Goal: Task Accomplishment & Management: Complete application form

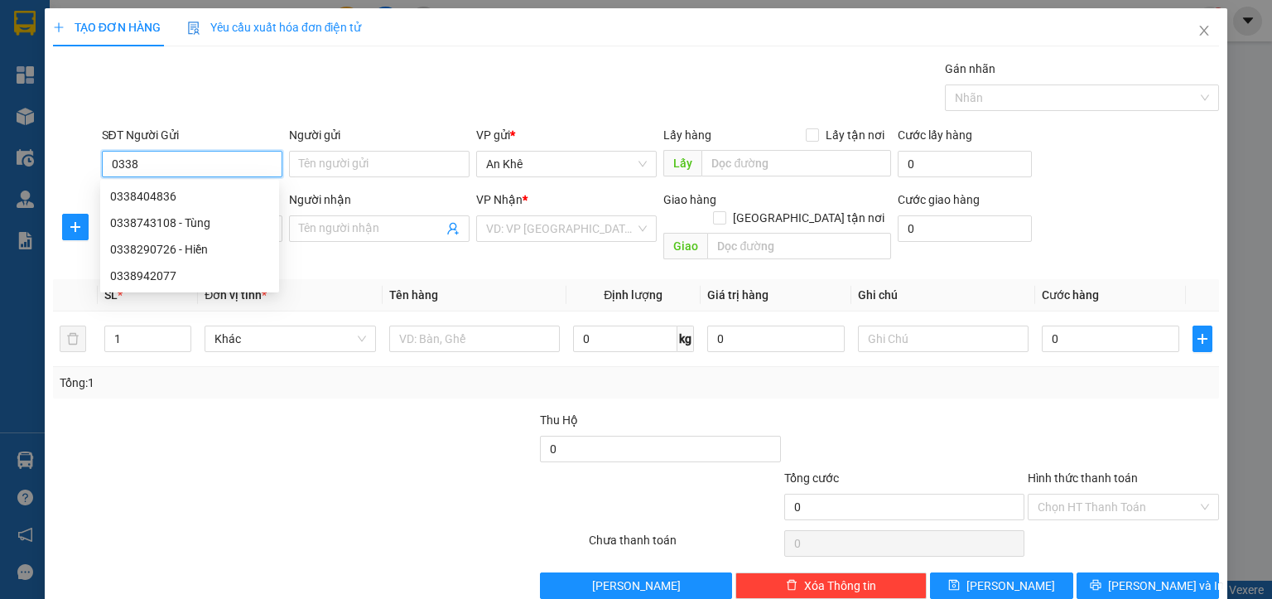
type input "0338"
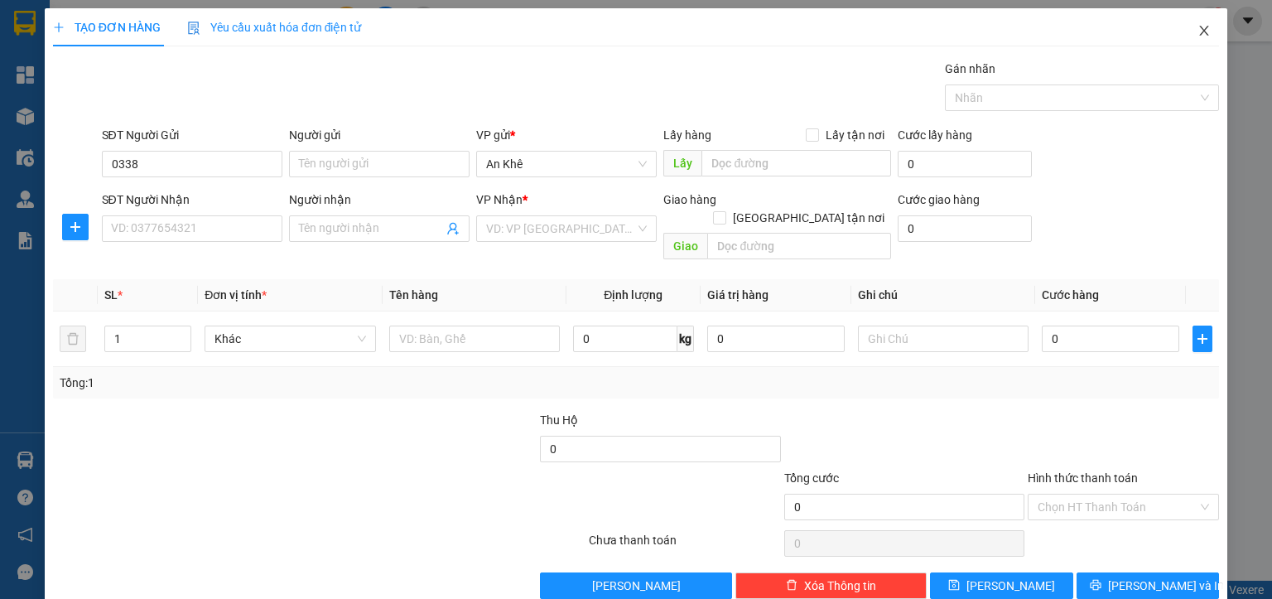
click at [1200, 29] on icon "close" at bounding box center [1204, 31] width 9 height 10
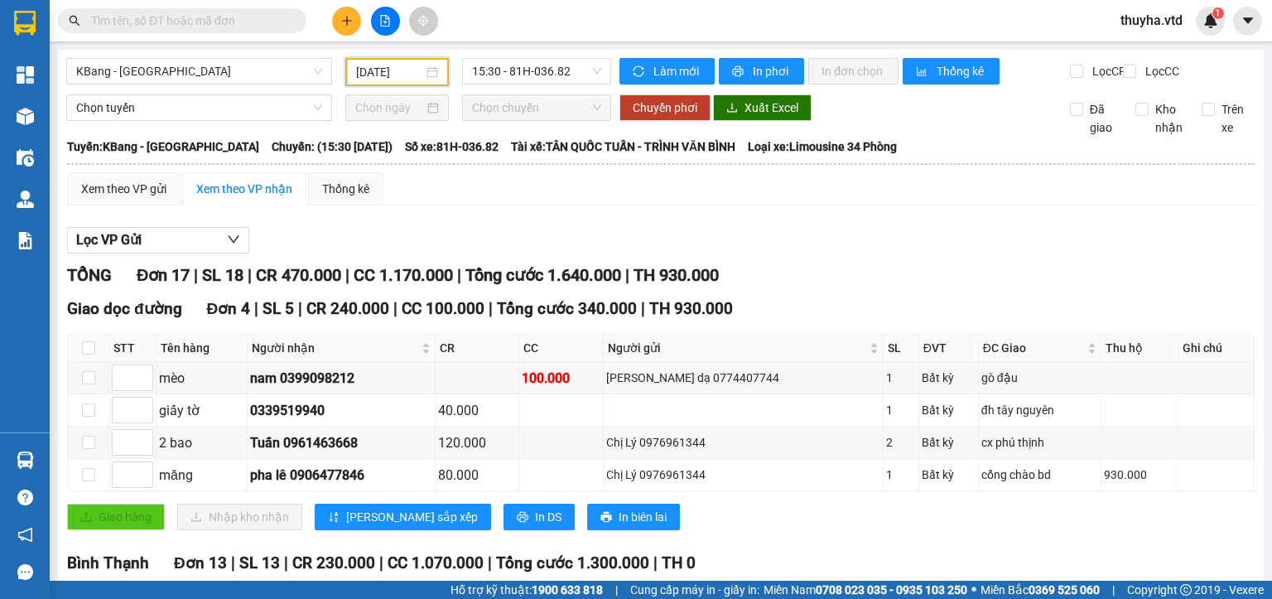
click at [357, 70] on input "[DATE]" at bounding box center [389, 72] width 66 height 18
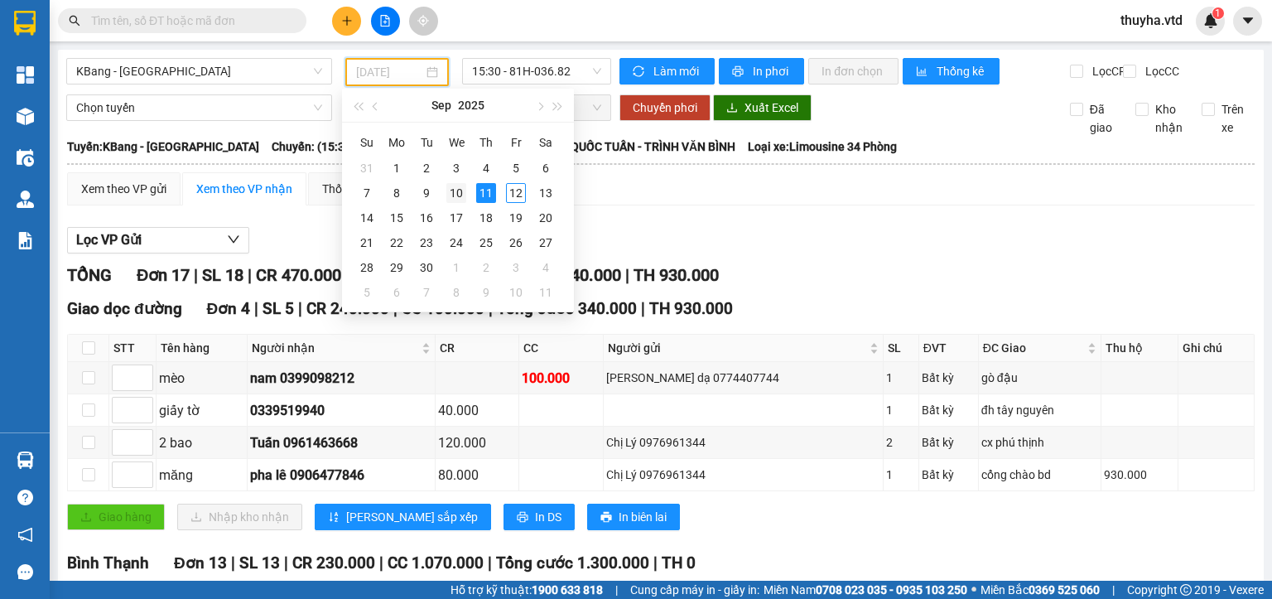
click at [455, 197] on div "10" at bounding box center [456, 193] width 20 height 20
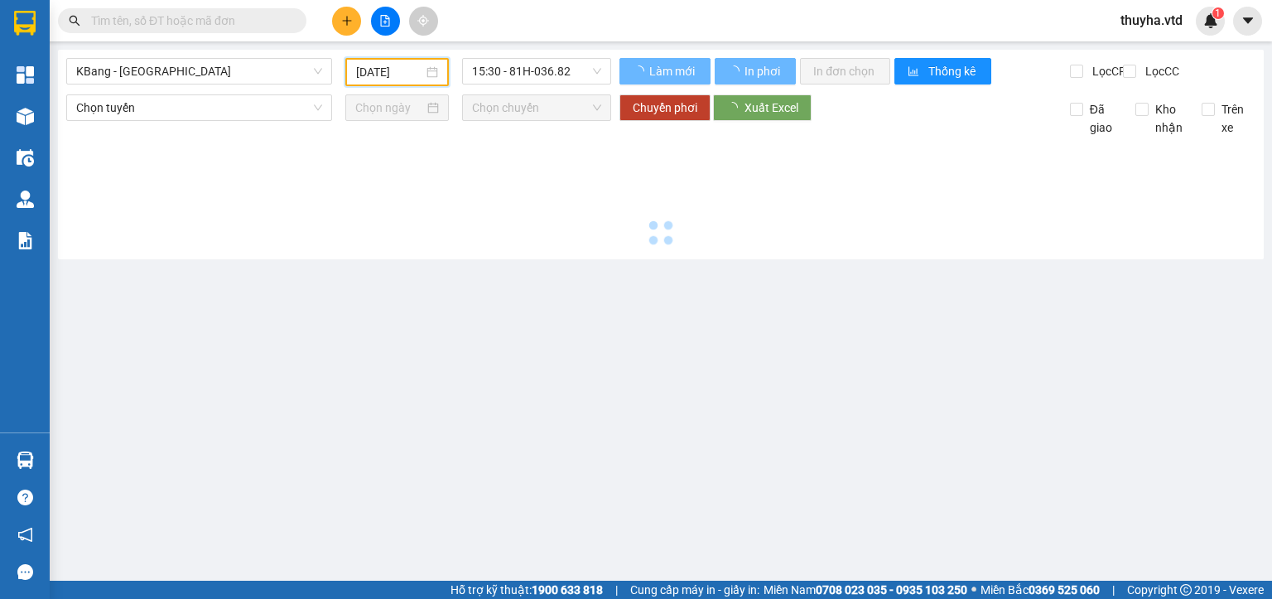
type input "[DATE]"
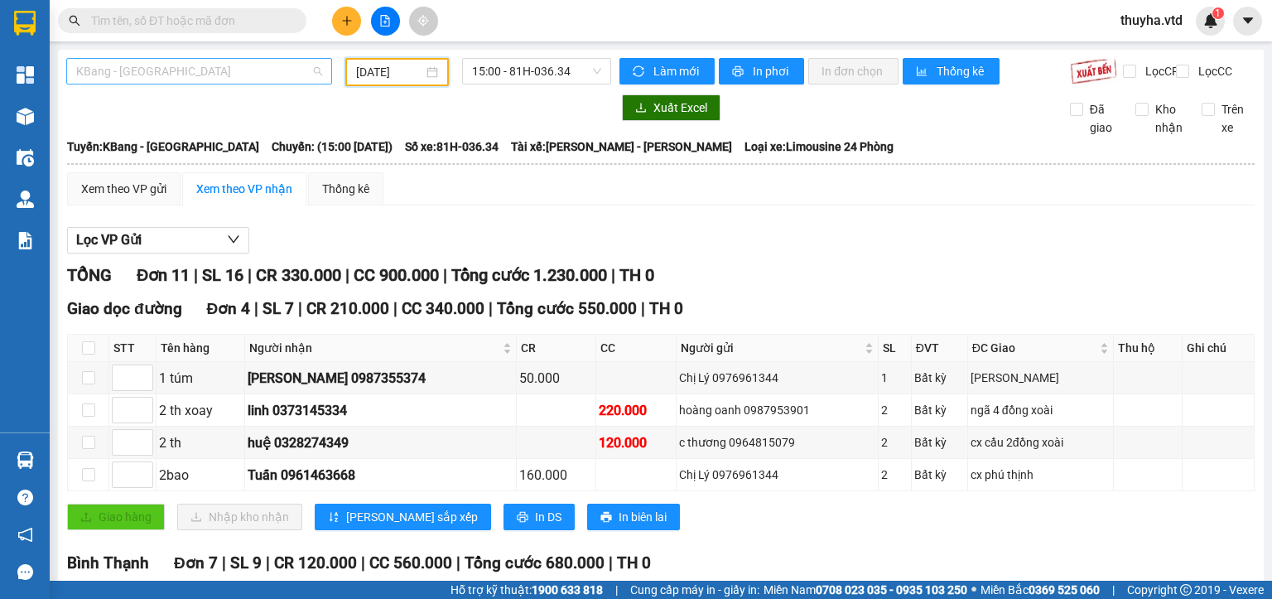
drag, startPoint x: 169, startPoint y: 65, endPoint x: 159, endPoint y: 88, distance: 25.2
click at [169, 65] on span "KBang - [GEOGRAPHIC_DATA]" at bounding box center [199, 71] width 246 height 25
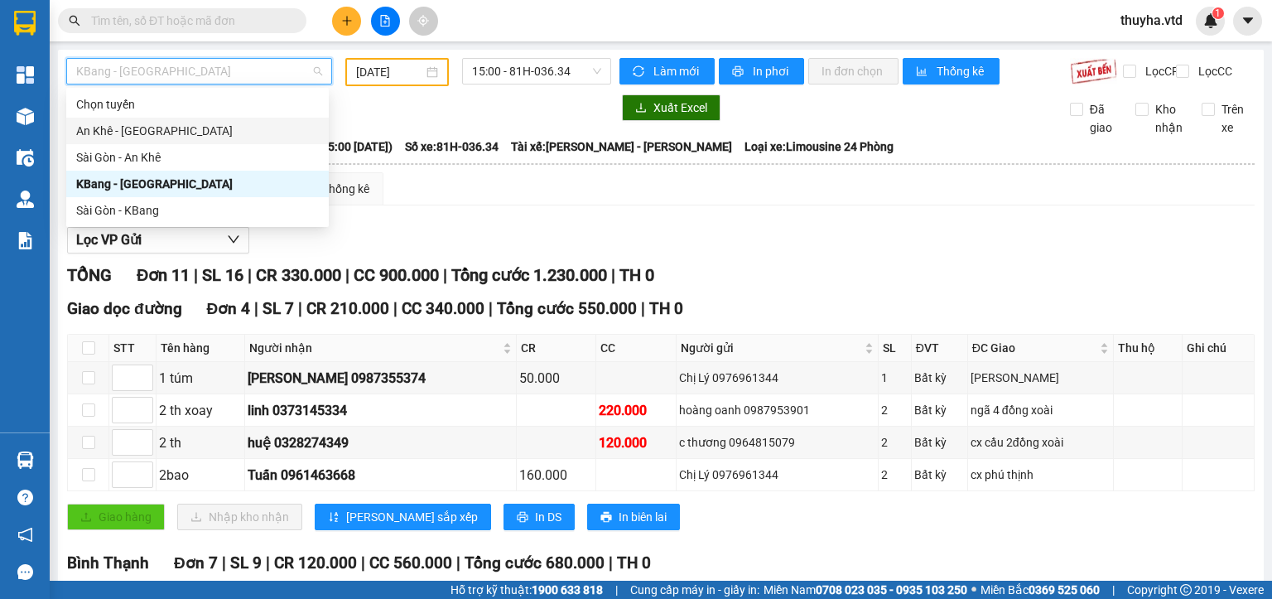
click at [121, 131] on div "An Khê - [GEOGRAPHIC_DATA]" at bounding box center [197, 131] width 243 height 18
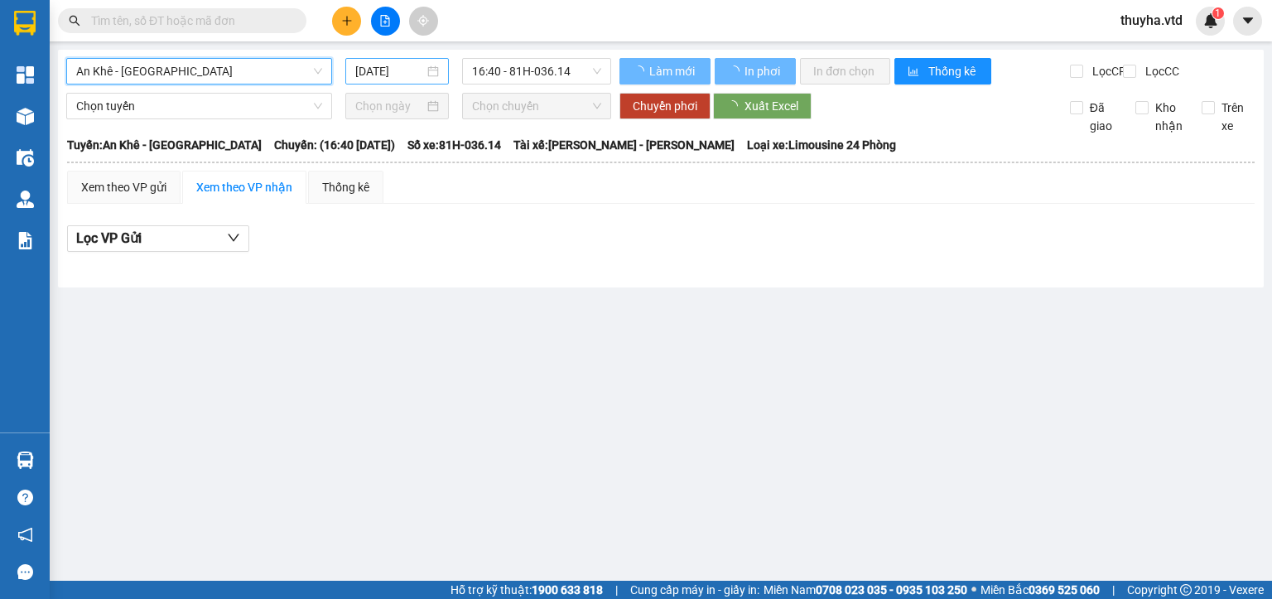
click at [369, 76] on input "[DATE]" at bounding box center [389, 71] width 68 height 18
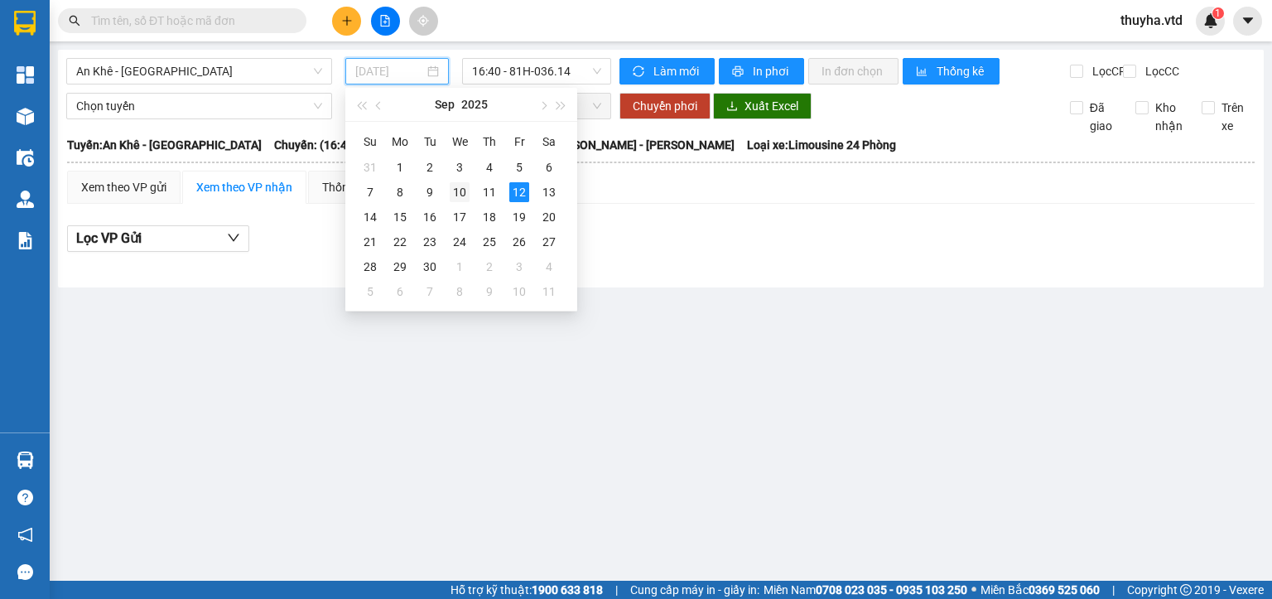
click at [458, 190] on div "10" at bounding box center [460, 192] width 20 height 20
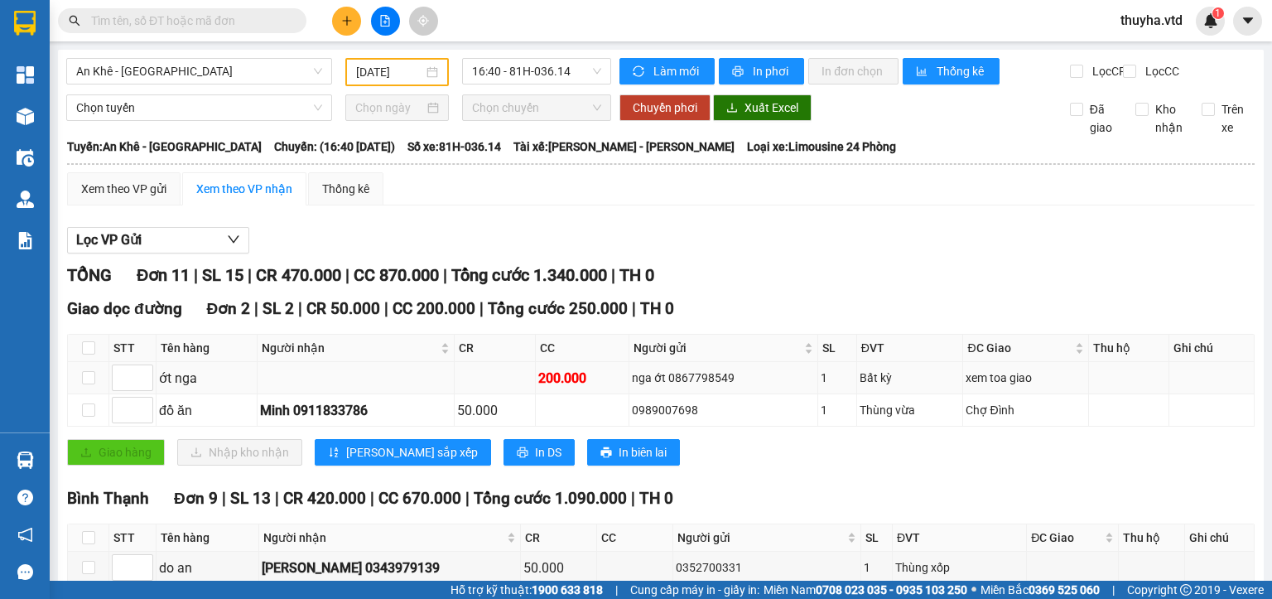
click at [703, 394] on td "nga ớt 0867798549" at bounding box center [723, 378] width 189 height 32
click at [790, 465] on div "Giao hàng Nhập kho nhận Lưu sắp xếp In DS In biên lai" at bounding box center [660, 452] width 1187 height 26
click at [702, 387] on div "nga ớt 0867798549" at bounding box center [723, 377] width 183 height 18
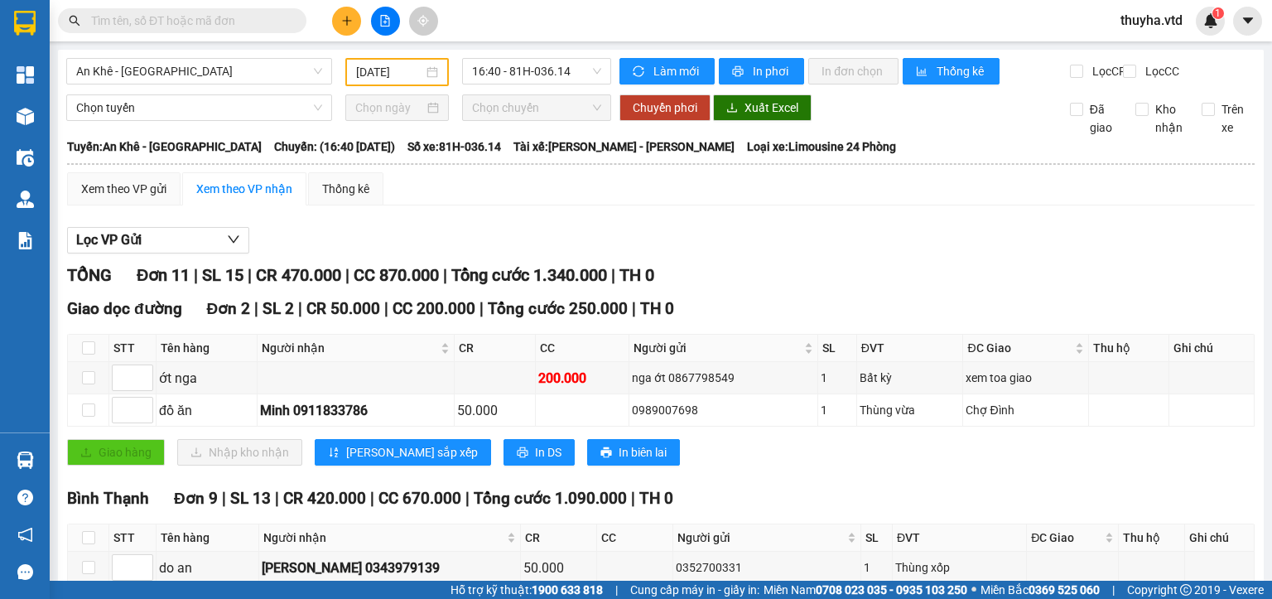
click at [779, 478] on div "Giao dọc đường Đơn 2 | SL 2 | CR 50.000 | CC 200.000 | Tổng cước 250.000 | TH 0…" at bounding box center [660, 386] width 1187 height 181
click at [380, 75] on input "[DATE]" at bounding box center [389, 72] width 66 height 18
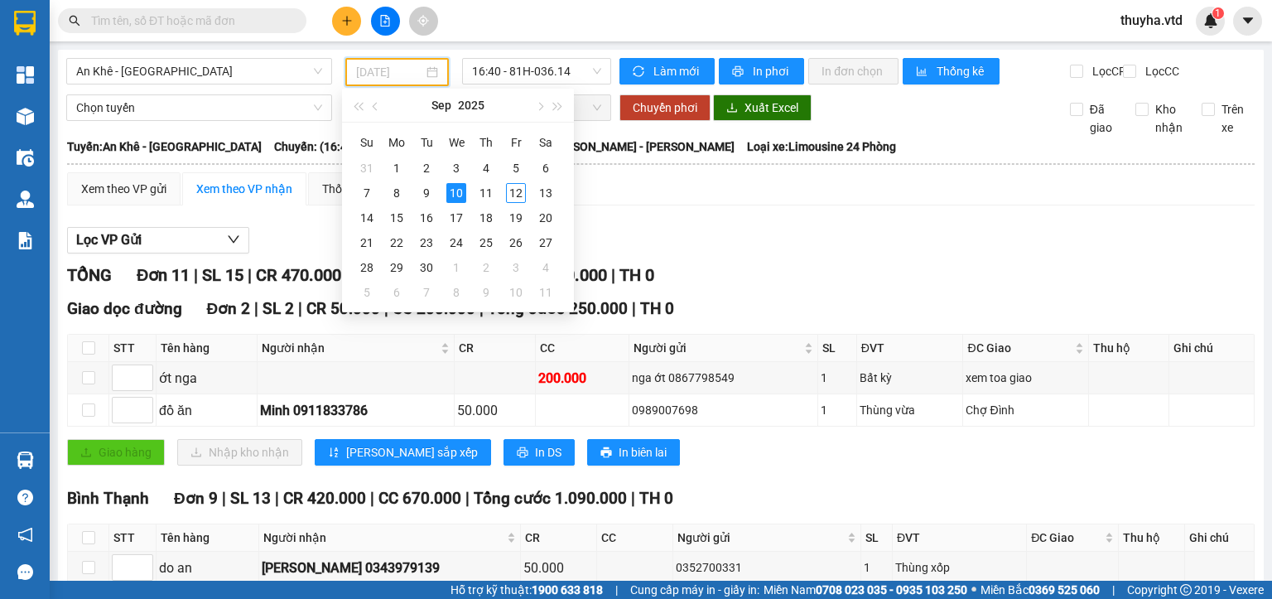
click at [456, 190] on div "10" at bounding box center [456, 193] width 20 height 20
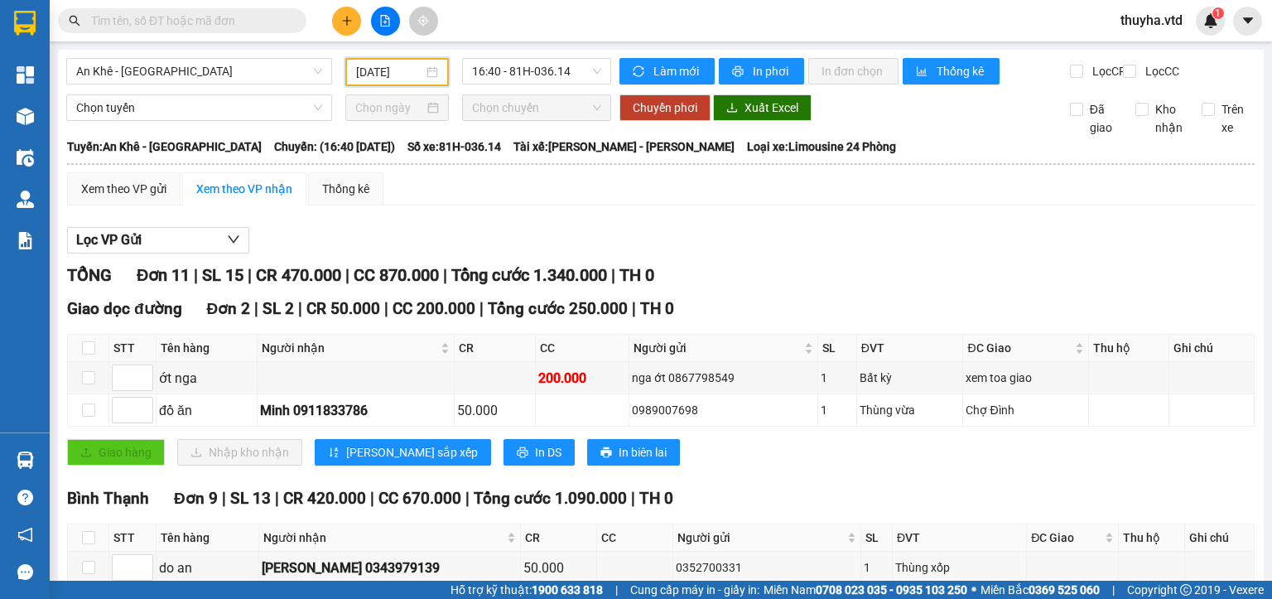
click at [398, 71] on input "[DATE]" at bounding box center [389, 72] width 66 height 18
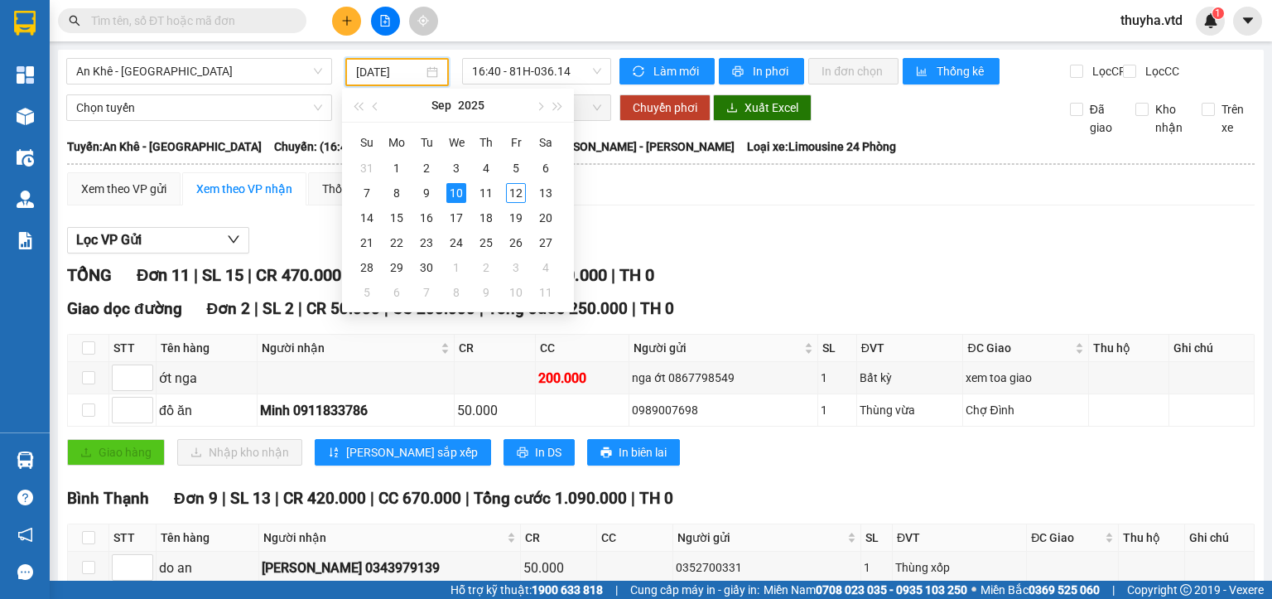
type input "[DATE]"
click at [459, 191] on div "10" at bounding box center [456, 193] width 20 height 20
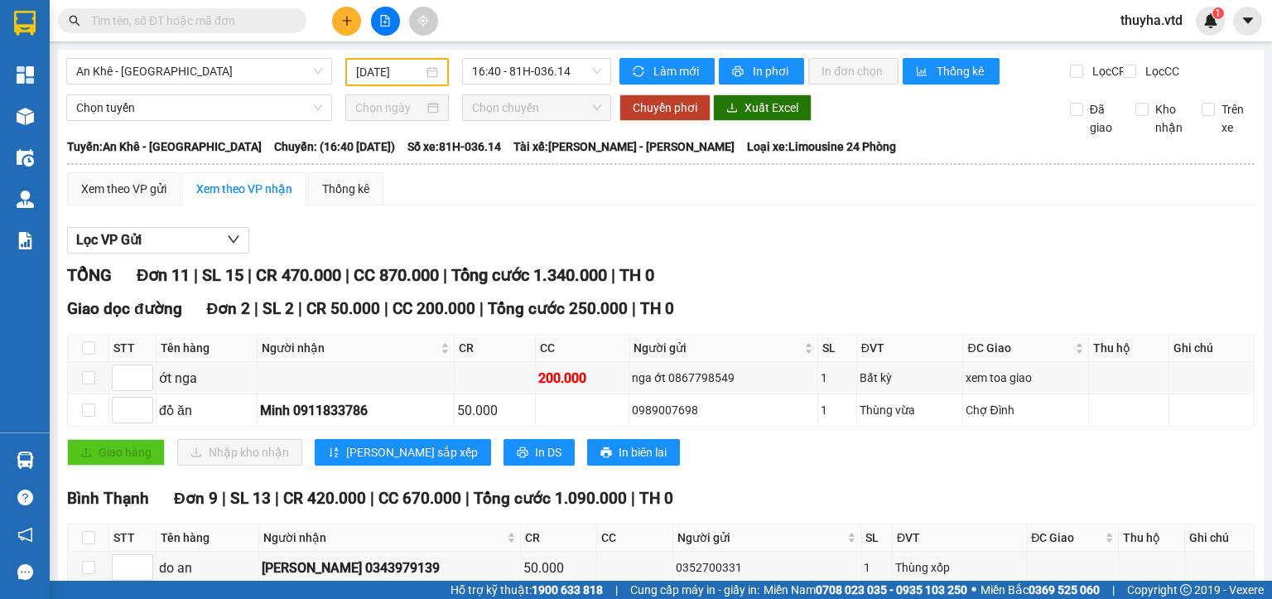
click at [831, 451] on div "Giao hàng Nhập kho nhận Lưu sắp xếp In DS In biên lai" at bounding box center [660, 452] width 1187 height 26
click at [703, 387] on div "nga ớt 0867798549" at bounding box center [723, 377] width 183 height 18
copy div "0867798549"
click at [128, 26] on input "text" at bounding box center [188, 21] width 195 height 18
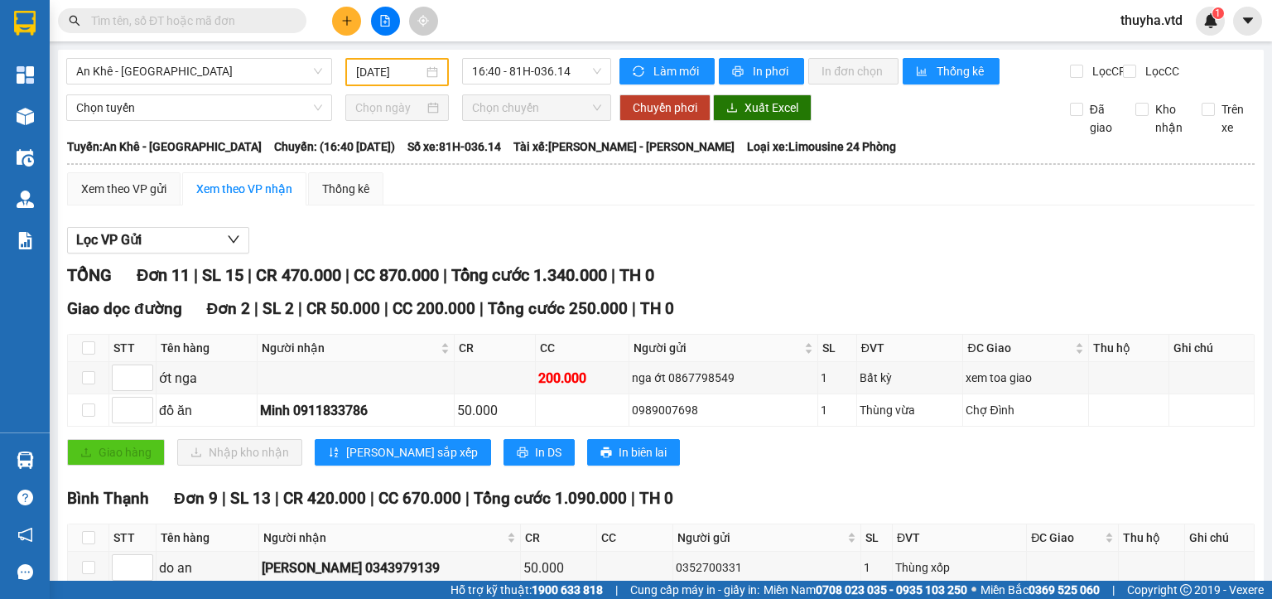
paste input "0867798549"
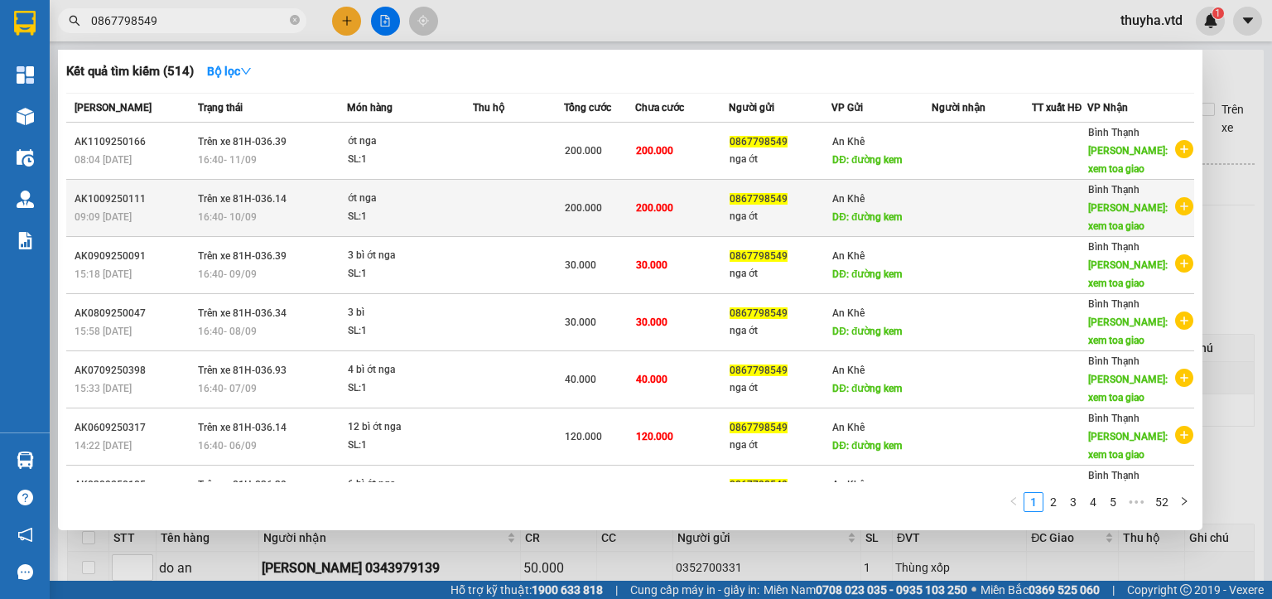
type input "0867798549"
click at [262, 211] on div "16:40 [DATE]" at bounding box center [272, 217] width 148 height 18
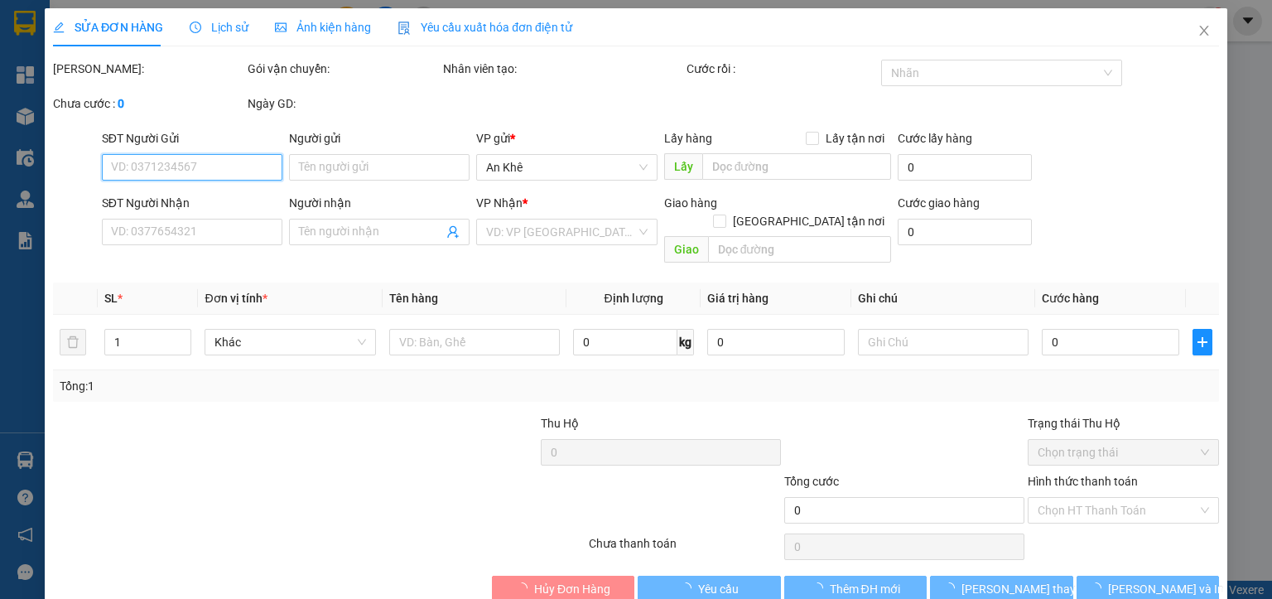
type input "0867798549"
type input "nga ớt"
type input "đường kem"
type input "xem toa giao"
type input "200.000"
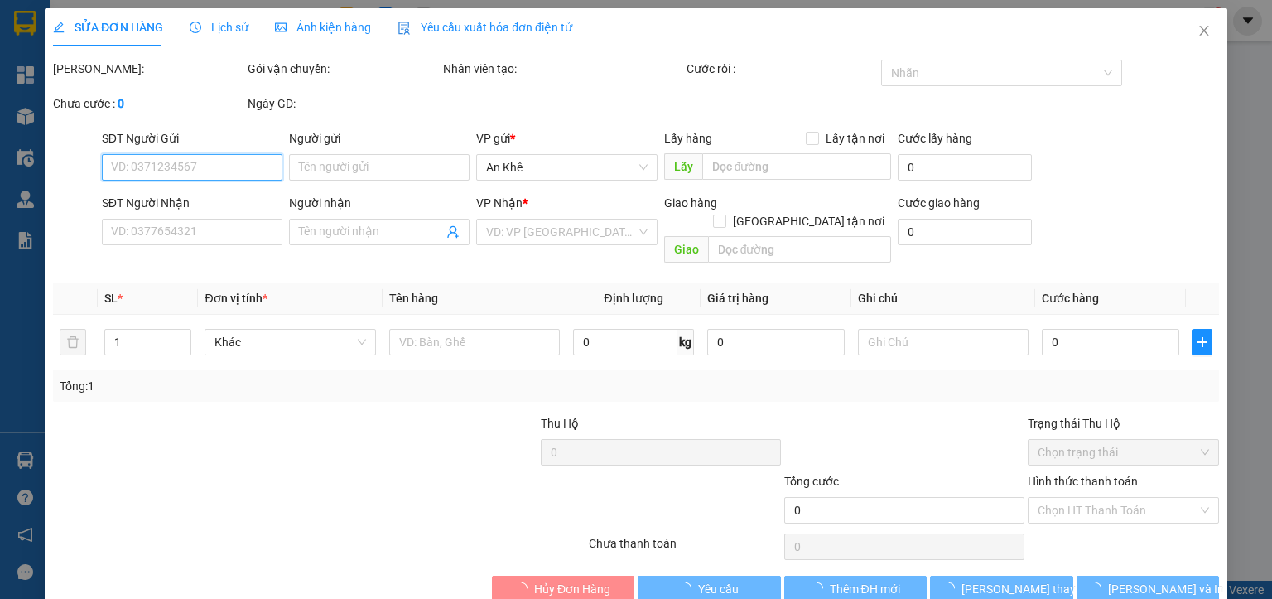
type input "200.000"
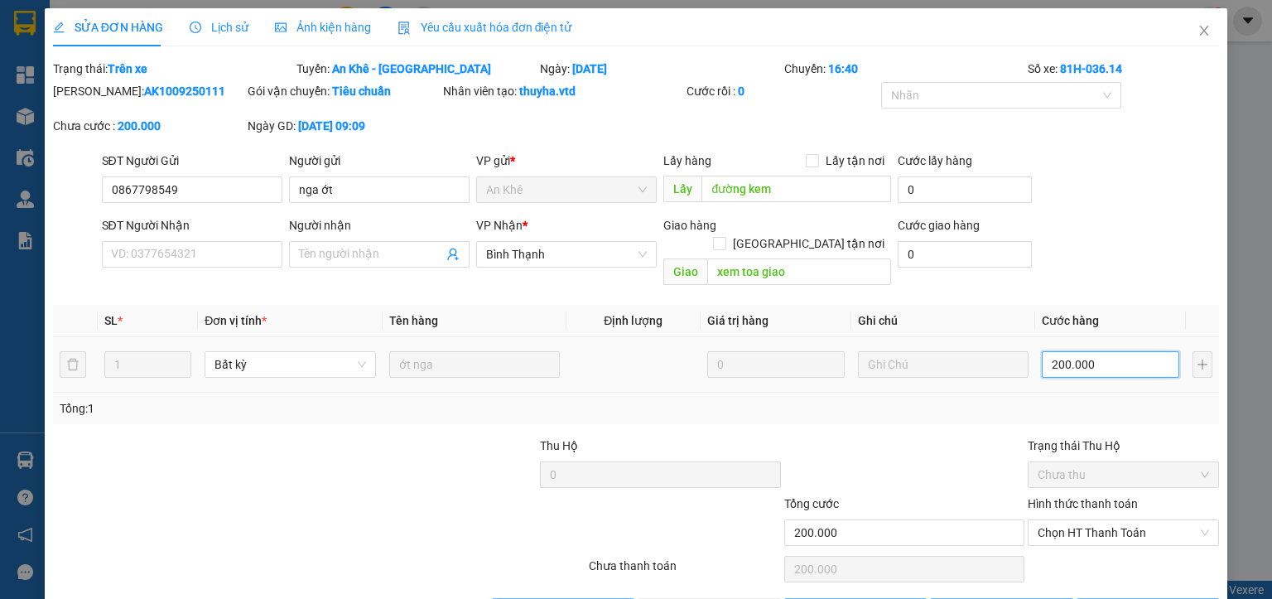
click at [1055, 351] on input "200.000" at bounding box center [1110, 364] width 137 height 26
type input "1"
type input "17"
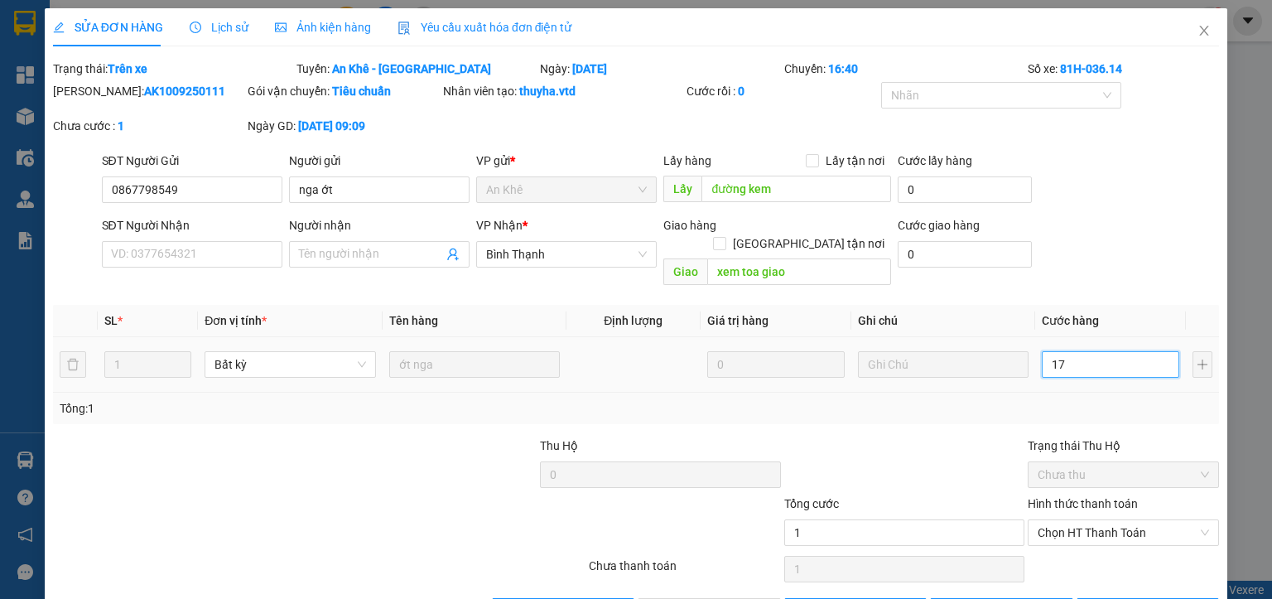
type input "17"
type input "170"
type input "1.700"
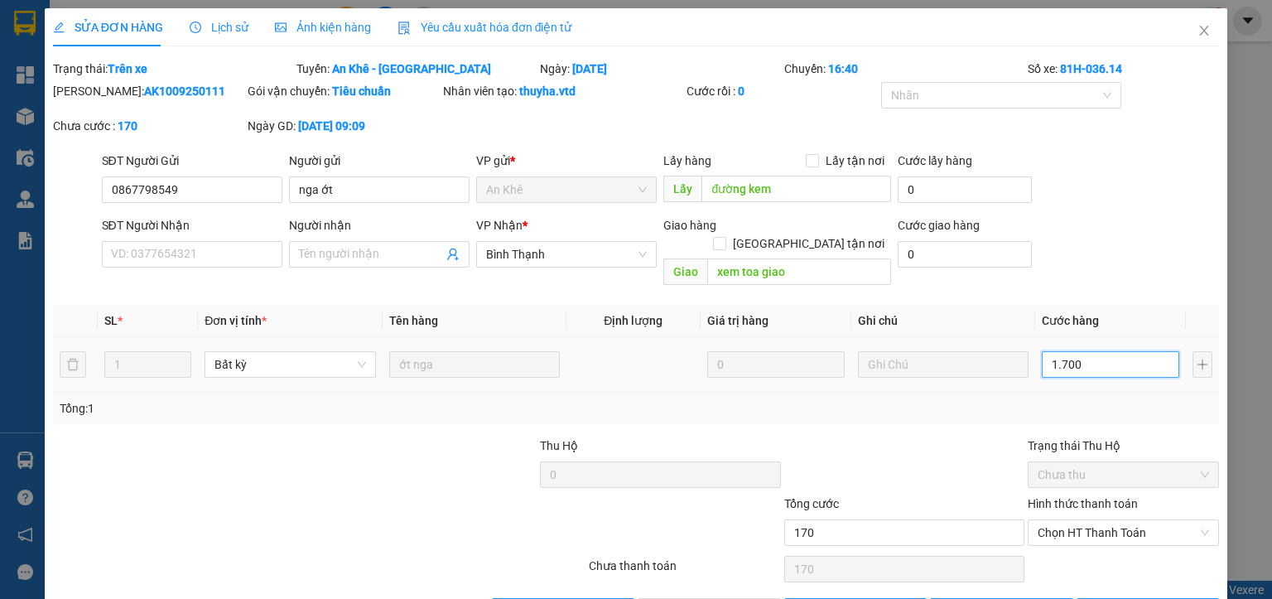
type input "1.700"
type input "17.000"
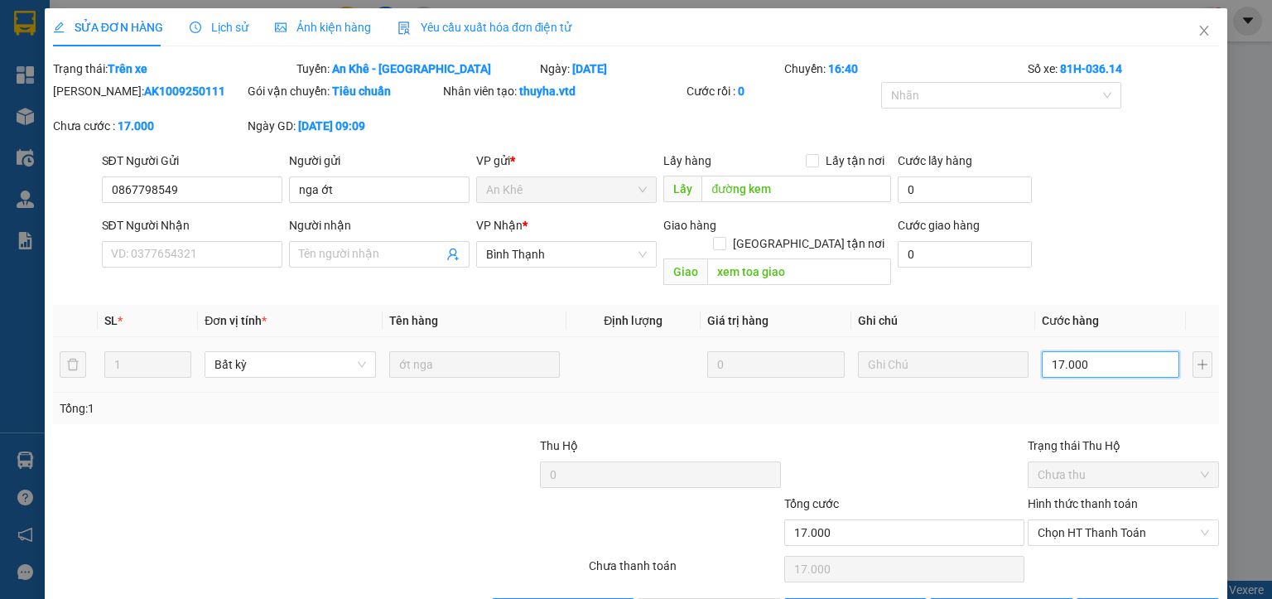
type input "170.000"
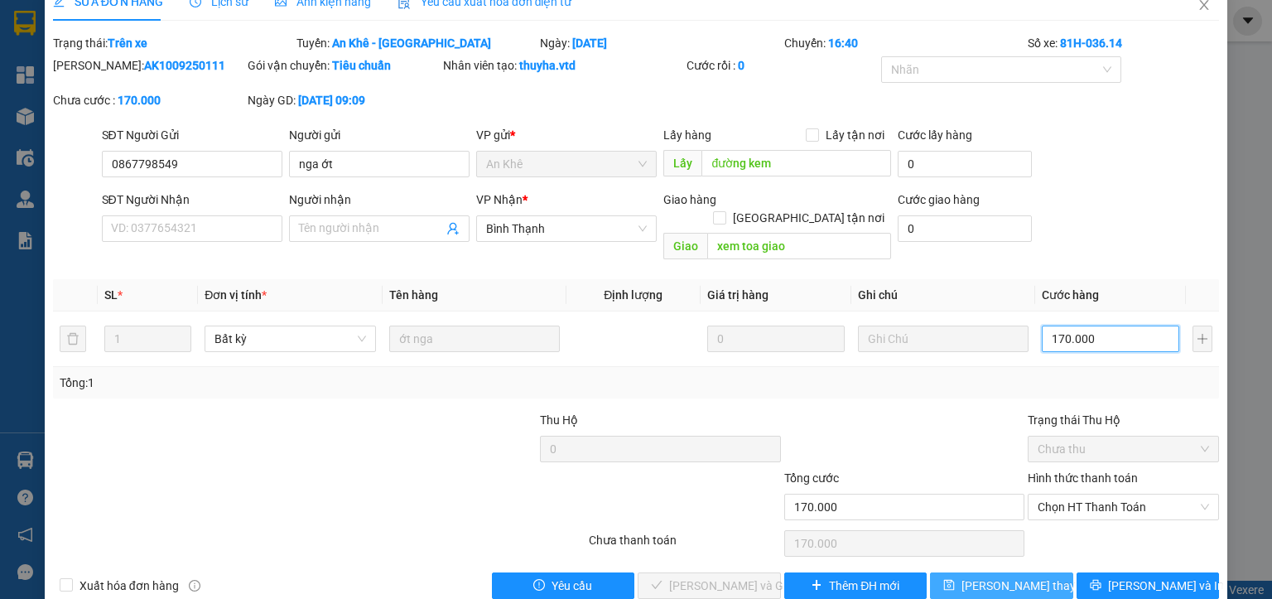
scroll to position [39, 0]
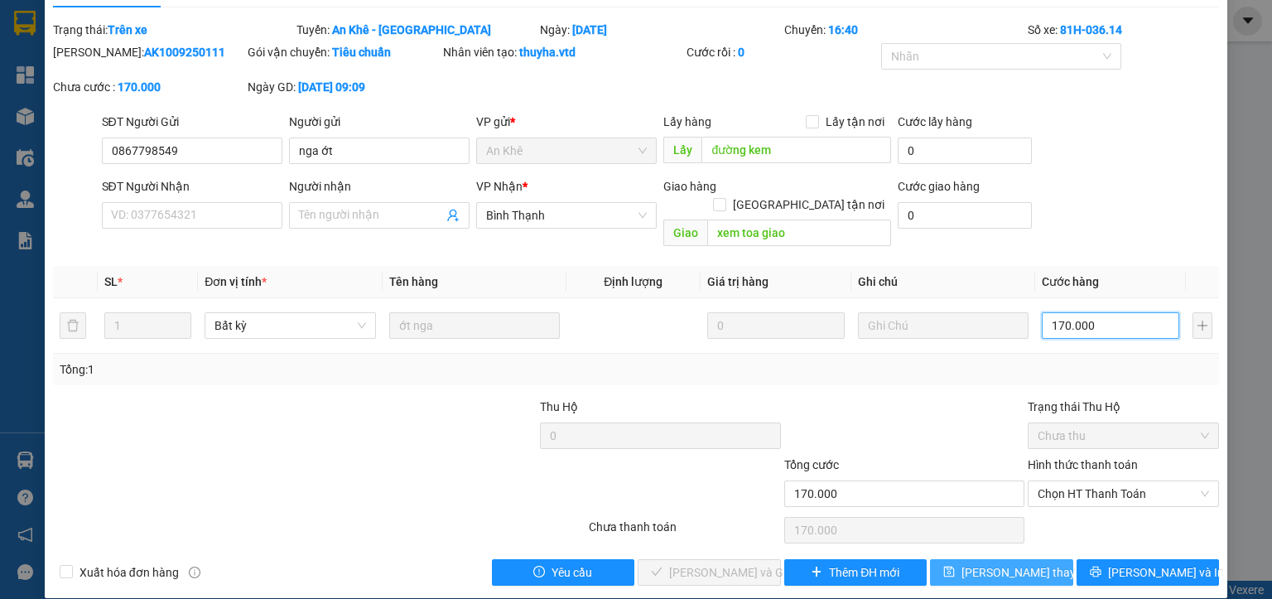
type input "170.000"
click at [1023, 563] on span "[PERSON_NAME] thay đổi" at bounding box center [1027, 572] width 132 height 18
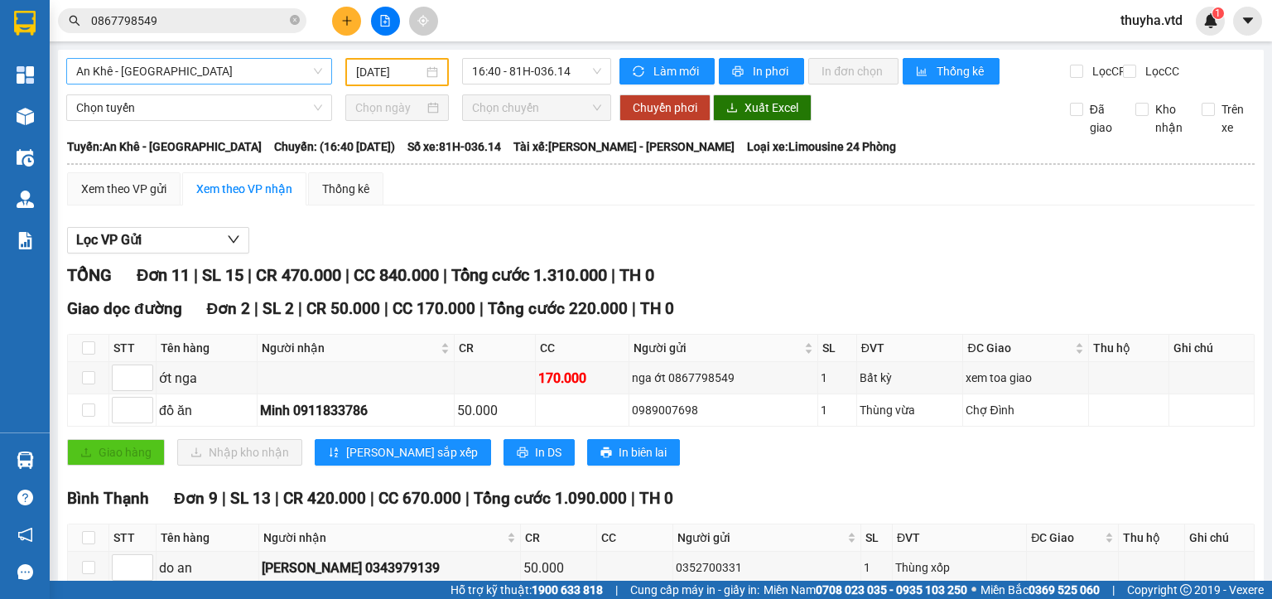
click at [126, 70] on span "An Khê - [GEOGRAPHIC_DATA]" at bounding box center [199, 71] width 246 height 25
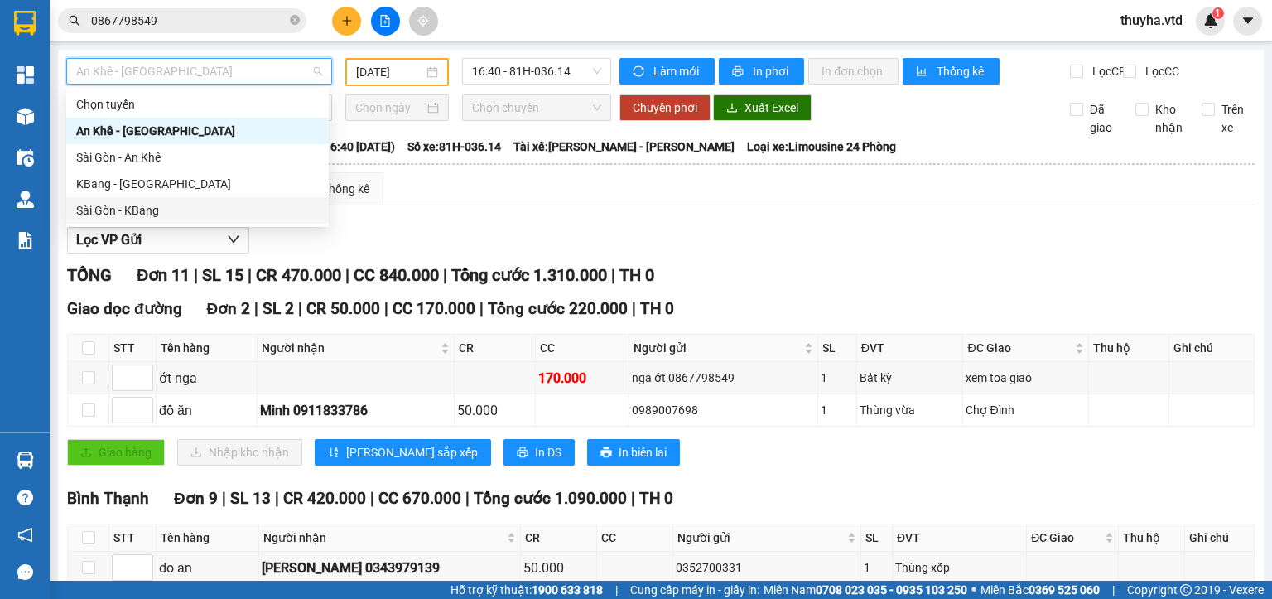
click at [139, 213] on div "Sài Gòn - KBang" at bounding box center [197, 210] width 243 height 18
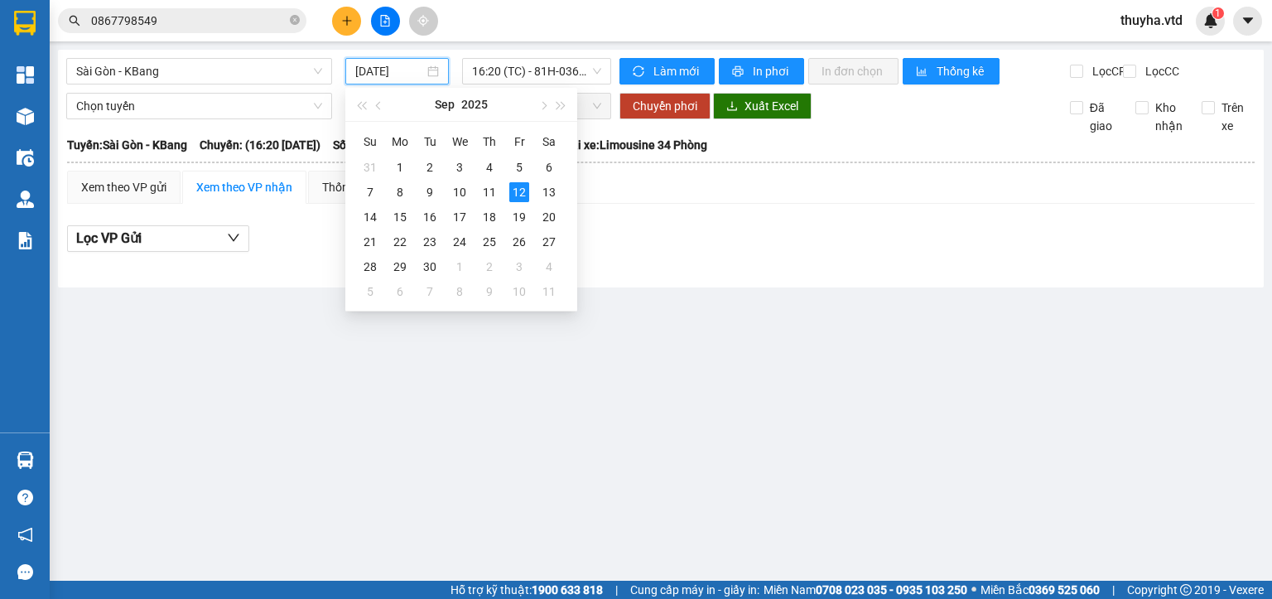
click at [382, 75] on input "[DATE]" at bounding box center [389, 71] width 68 height 18
click at [487, 194] on div "11" at bounding box center [489, 192] width 20 height 20
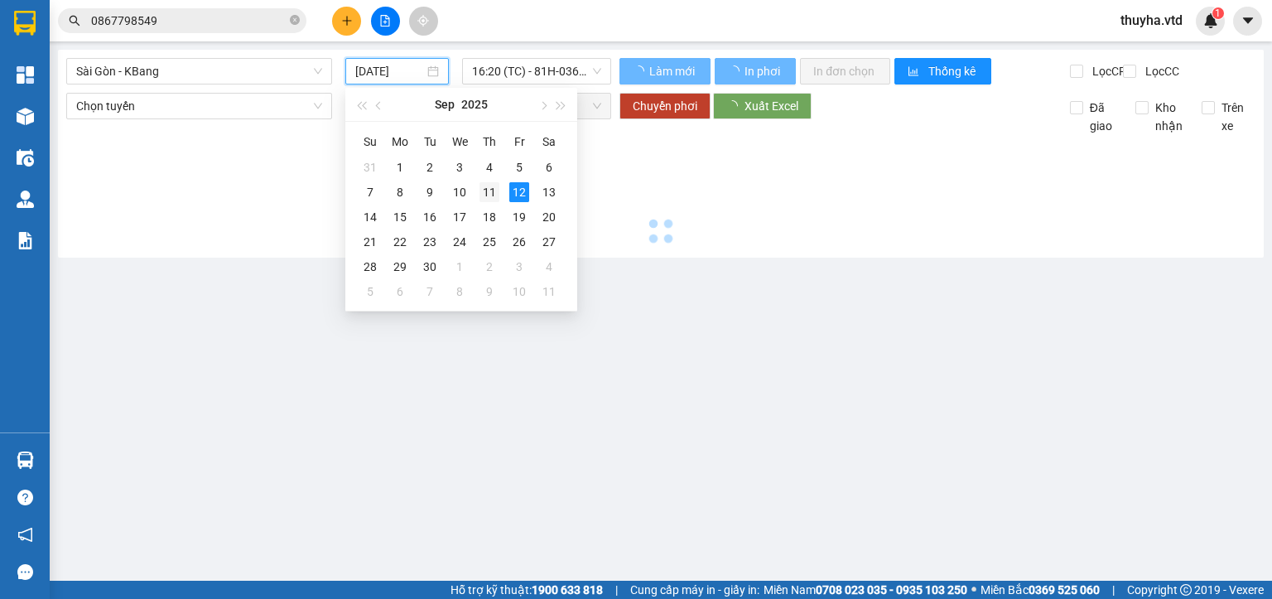
type input "[DATE]"
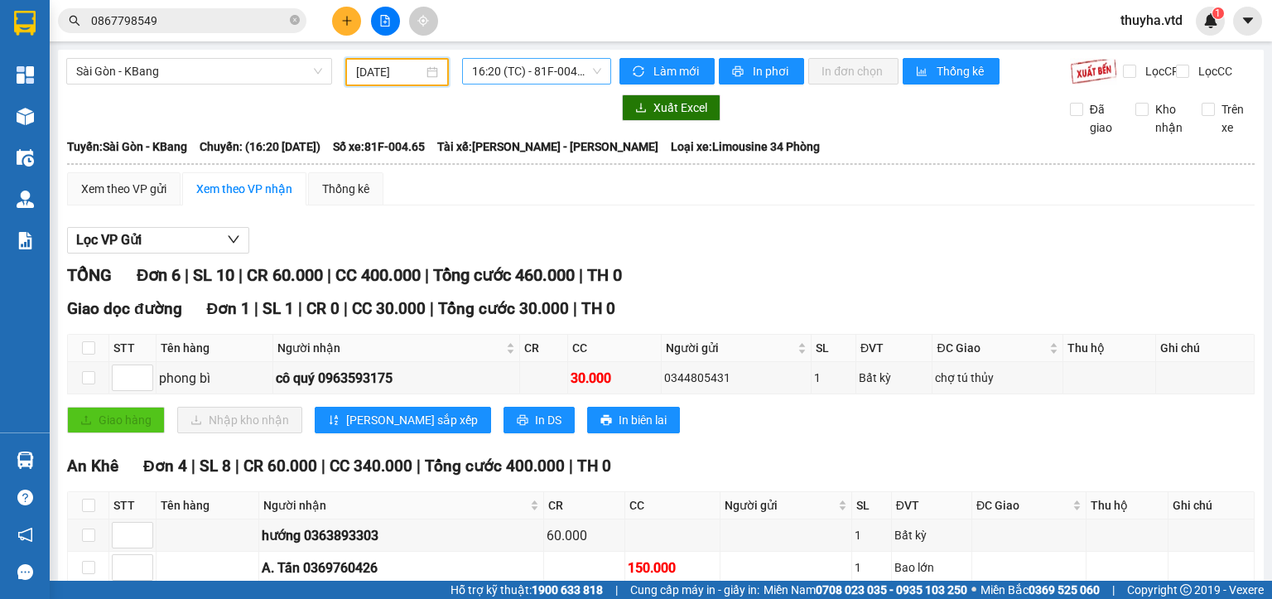
click at [518, 80] on span "16:20 (TC) - 81F-004.65" at bounding box center [537, 71] width 130 height 25
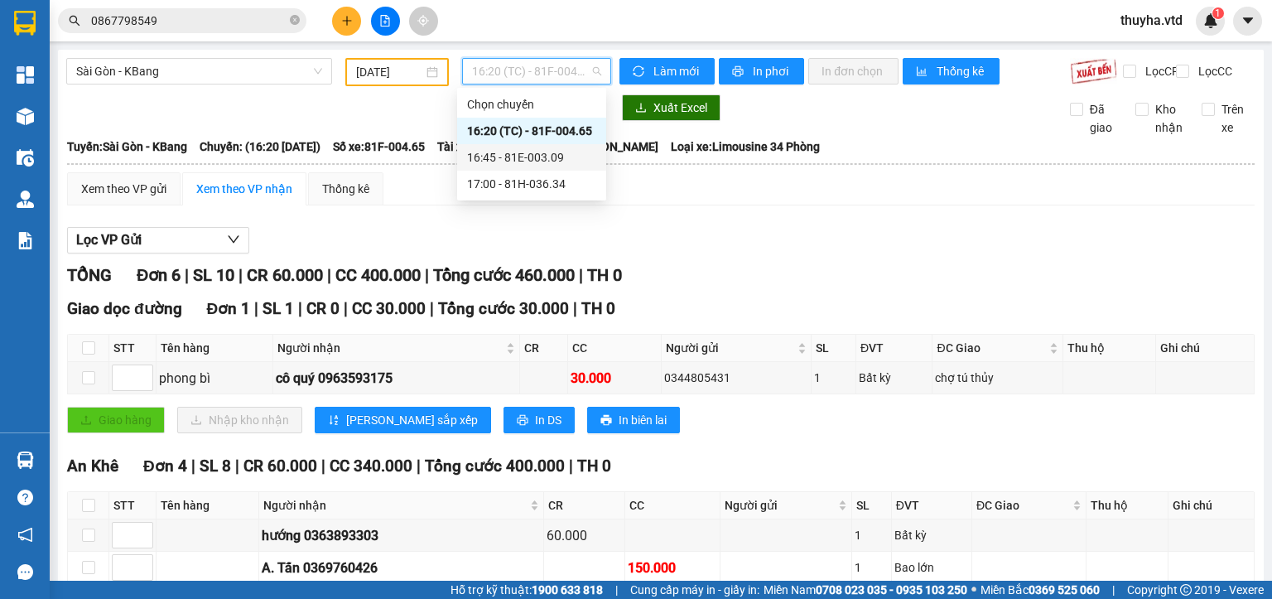
click at [553, 154] on div "16:45 - 81E-003.09" at bounding box center [531, 157] width 129 height 18
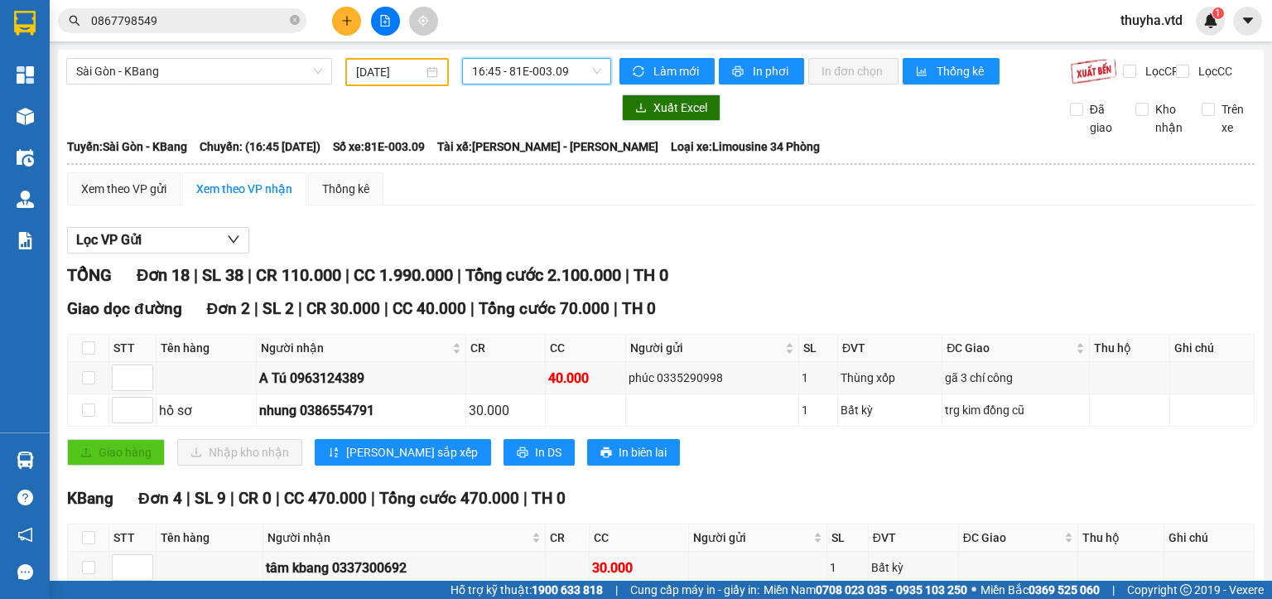
click at [512, 78] on span "16:45 - 81E-003.09" at bounding box center [537, 71] width 130 height 25
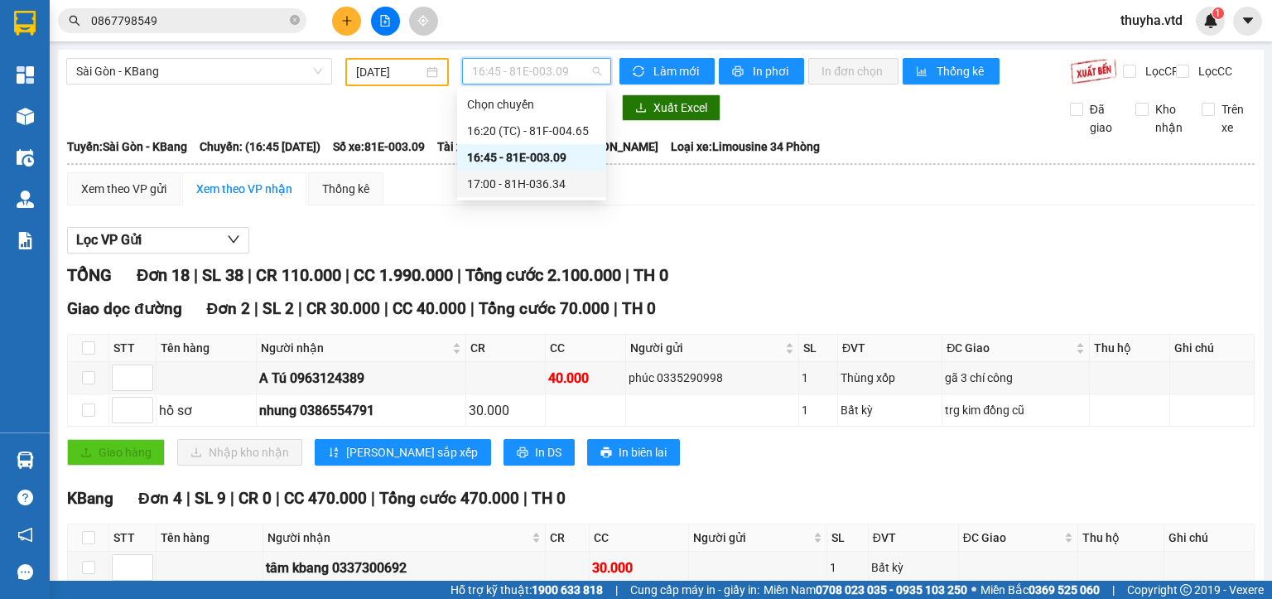
click at [529, 184] on div "17:00 - 81H-036.34" at bounding box center [531, 184] width 129 height 18
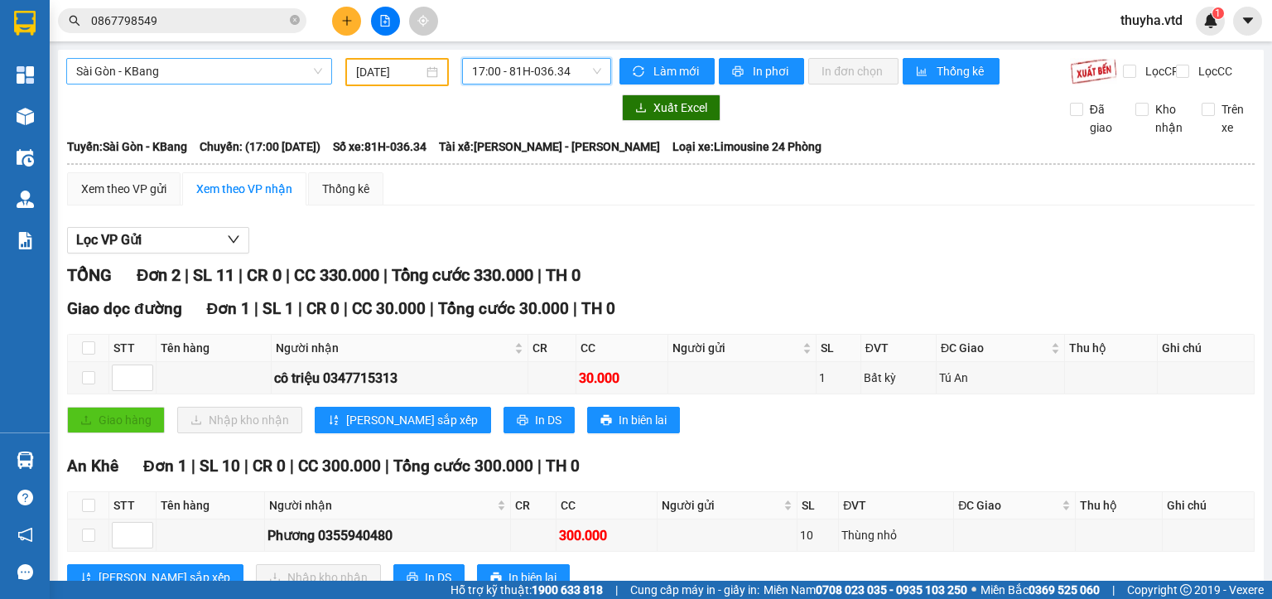
click at [201, 69] on span "Sài Gòn - KBang" at bounding box center [199, 71] width 246 height 25
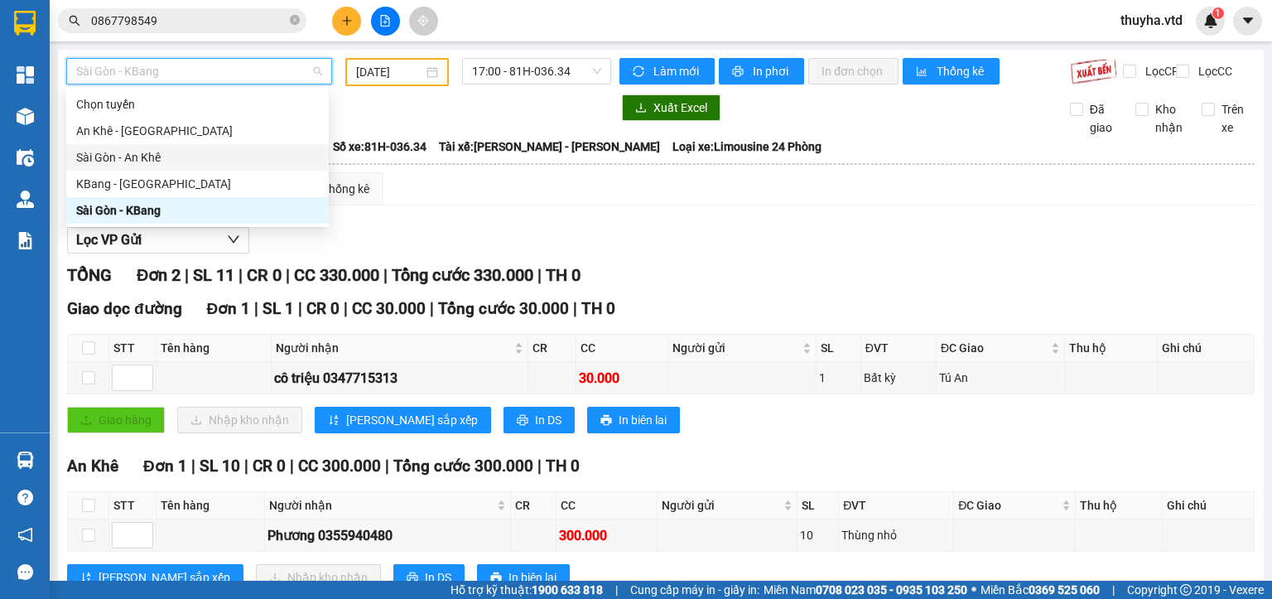
drag, startPoint x: 148, startPoint y: 161, endPoint x: 310, endPoint y: 115, distance: 168.5
click at [152, 161] on div "Sài Gòn - An Khê" at bounding box center [197, 157] width 243 height 18
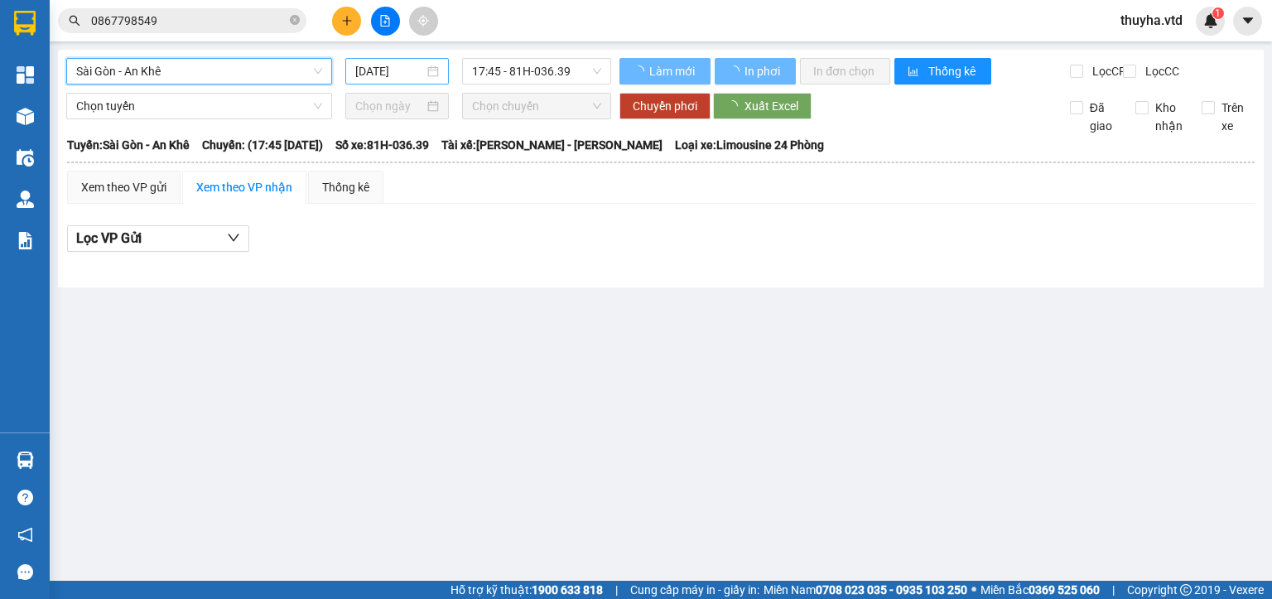
drag, startPoint x: 368, startPoint y: 76, endPoint x: 378, endPoint y: 94, distance: 21.2
click at [368, 76] on input "[DATE]" at bounding box center [389, 71] width 68 height 18
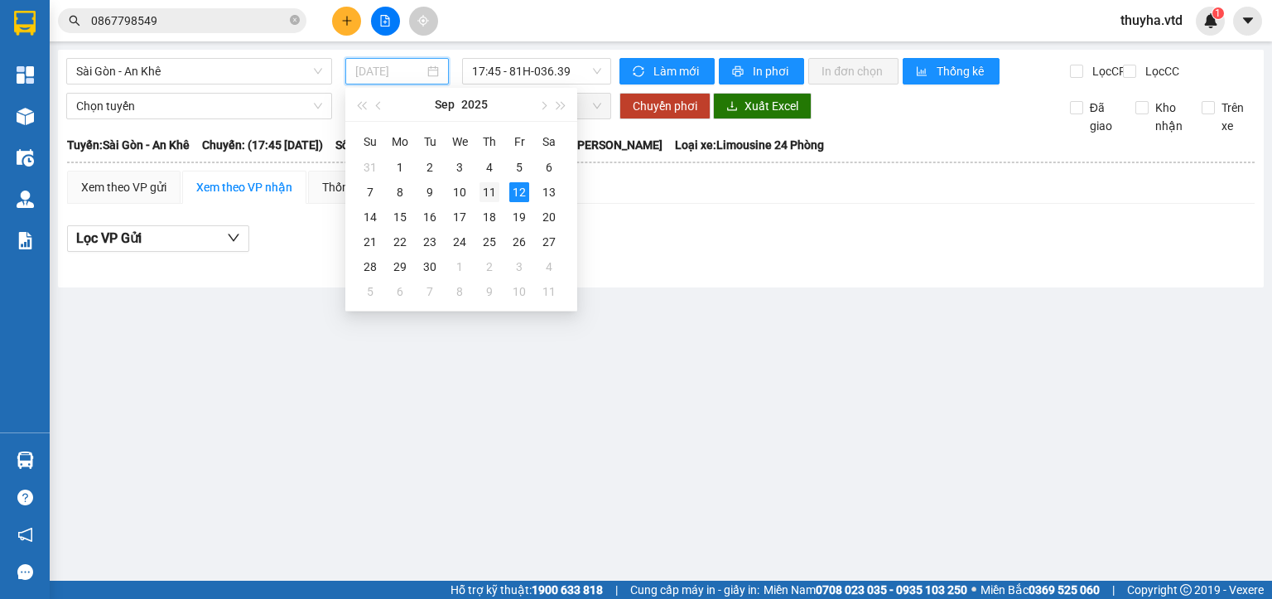
click at [487, 192] on div "11" at bounding box center [489, 192] width 20 height 20
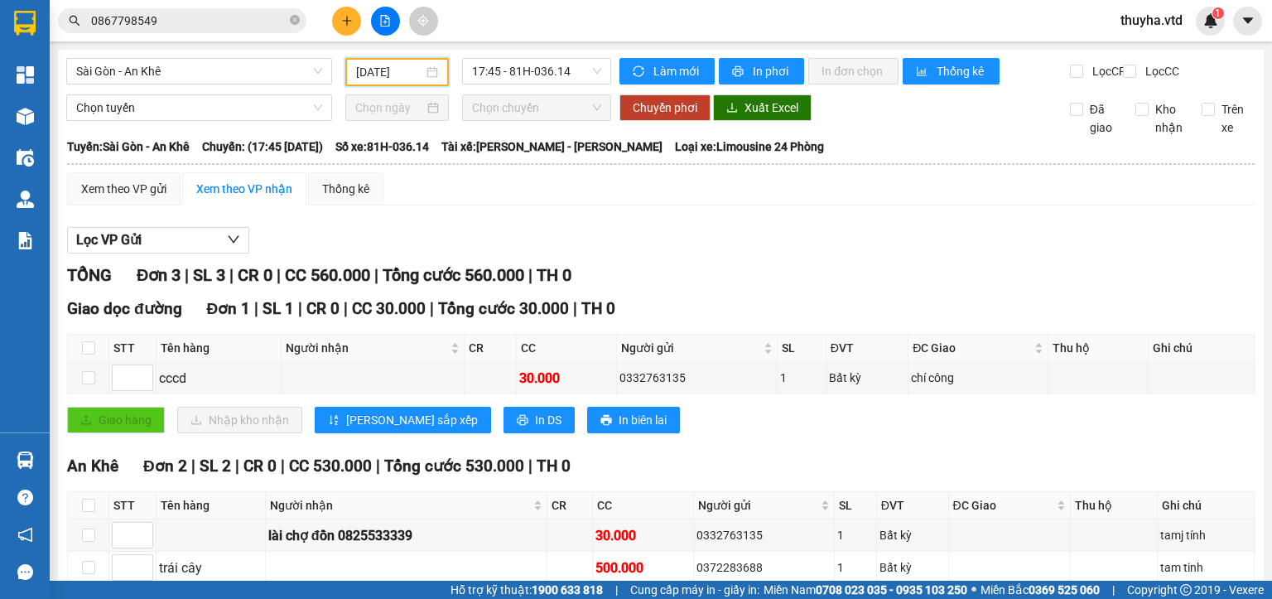
drag, startPoint x: 878, startPoint y: 254, endPoint x: 913, endPoint y: 248, distance: 36.2
click at [879, 254] on div "Lọc VP Gửi" at bounding box center [660, 240] width 1187 height 27
click at [392, 74] on input "[DATE]" at bounding box center [389, 72] width 66 height 18
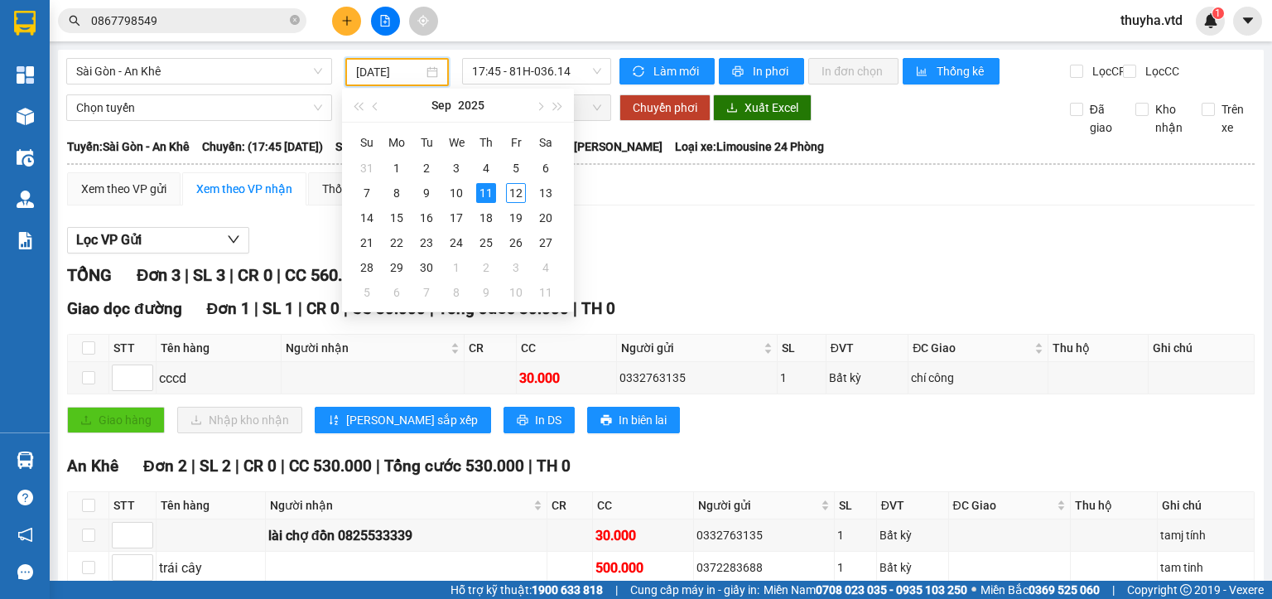
type input "[DATE]"
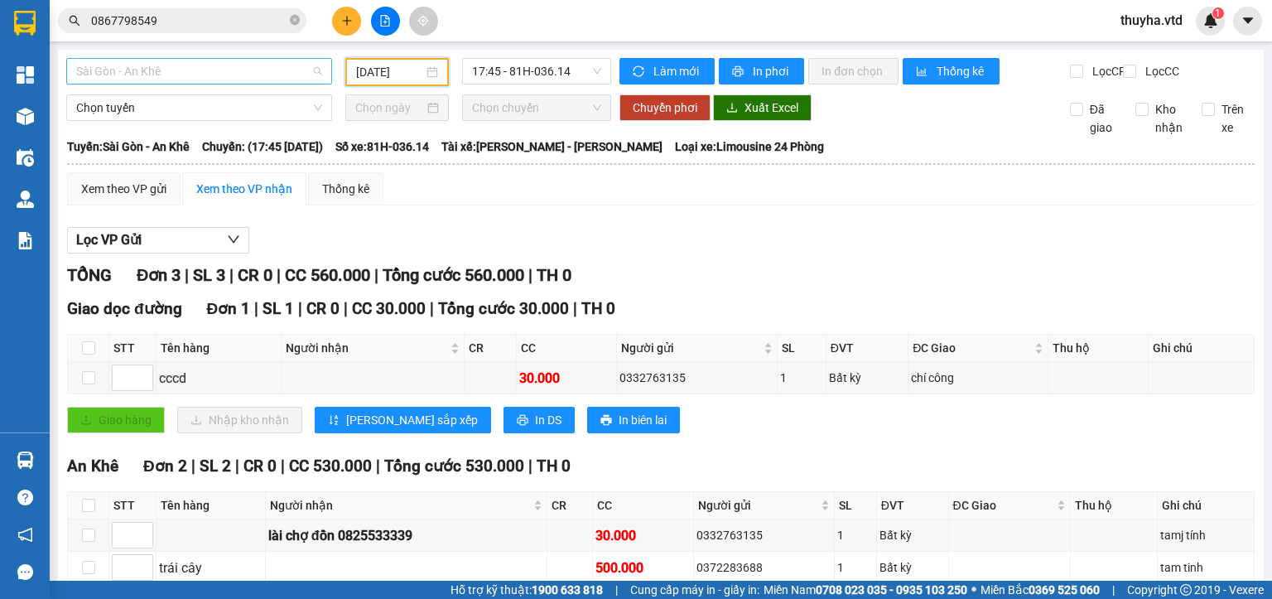
click at [148, 71] on span "Sài Gòn - An Khê" at bounding box center [199, 71] width 246 height 25
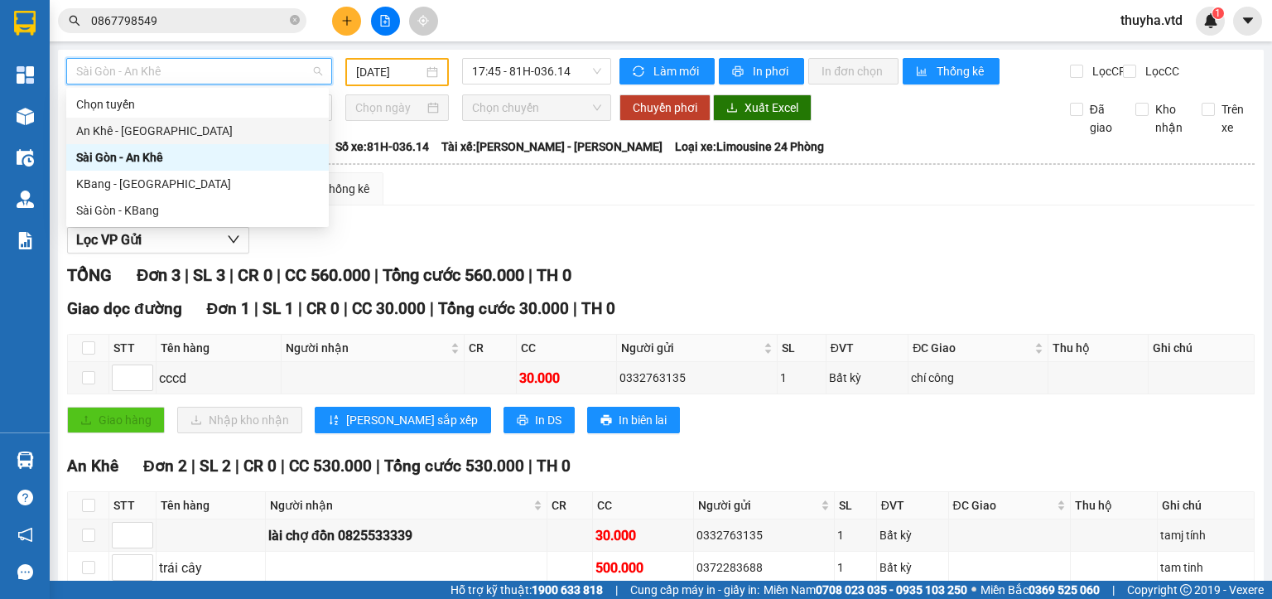
click at [115, 131] on div "An Khê - [GEOGRAPHIC_DATA]" at bounding box center [197, 131] width 243 height 18
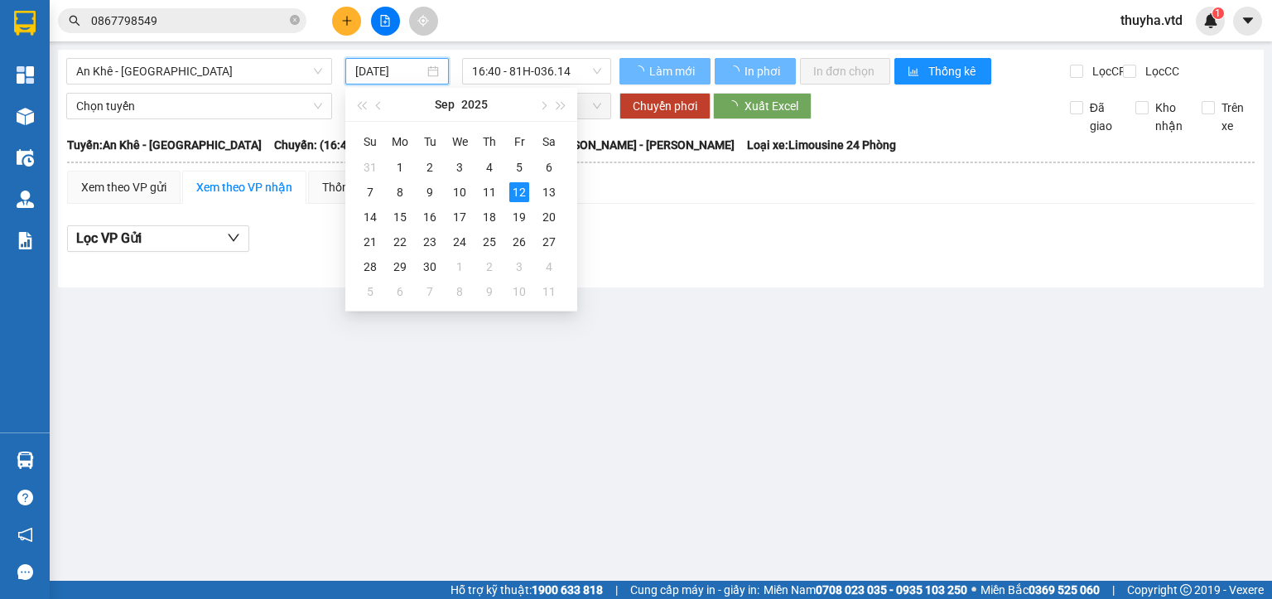
click at [376, 67] on input "[DATE]" at bounding box center [389, 71] width 68 height 18
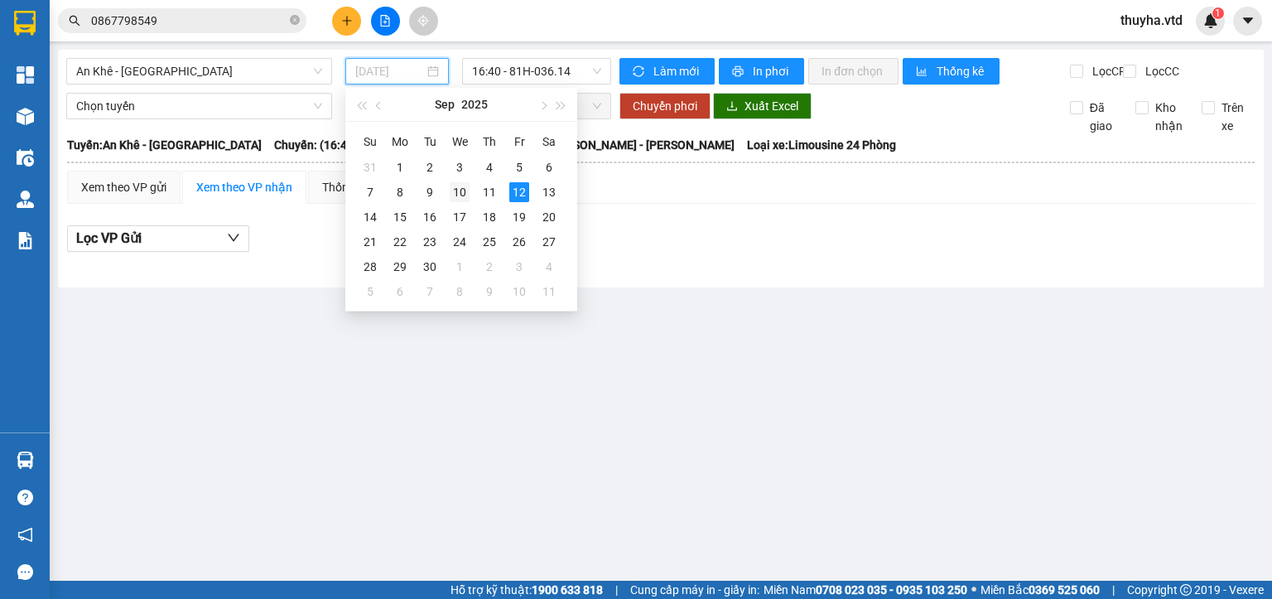
click at [457, 187] on div "10" at bounding box center [460, 192] width 20 height 20
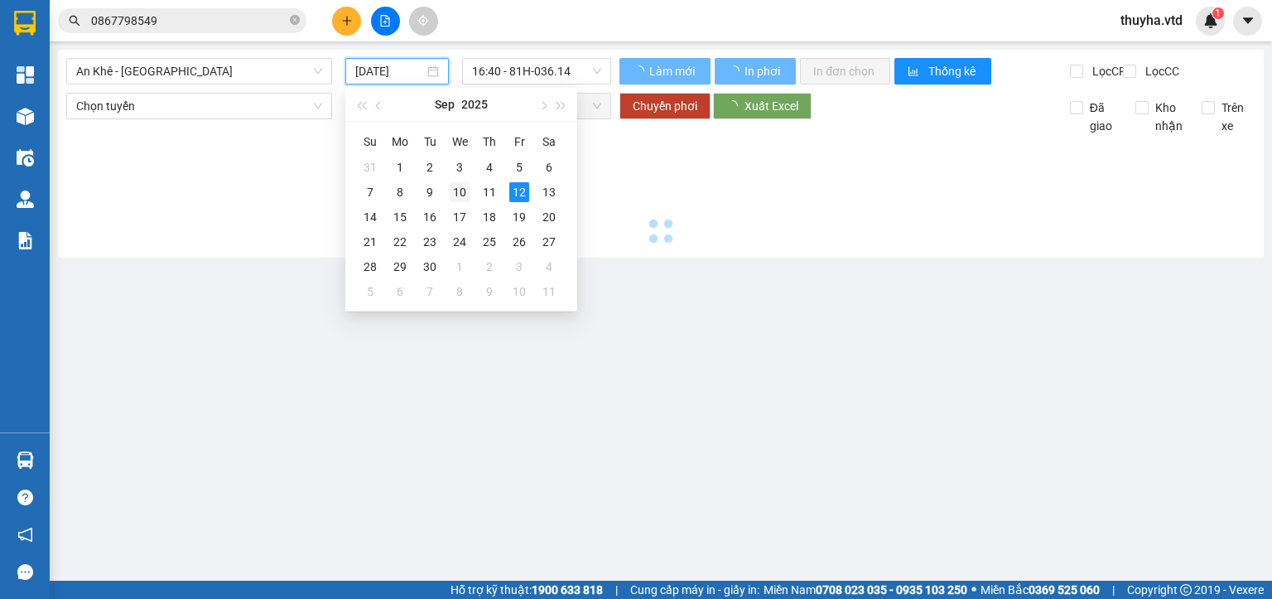
type input "[DATE]"
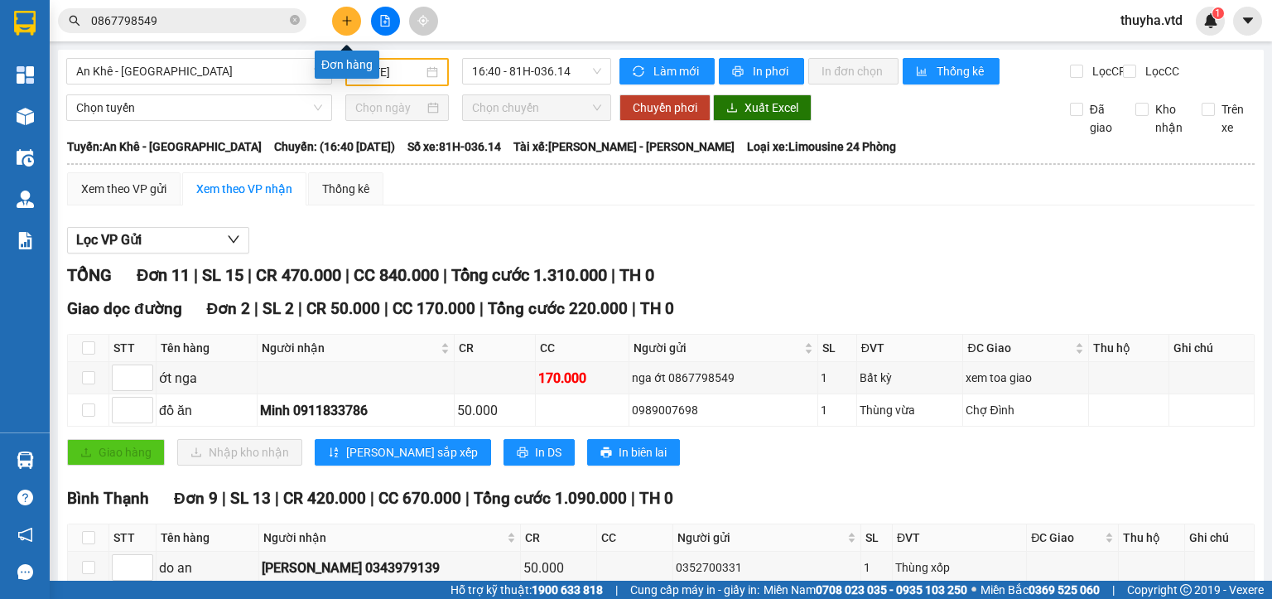
click at [354, 24] on button at bounding box center [346, 21] width 29 height 29
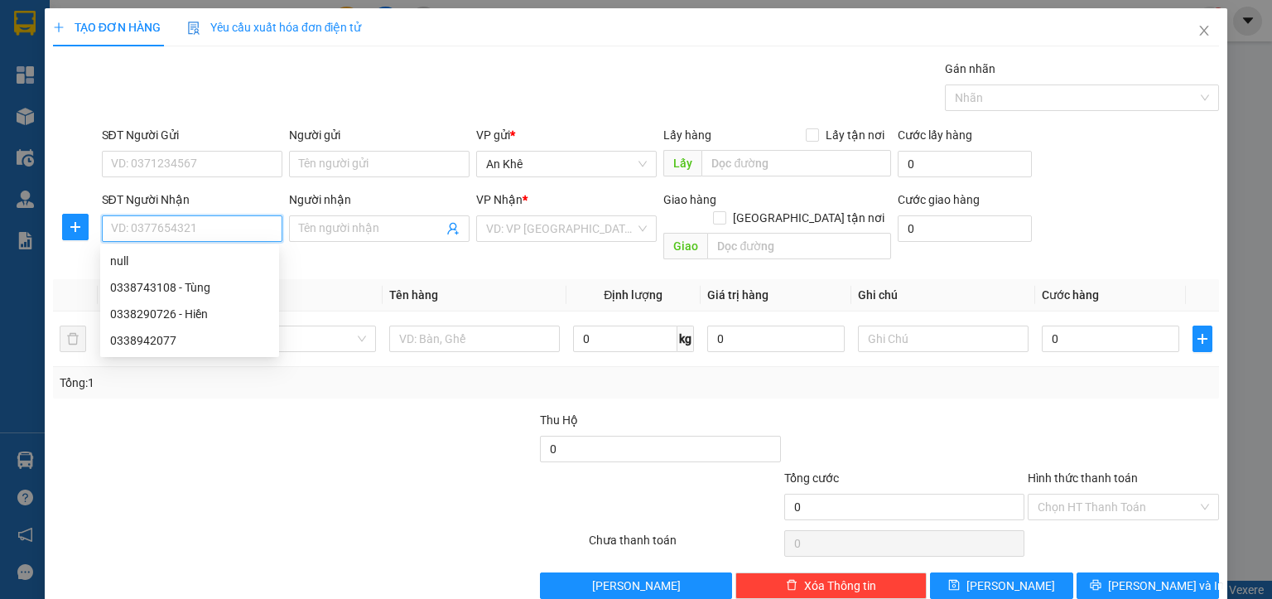
paste input "0783734951"
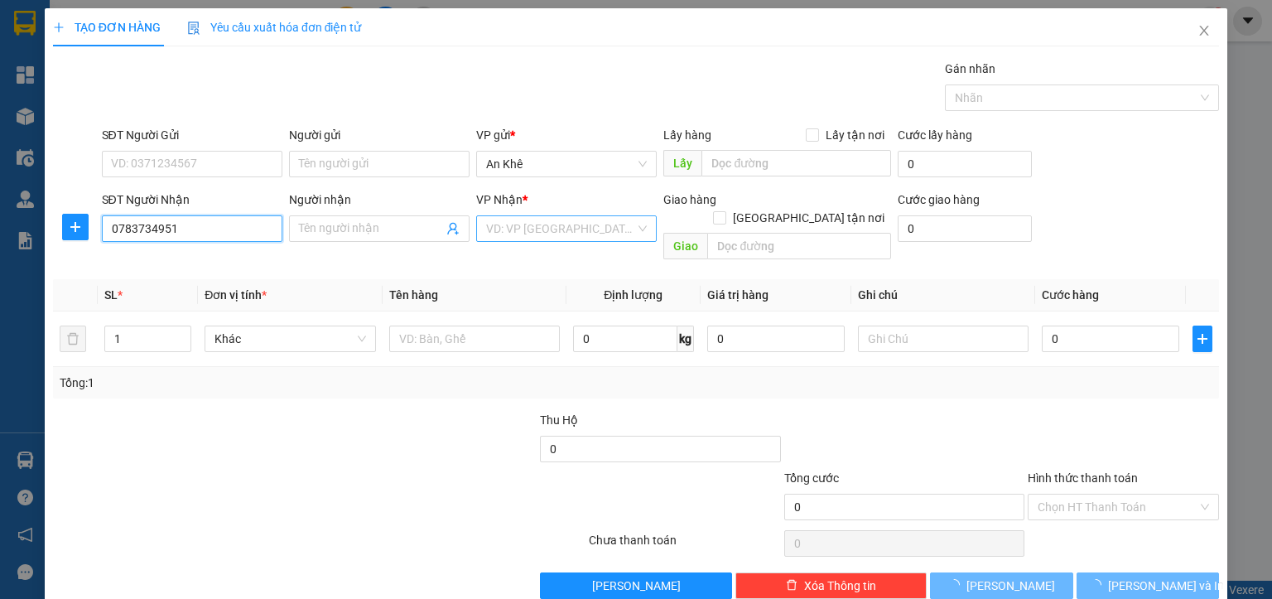
type input "0783734951"
click at [497, 233] on input "search" at bounding box center [560, 228] width 149 height 25
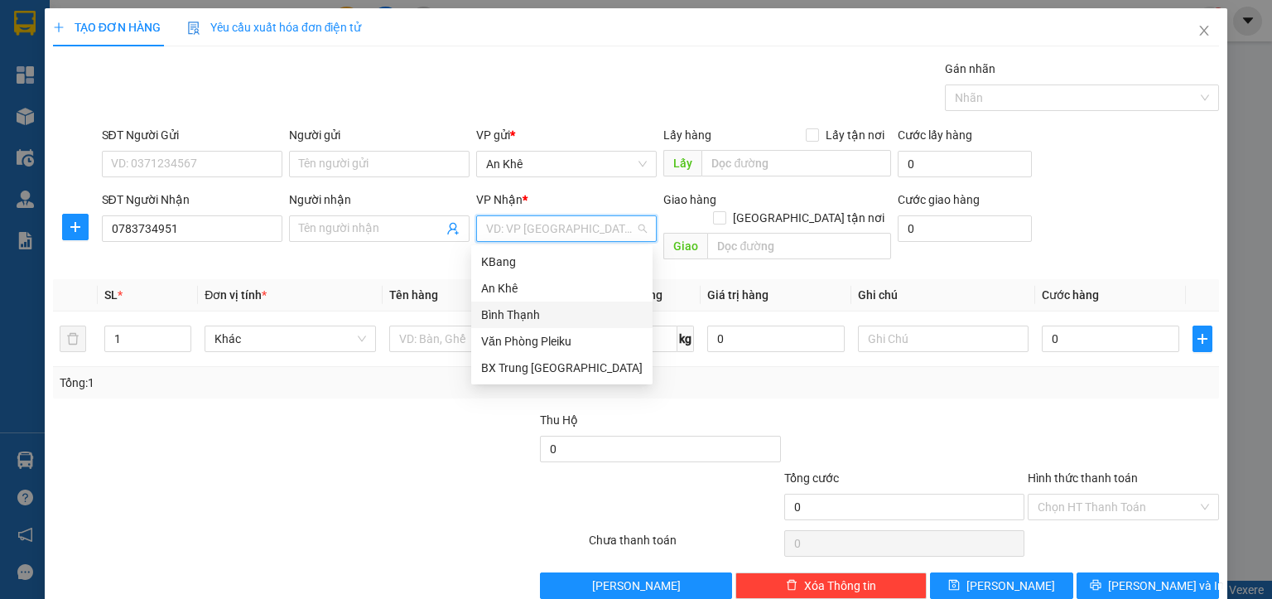
click at [517, 316] on div "Bình Thạnh" at bounding box center [561, 315] width 161 height 18
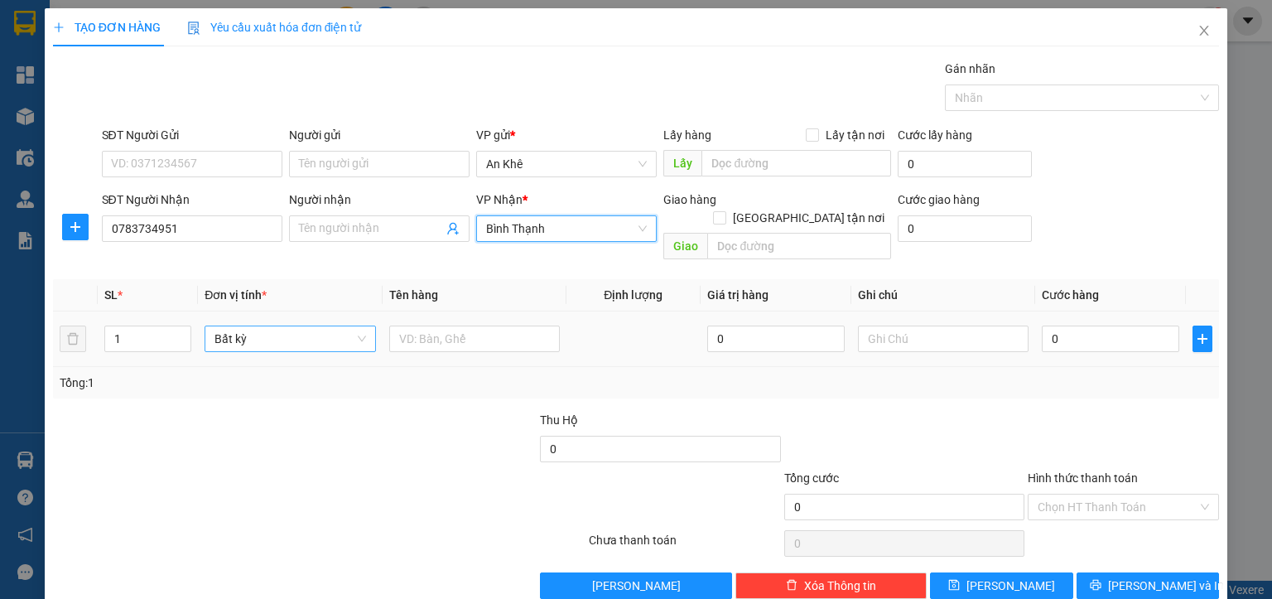
click at [235, 326] on span "Bất kỳ" at bounding box center [289, 338] width 151 height 25
type input "xe"
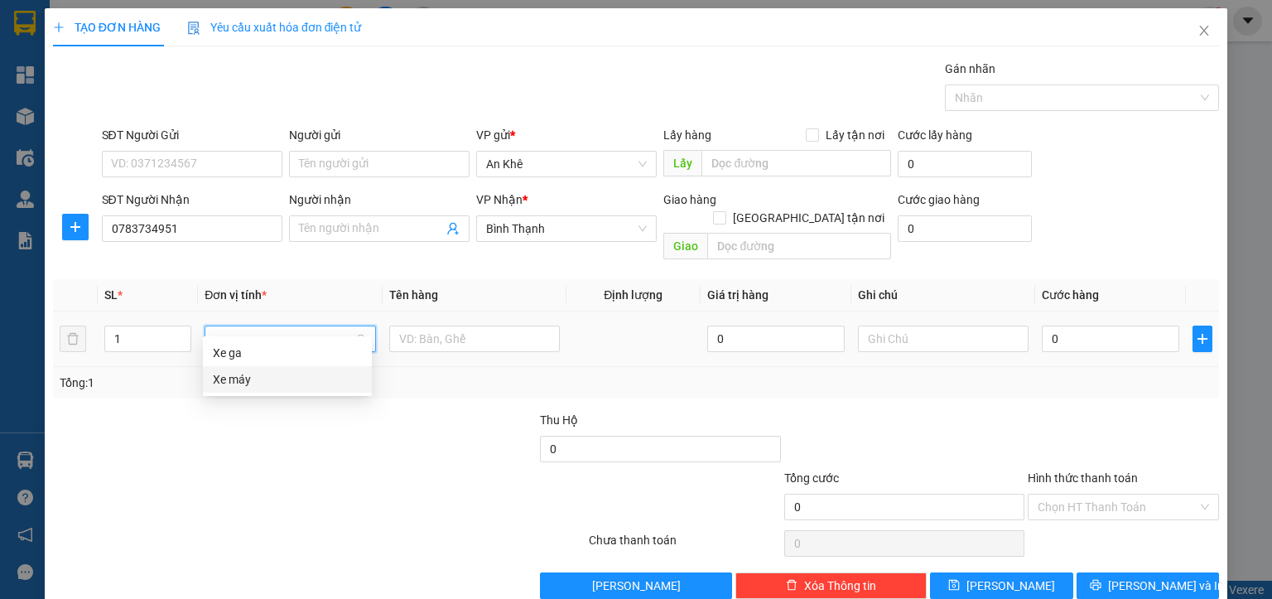
click at [244, 388] on div "Xe máy" at bounding box center [287, 379] width 169 height 26
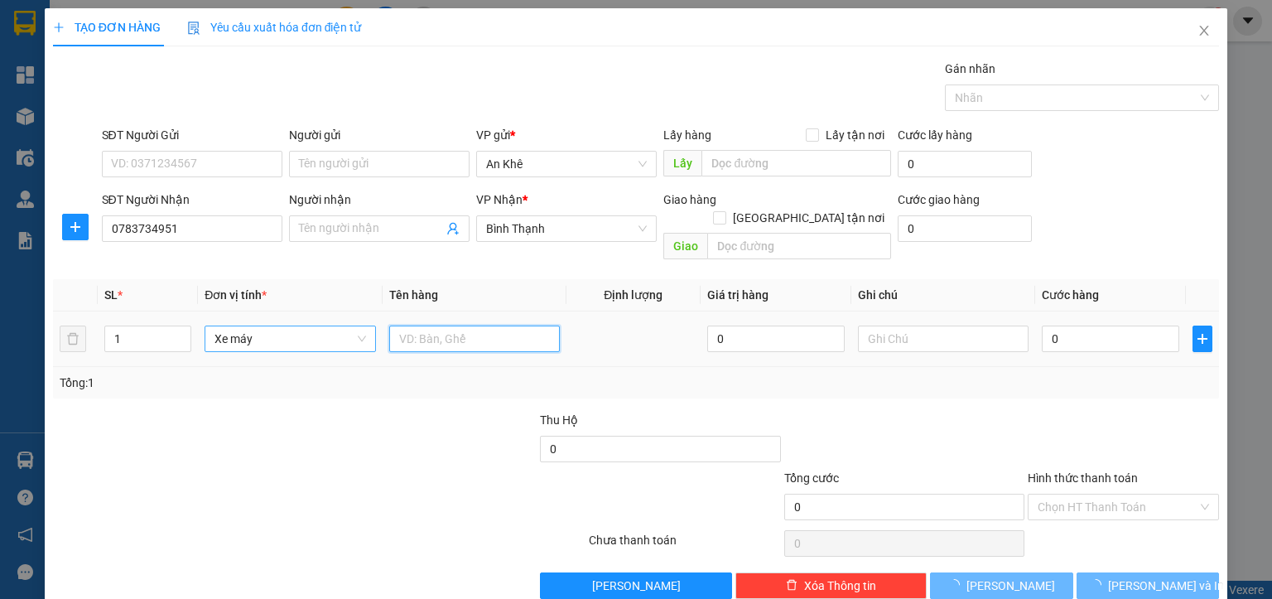
click at [421, 325] on input "text" at bounding box center [474, 338] width 171 height 26
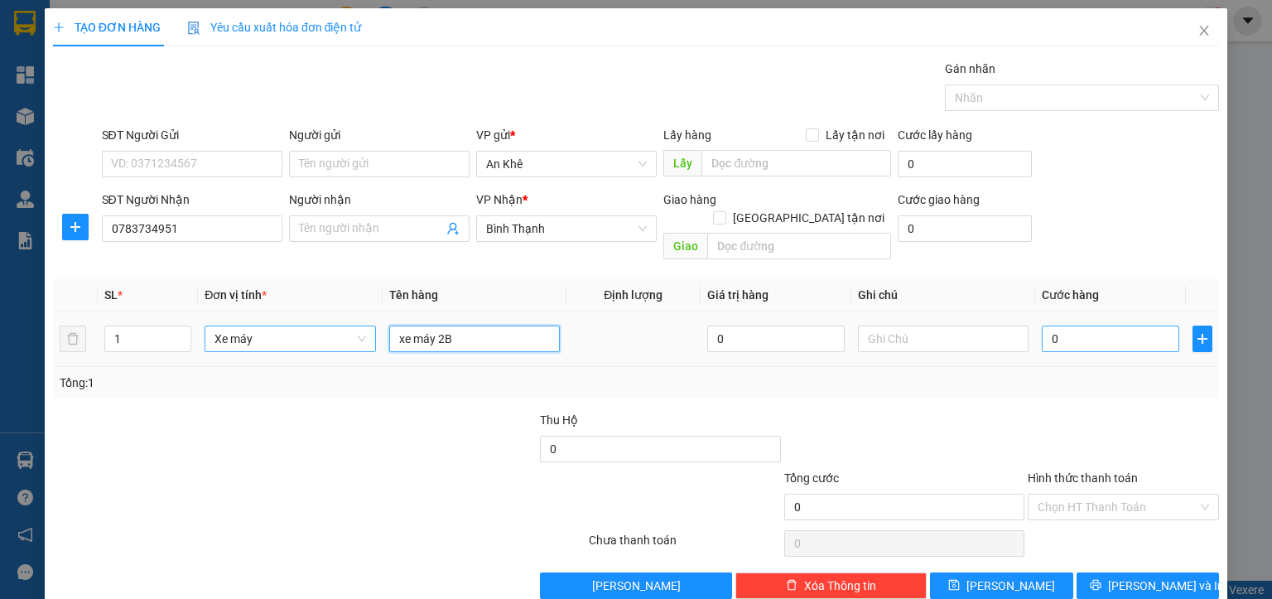
type input "xe máy 2B"
type input "5"
type input "50"
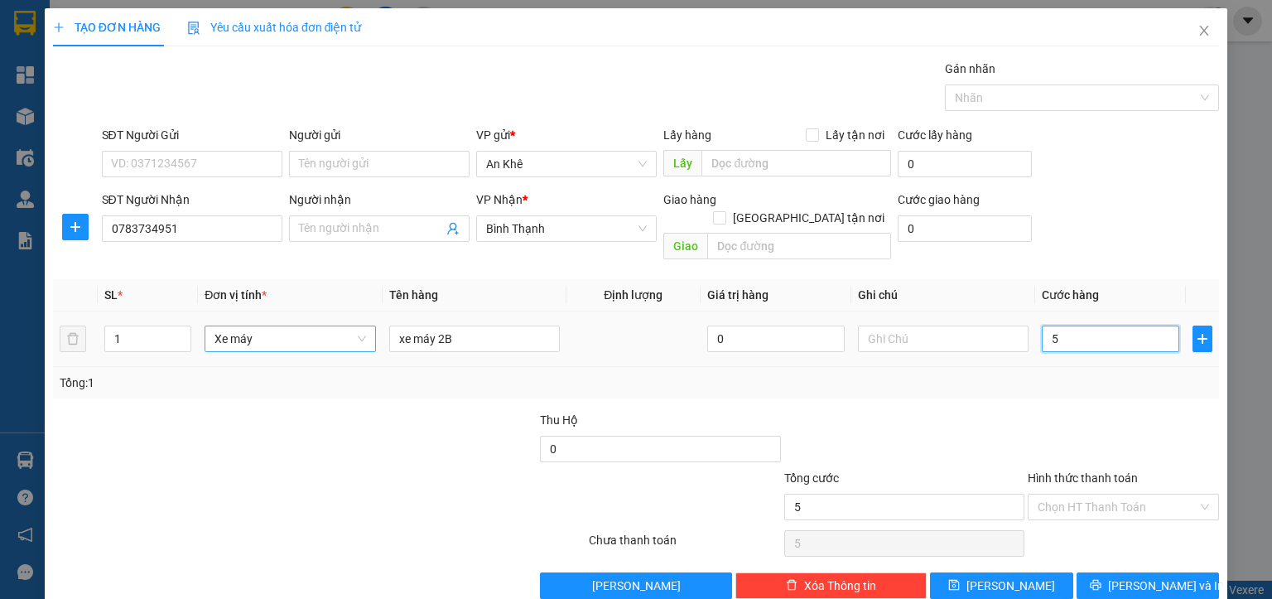
type input "50"
type input "500"
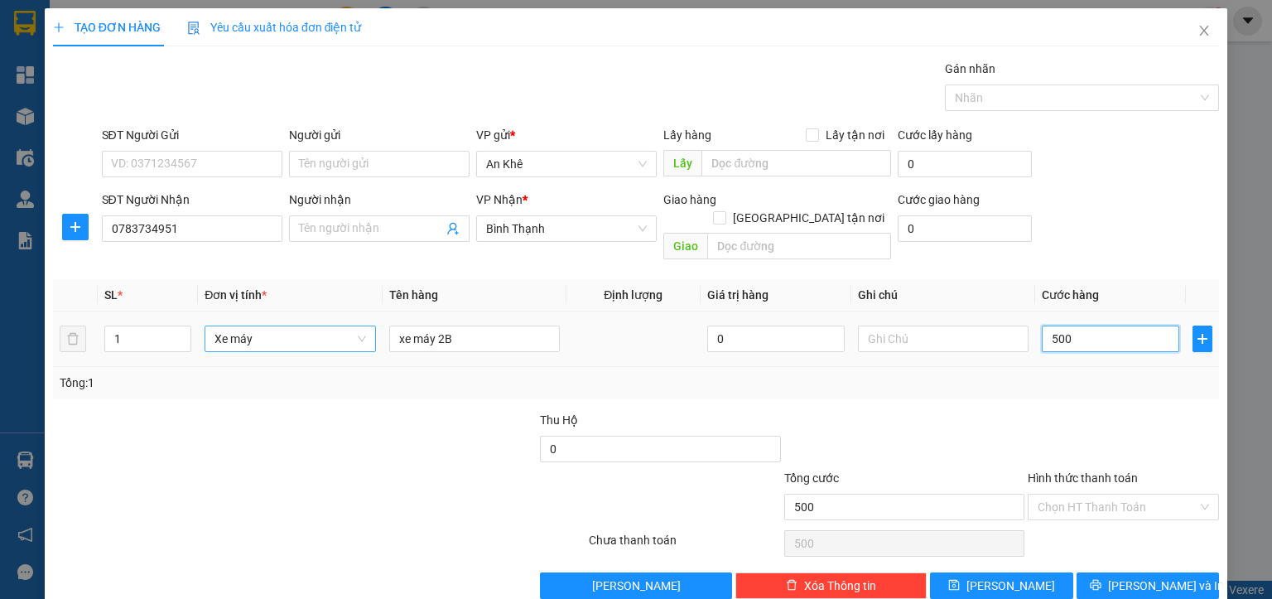
type input "5.000"
type input "50.000"
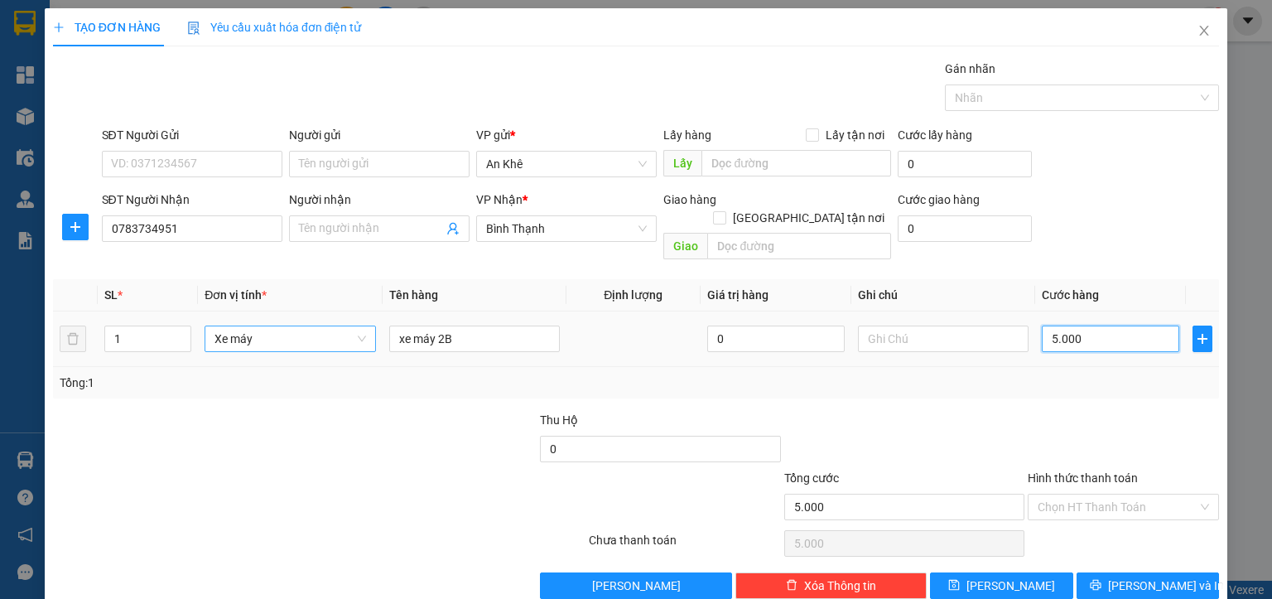
type input "50.000"
type input "500.000"
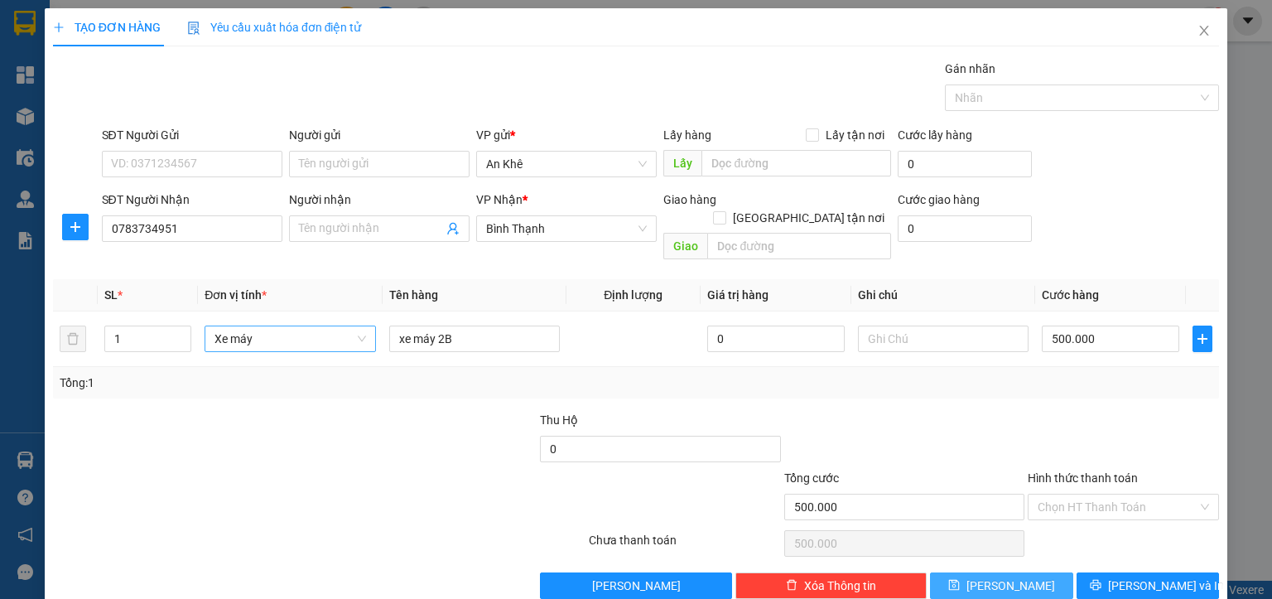
click at [992, 576] on span "[PERSON_NAME]" at bounding box center [1010, 585] width 89 height 18
type input "0"
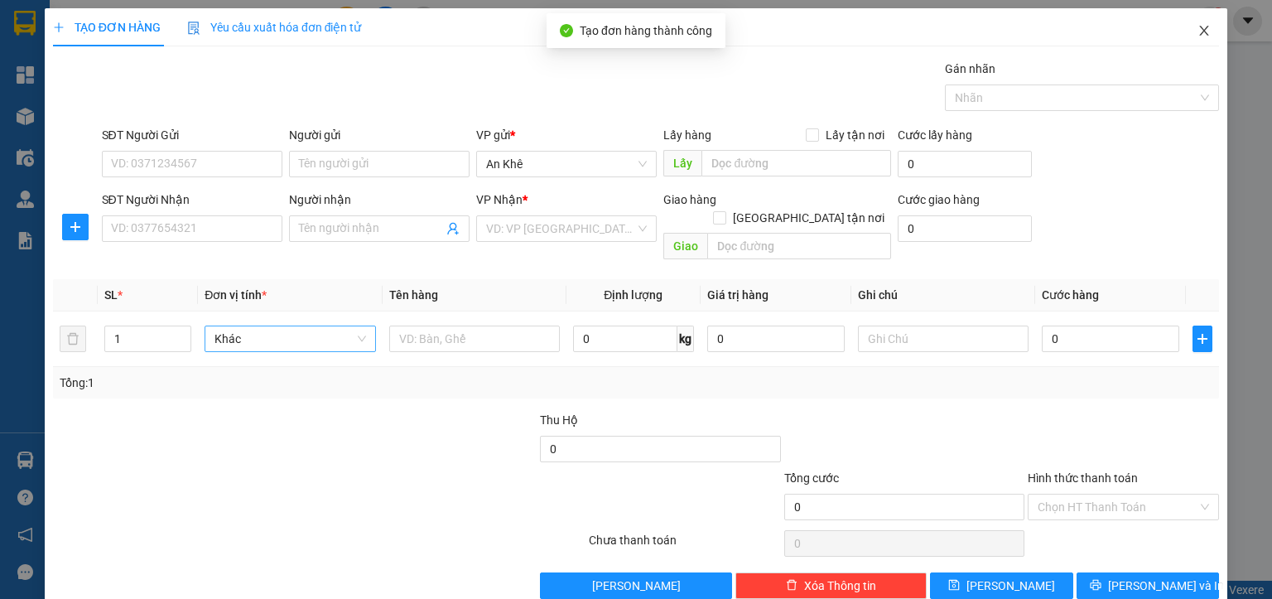
drag, startPoint x: 1192, startPoint y: 30, endPoint x: 1202, endPoint y: 33, distance: 10.5
click at [1202, 33] on span "Close" at bounding box center [1204, 31] width 46 height 46
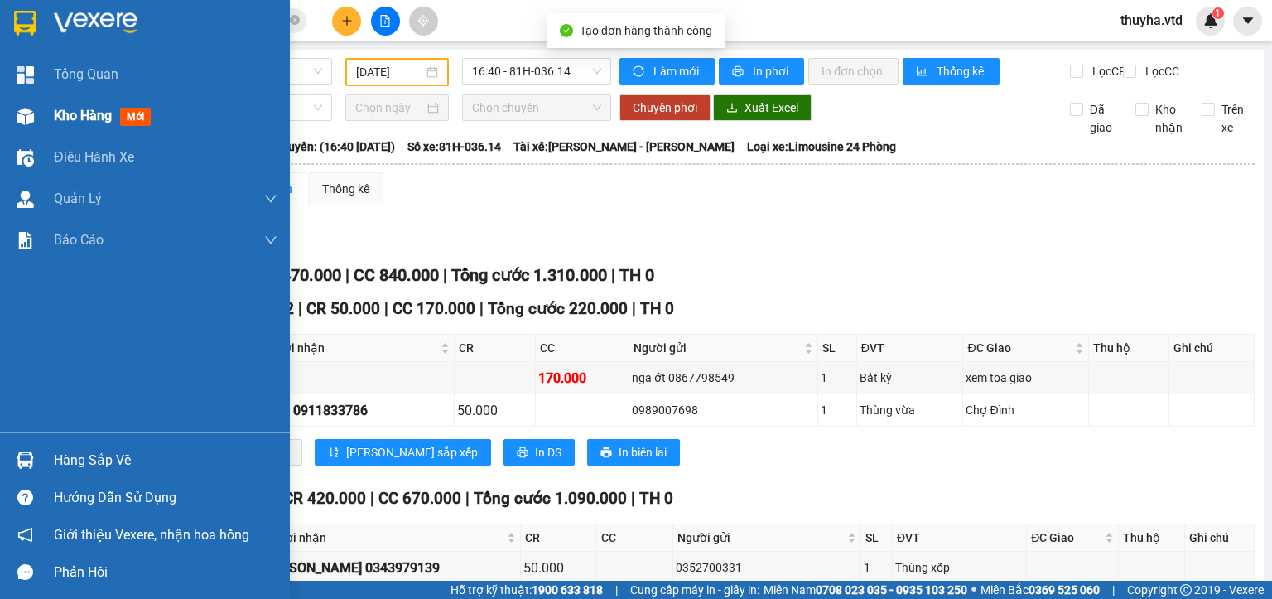
click at [47, 124] on div "Kho hàng mới" at bounding box center [145, 115] width 290 height 41
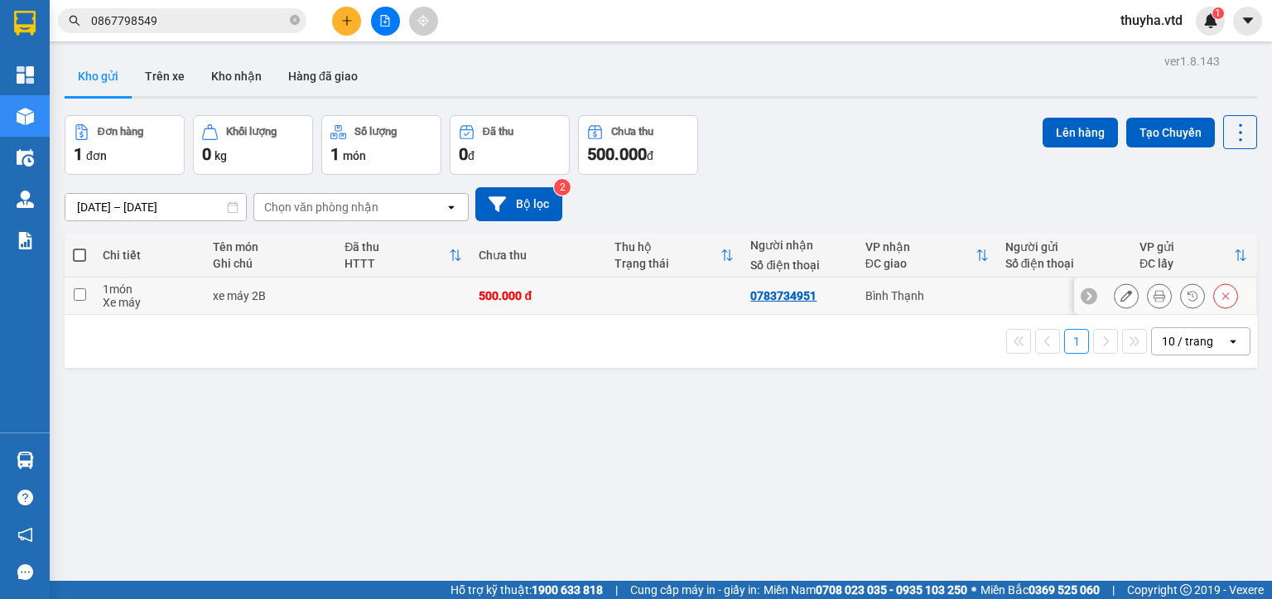
drag, startPoint x: 79, startPoint y: 294, endPoint x: 328, endPoint y: 254, distance: 251.5
click at [79, 294] on input "checkbox" at bounding box center [80, 294] width 12 height 12
checkbox input "true"
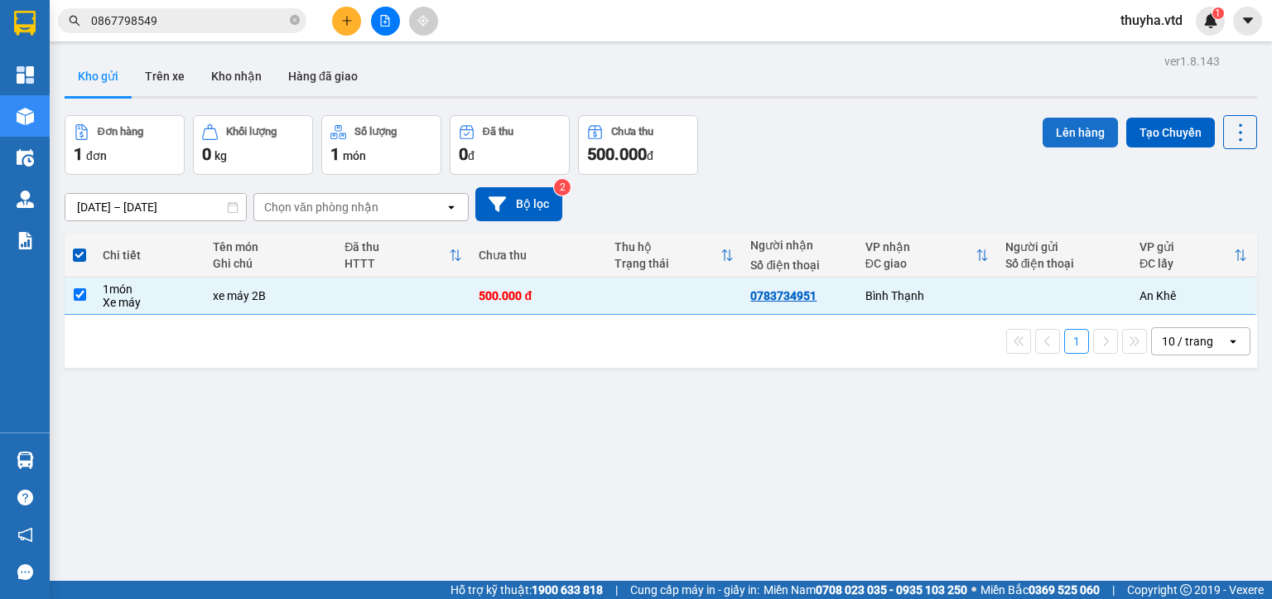
click at [1052, 136] on button "Lên hàng" at bounding box center [1079, 133] width 75 height 30
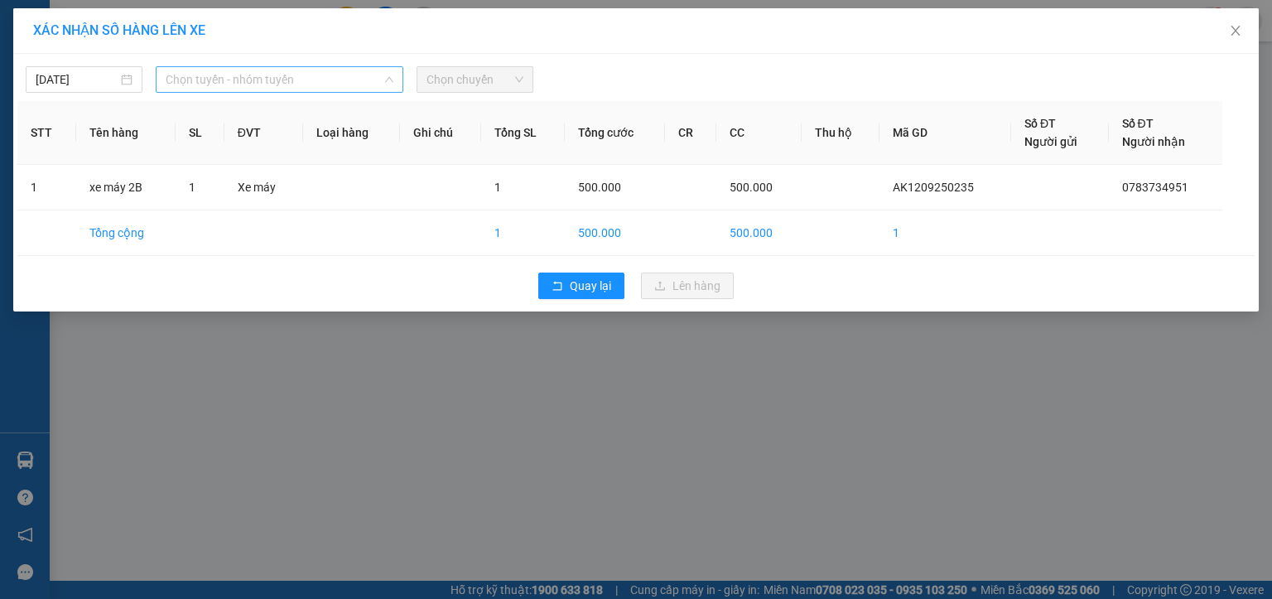
drag, startPoint x: 200, startPoint y: 84, endPoint x: 209, endPoint y: 99, distance: 18.2
click at [202, 84] on span "Chọn tuyến - nhóm tuyến" at bounding box center [280, 79] width 228 height 25
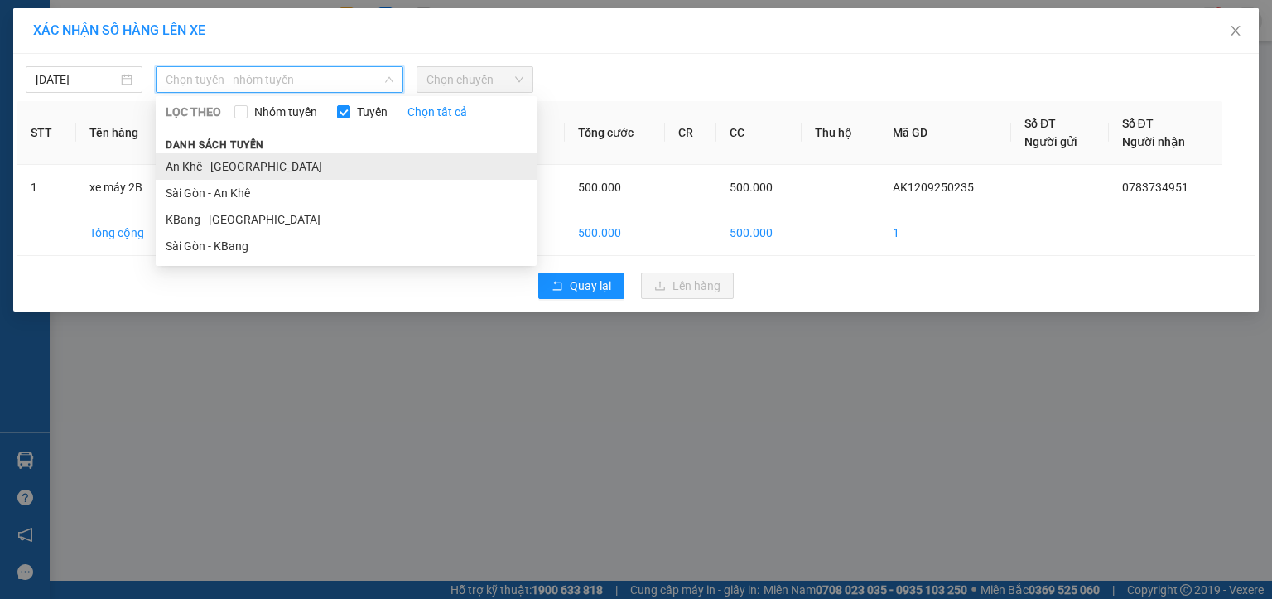
click at [187, 170] on li "An Khê - [GEOGRAPHIC_DATA]" at bounding box center [346, 166] width 381 height 26
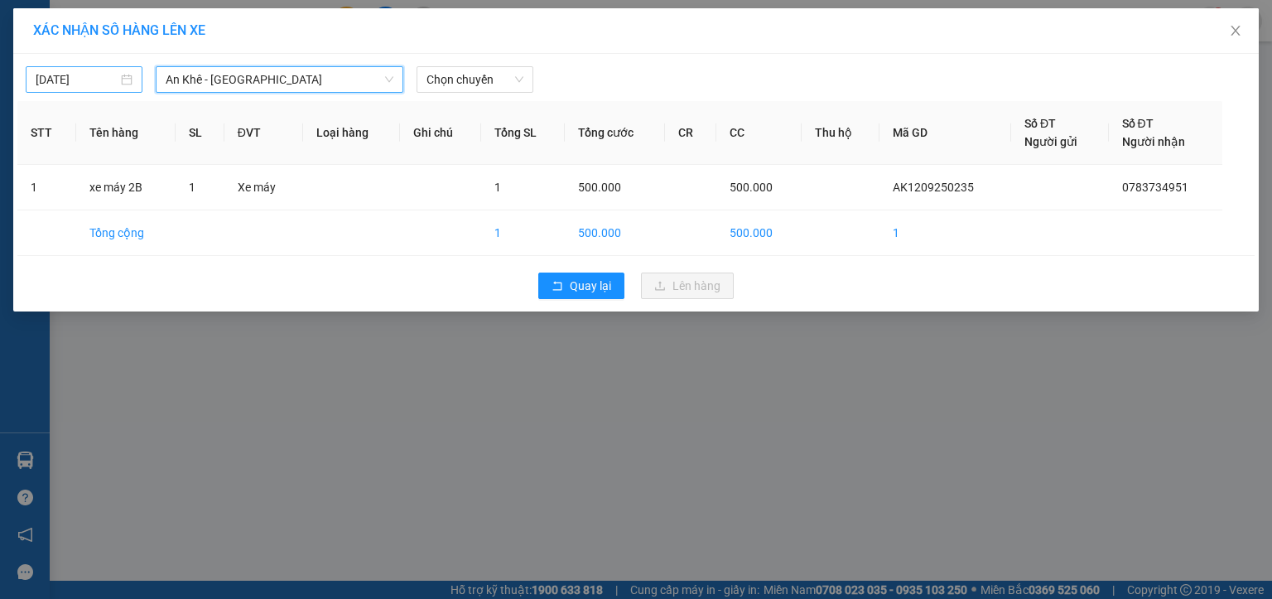
click at [56, 76] on input "[DATE]" at bounding box center [77, 79] width 82 height 18
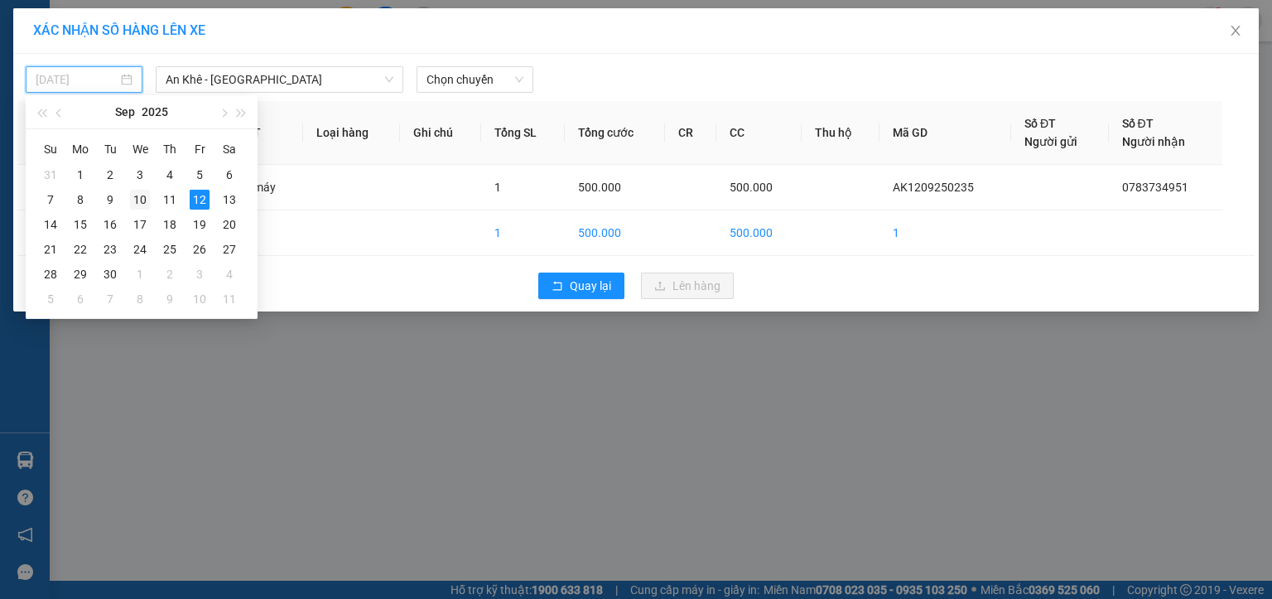
click at [135, 195] on div "10" at bounding box center [140, 200] width 20 height 20
type input "[DATE]"
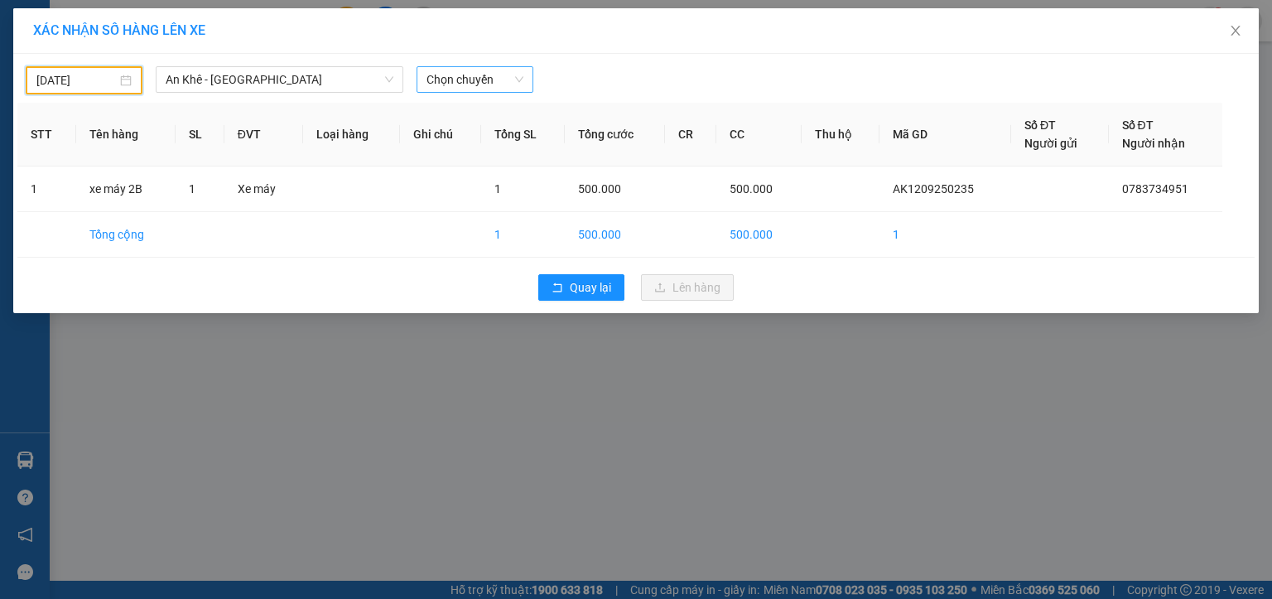
click at [458, 77] on span "Chọn chuyến" at bounding box center [474, 79] width 97 height 25
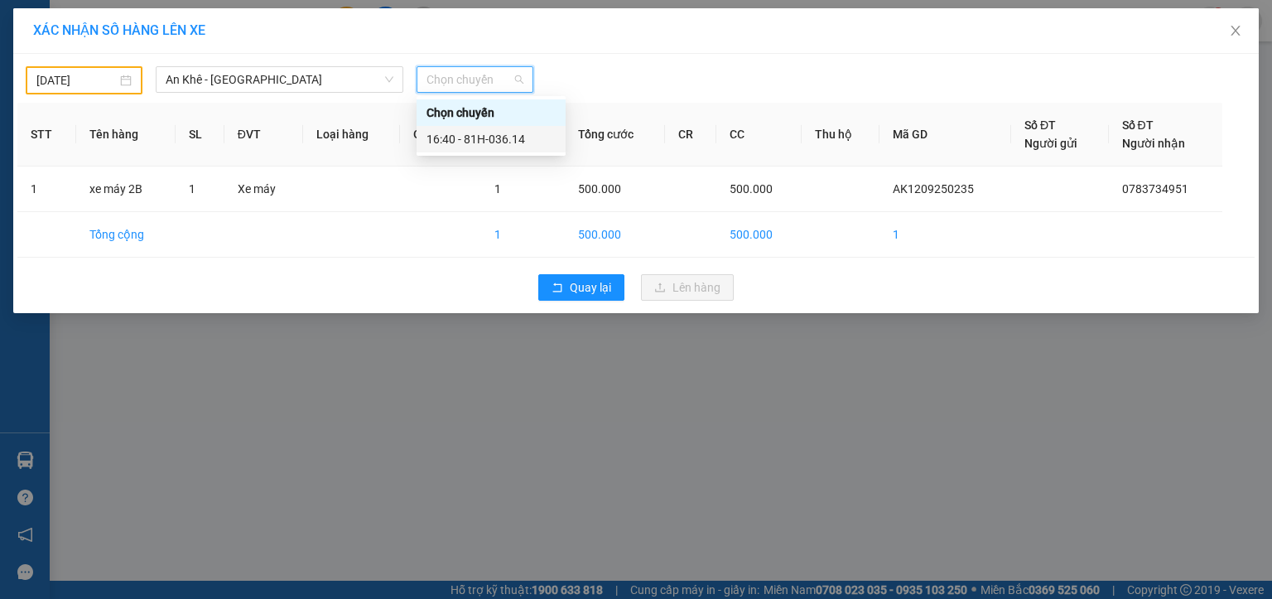
click at [501, 141] on div "16:40 - 81H-036.14" at bounding box center [490, 139] width 129 height 18
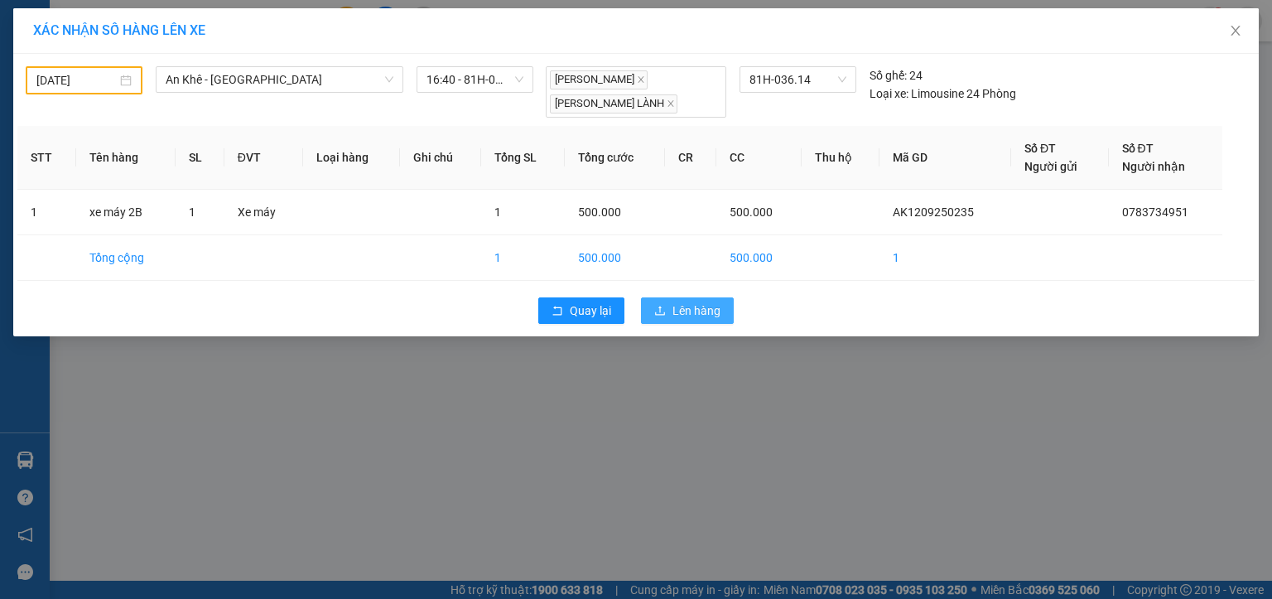
click at [682, 304] on span "Lên hàng" at bounding box center [696, 310] width 48 height 18
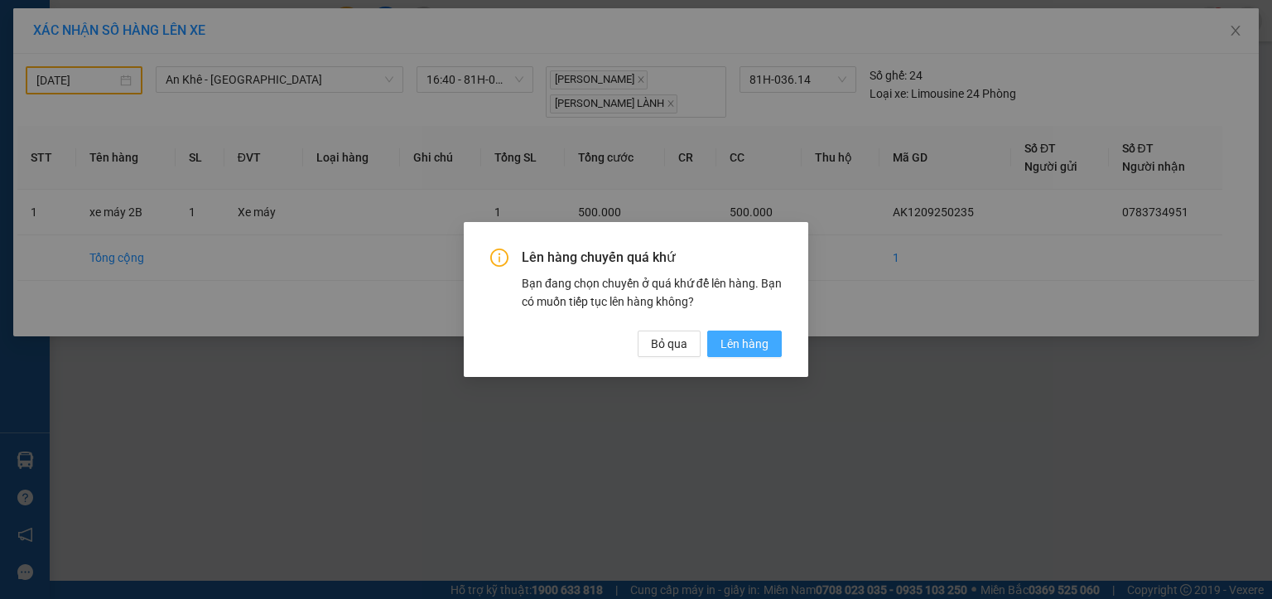
click at [743, 350] on span "Lên hàng" at bounding box center [744, 343] width 48 height 18
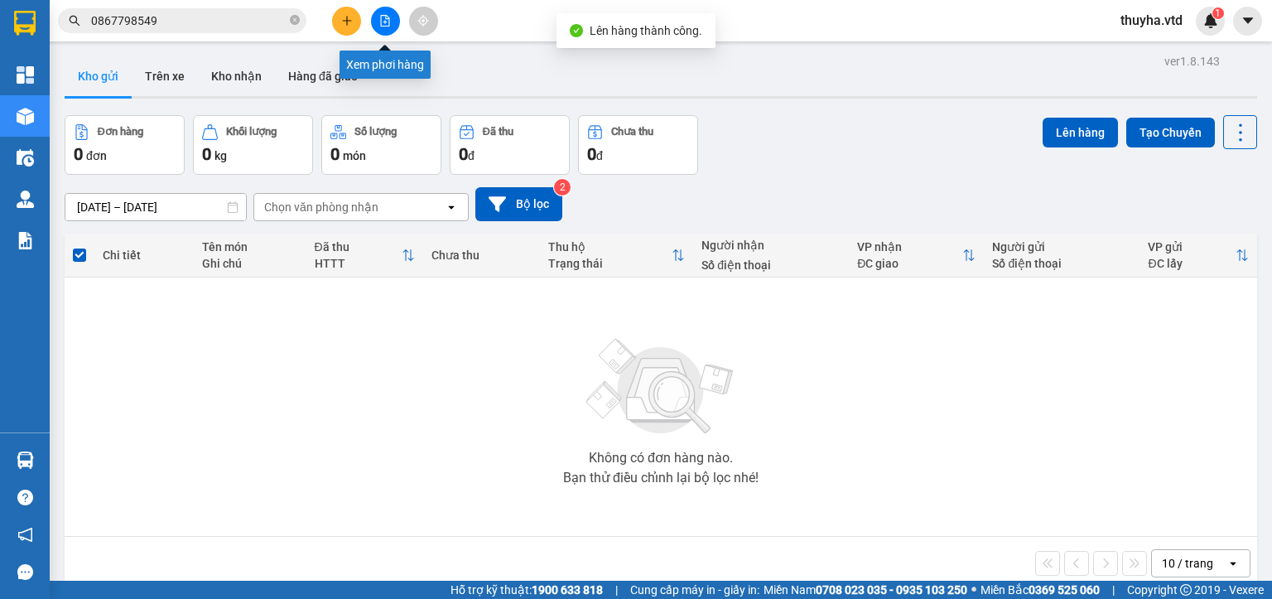
click at [381, 28] on button at bounding box center [385, 21] width 29 height 29
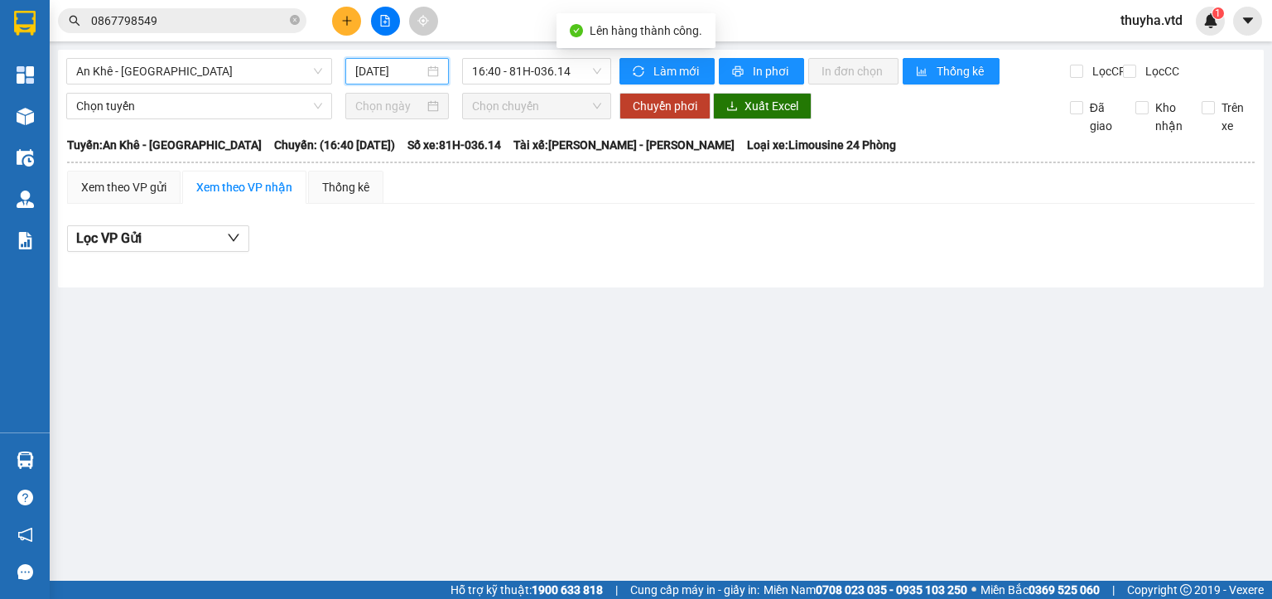
click at [366, 71] on input "[DATE]" at bounding box center [389, 71] width 68 height 18
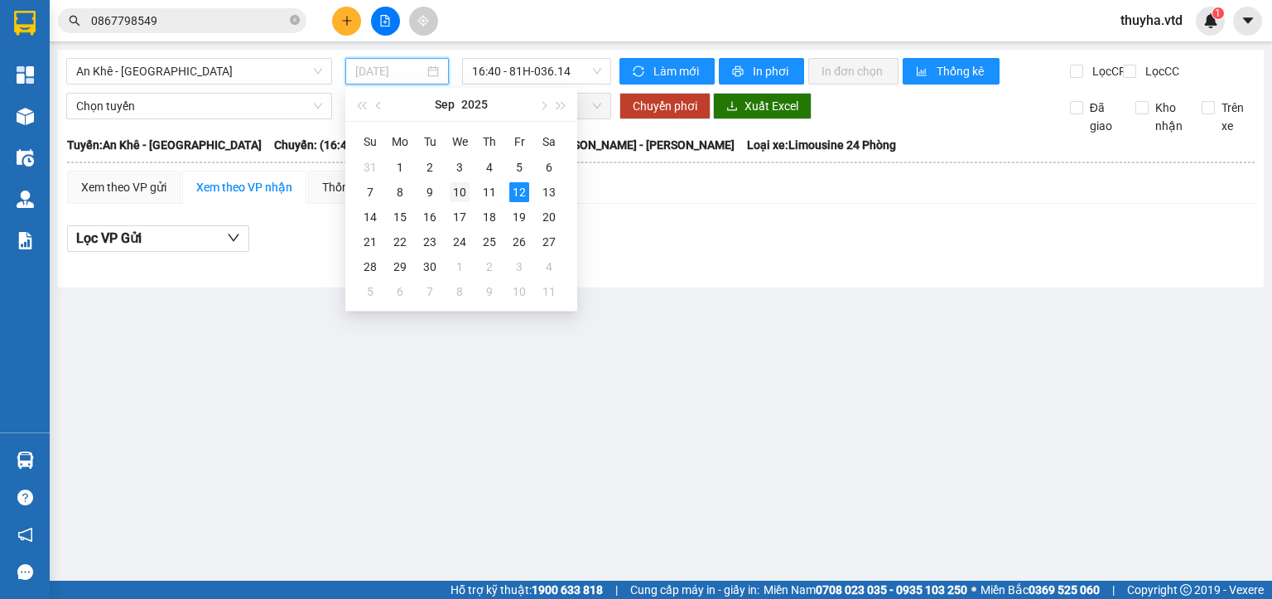
click at [459, 194] on div "10" at bounding box center [460, 192] width 20 height 20
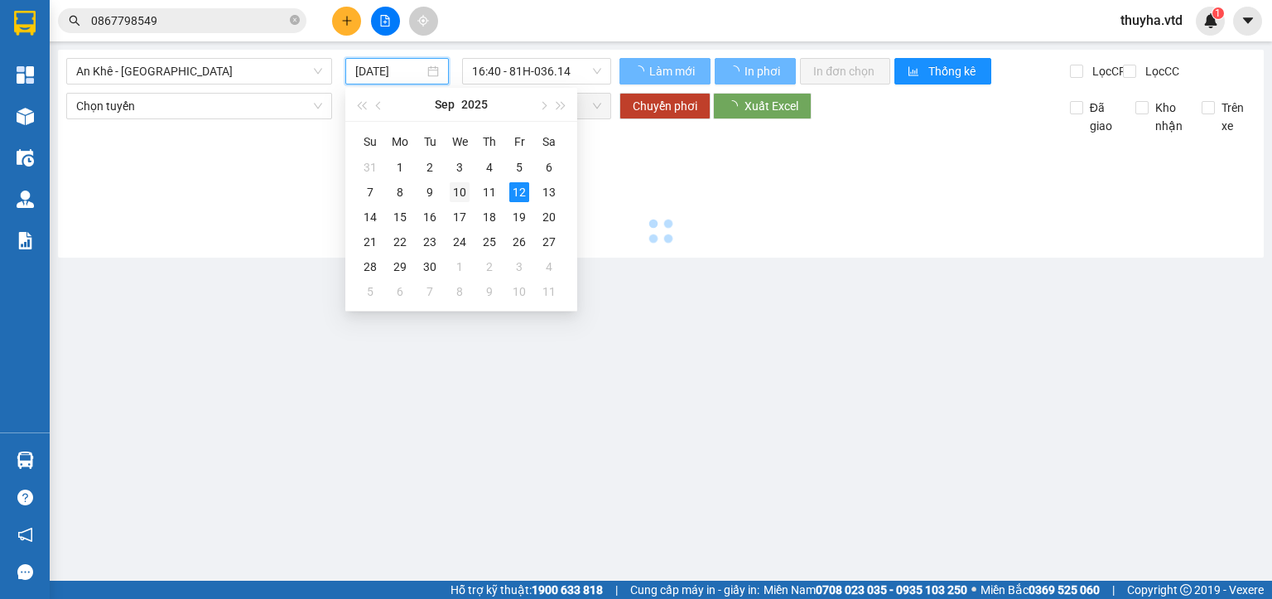
type input "[DATE]"
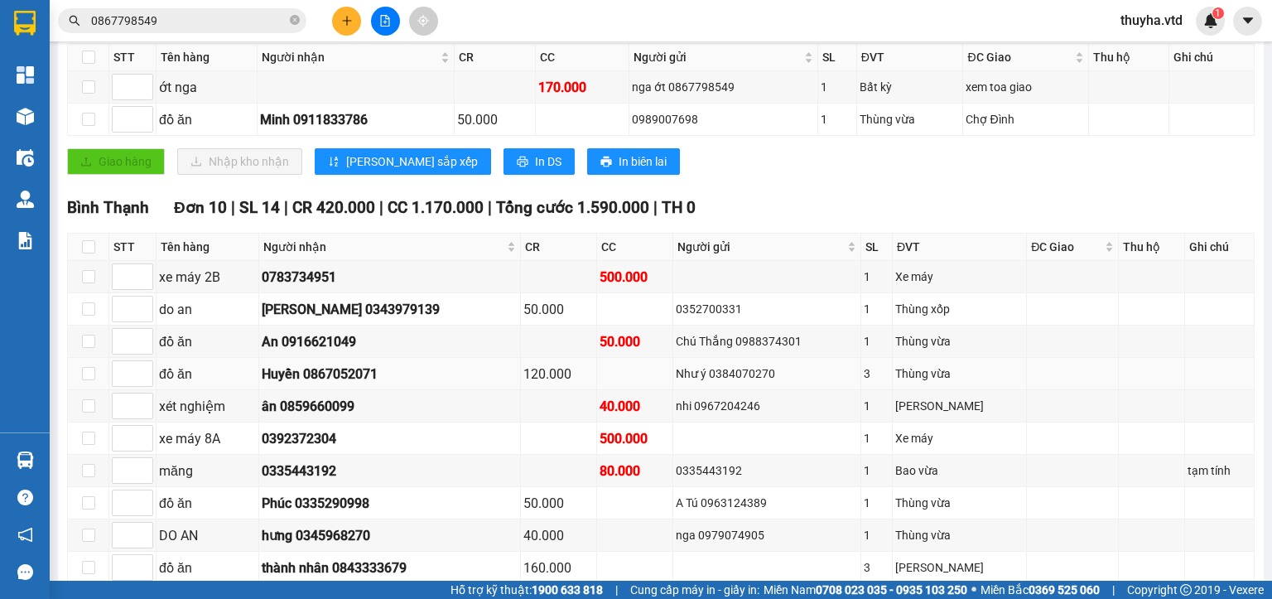
scroll to position [331, 0]
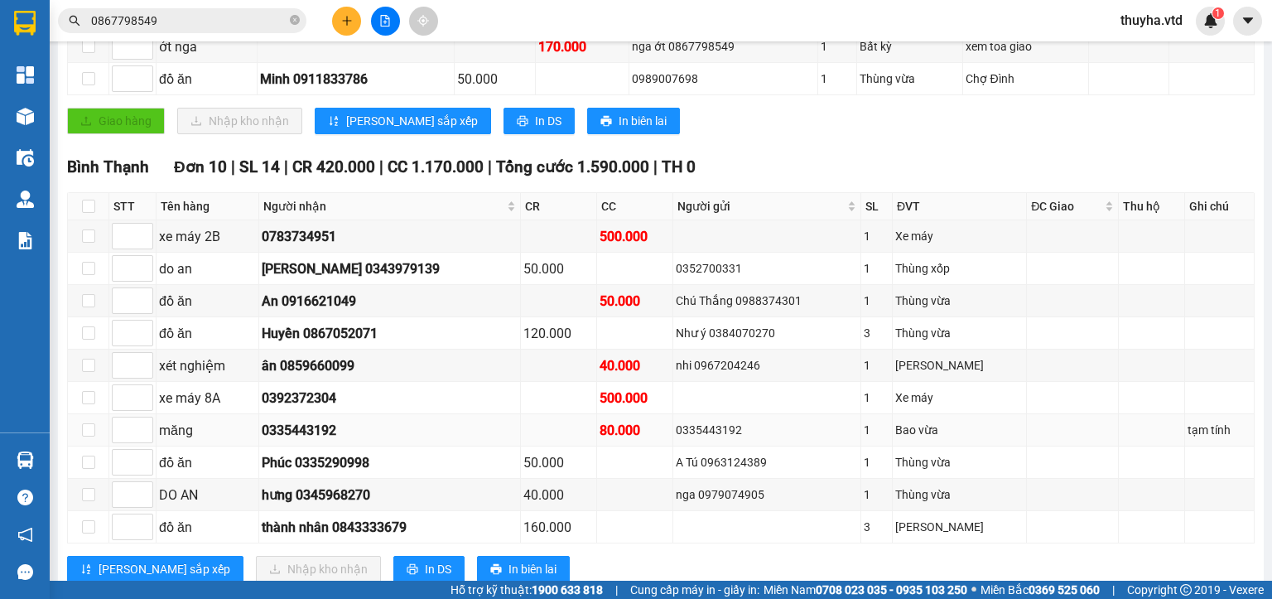
click at [700, 439] on div "0335443192" at bounding box center [766, 430] width 181 height 18
copy div "0335443192"
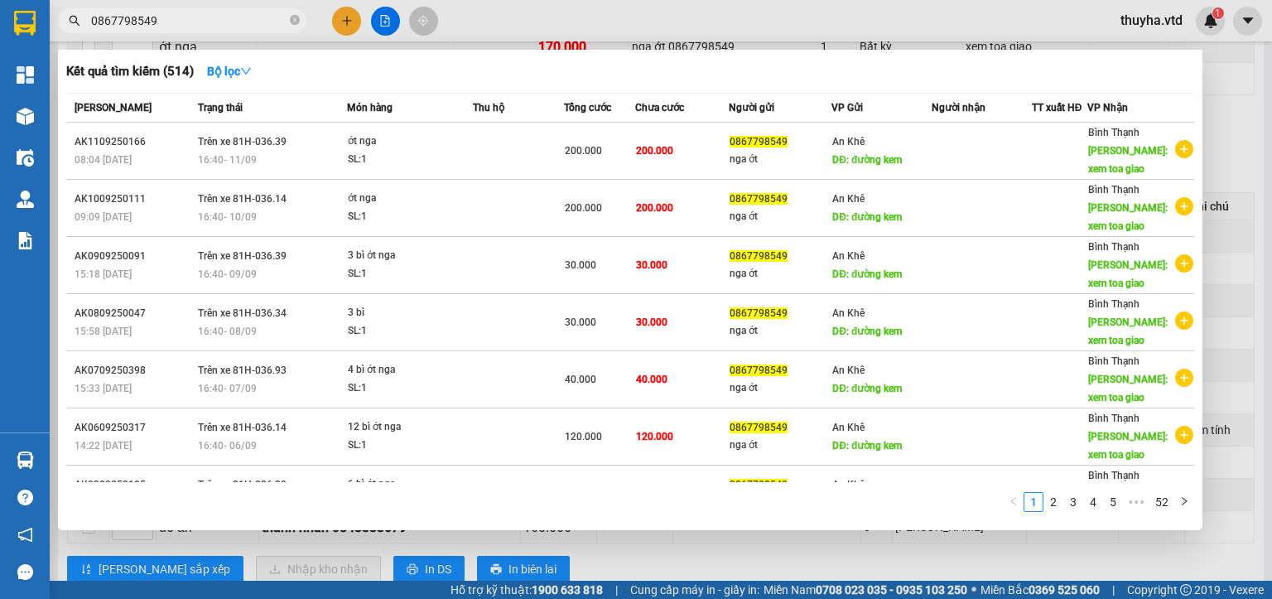
click at [143, 13] on input "0867798549" at bounding box center [188, 21] width 195 height 18
paste input "335443192"
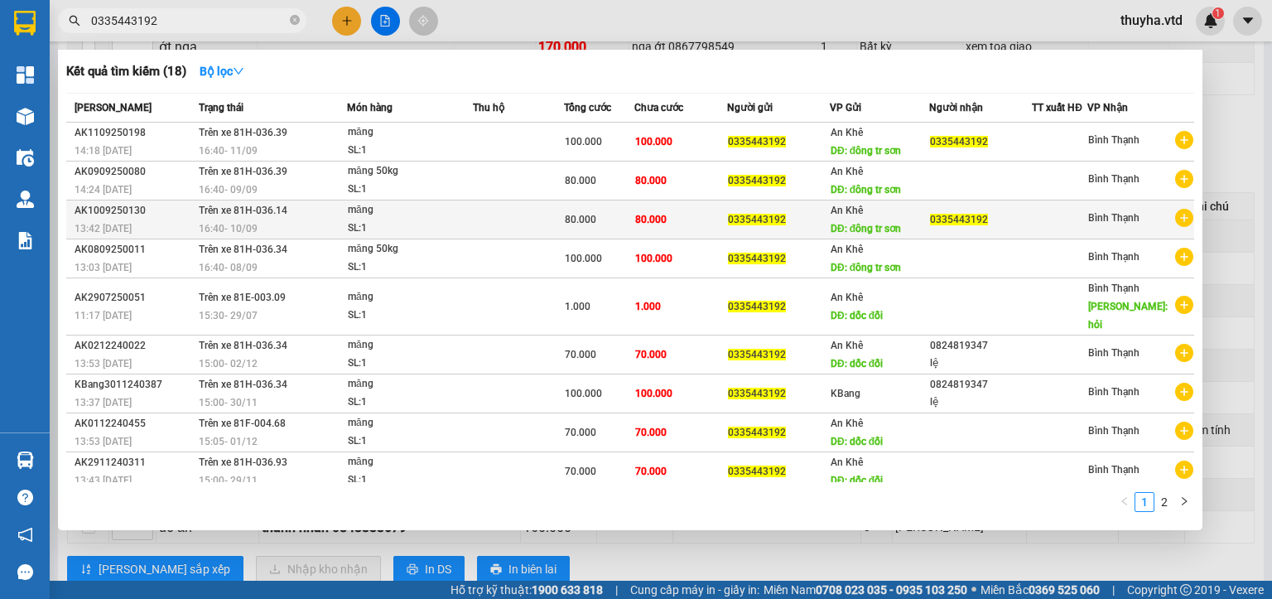
type input "0335443192"
click at [257, 221] on span "16:40 [DATE]" at bounding box center [228, 227] width 59 height 13
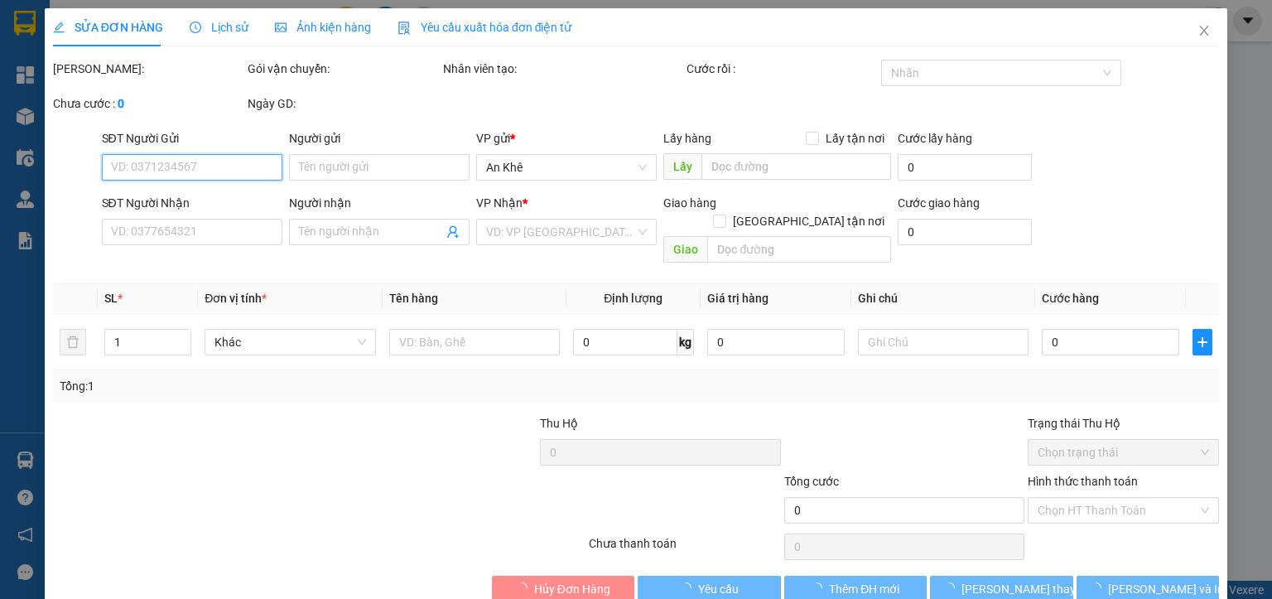
type input "0335443192"
type input "đông tr sơn"
type input "0335443192"
type input "80.000"
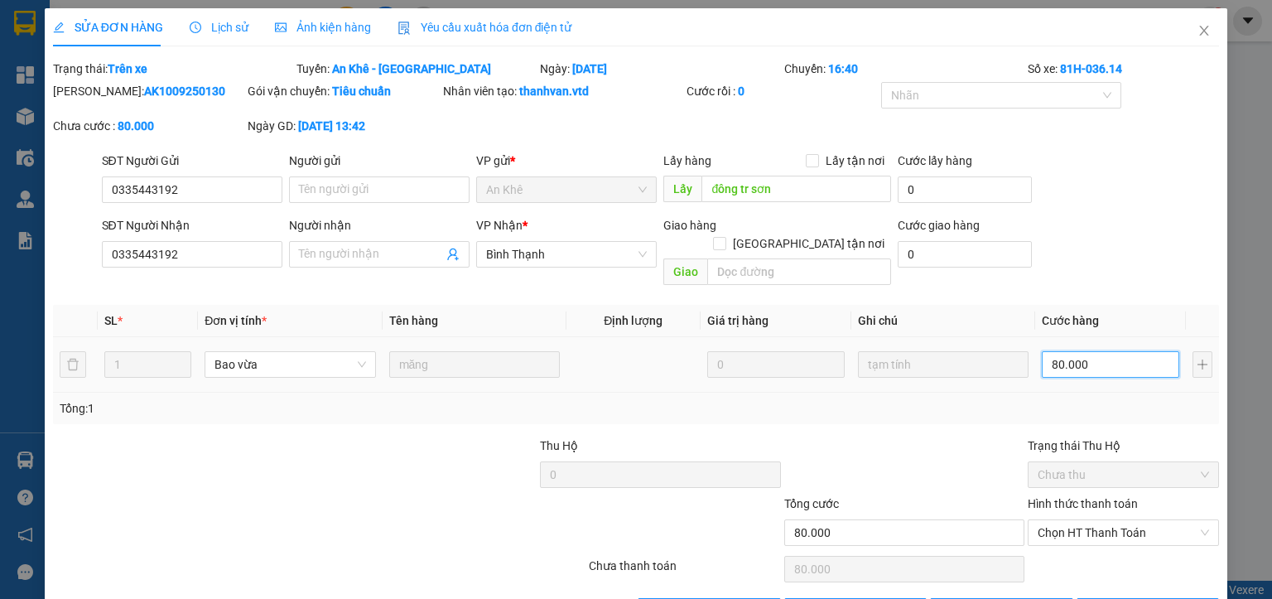
click at [1067, 351] on input "80.000" at bounding box center [1110, 364] width 137 height 26
type input "1"
type input "10"
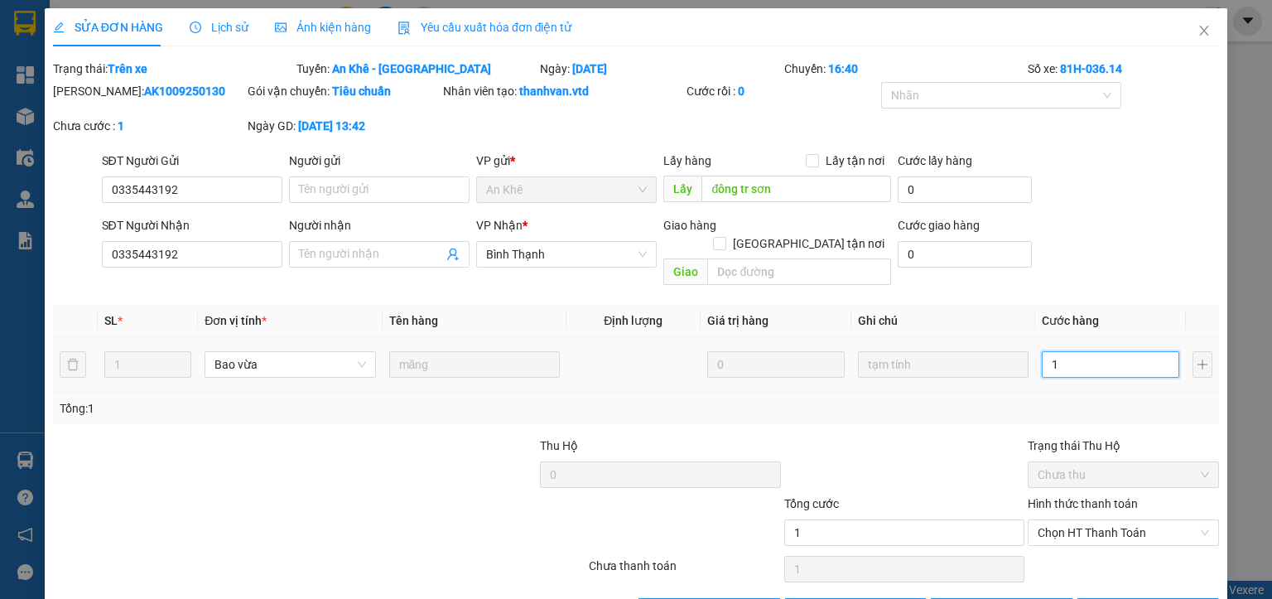
type input "10"
type input "100"
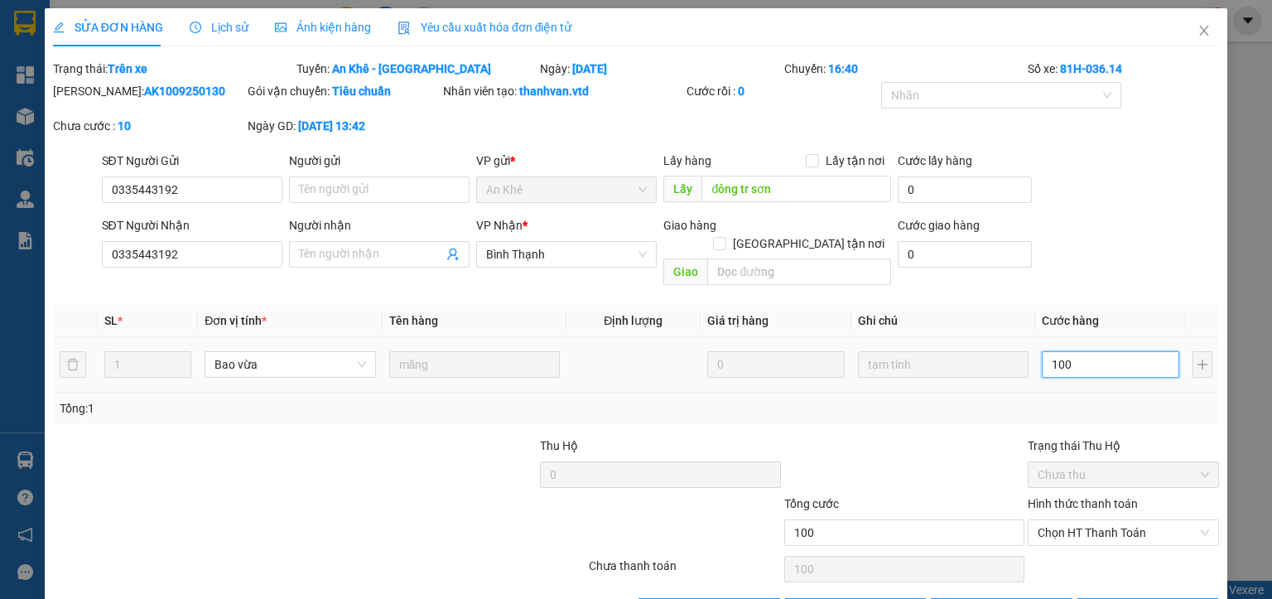
type input "1.000"
type input "10.000"
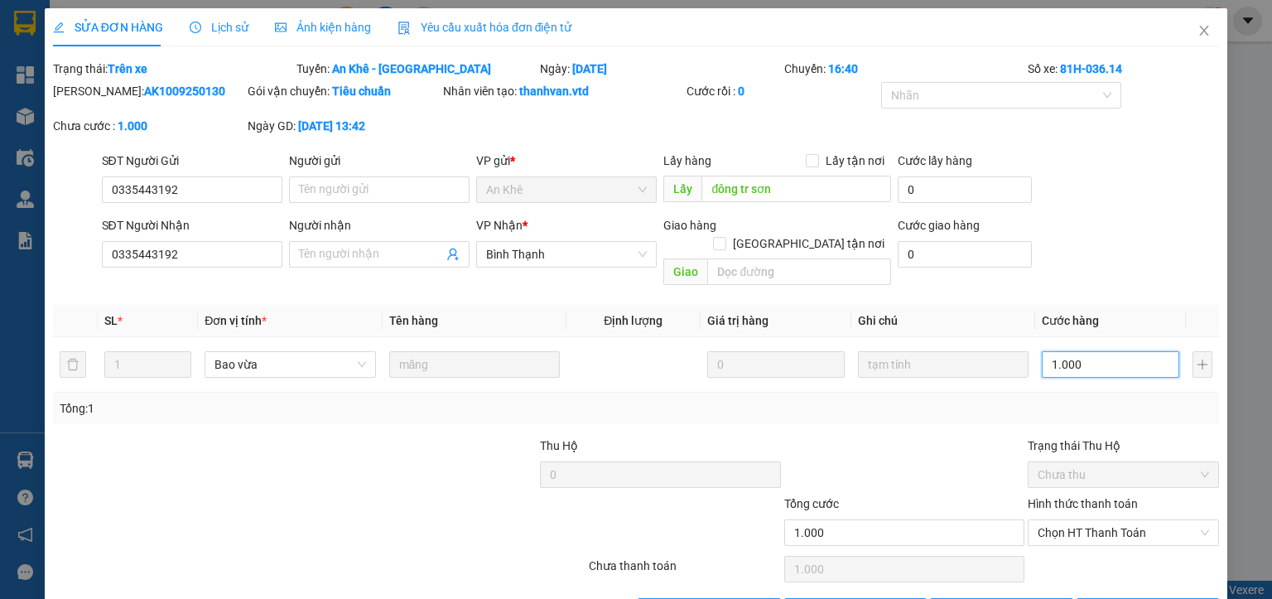
type input "10.000"
type input "100.000"
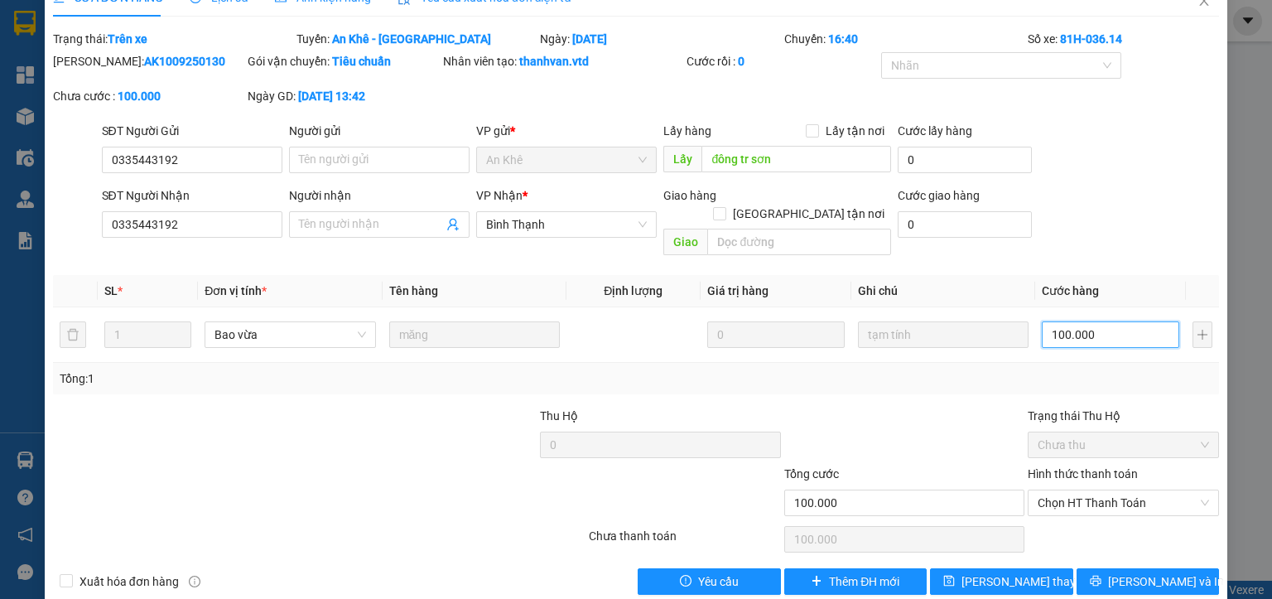
scroll to position [39, 0]
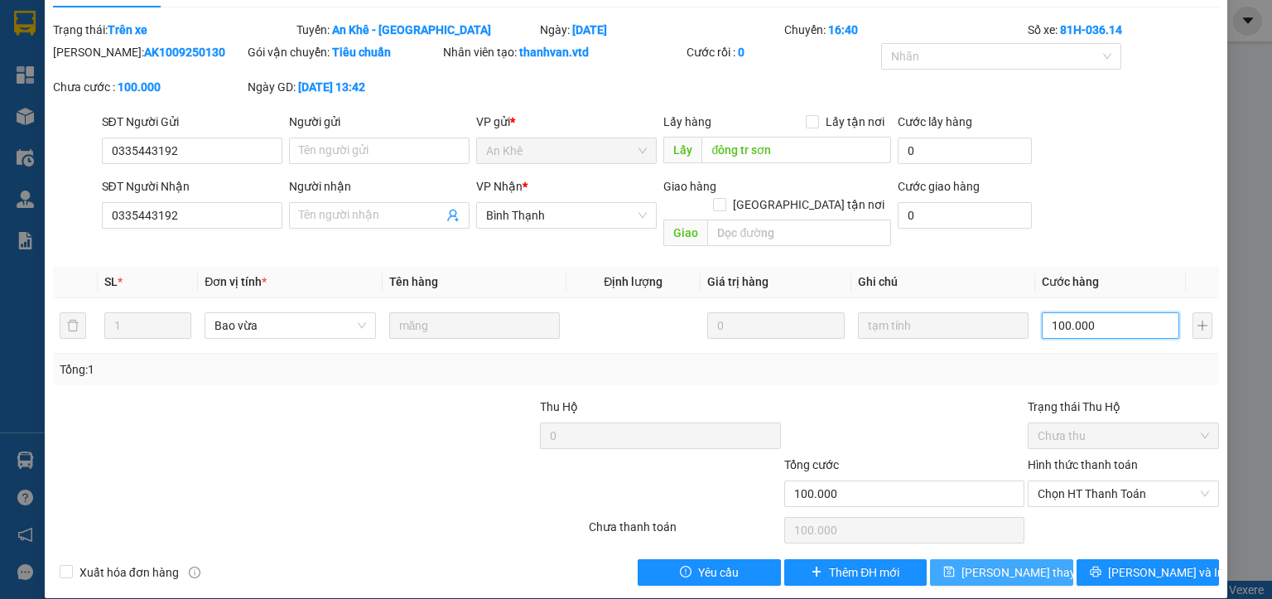
type input "100.000"
click at [1033, 559] on button "[PERSON_NAME] thay đổi" at bounding box center [1001, 572] width 143 height 26
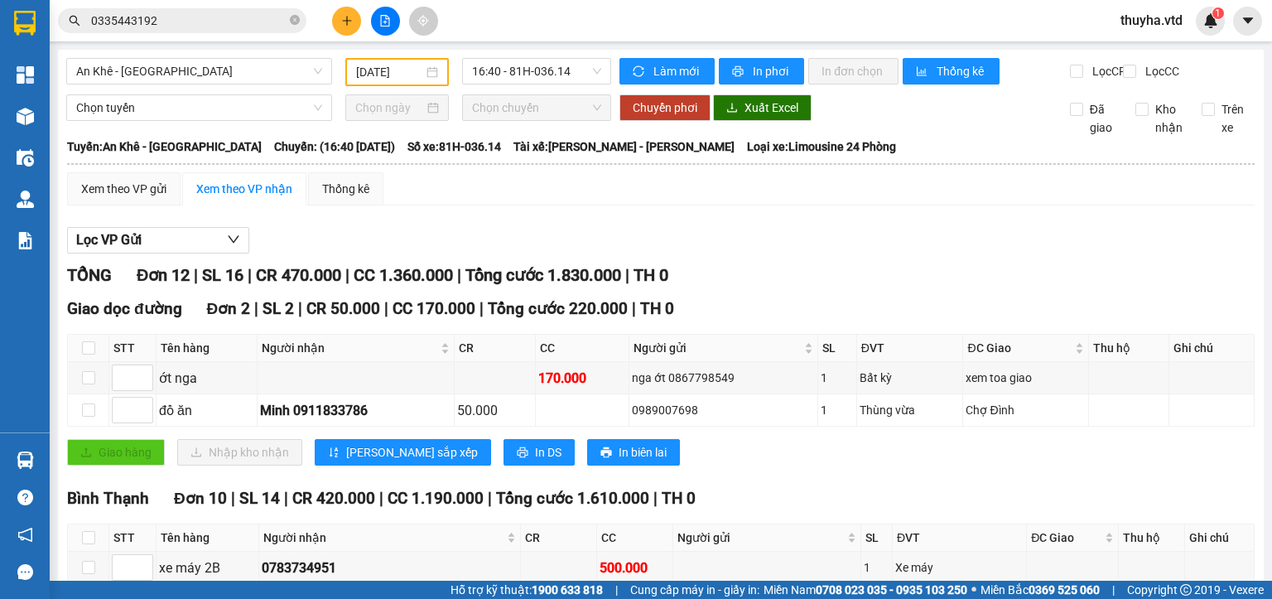
click at [406, 71] on input "[DATE]" at bounding box center [389, 72] width 66 height 18
click at [346, 15] on icon "plus" at bounding box center [347, 21] width 12 height 12
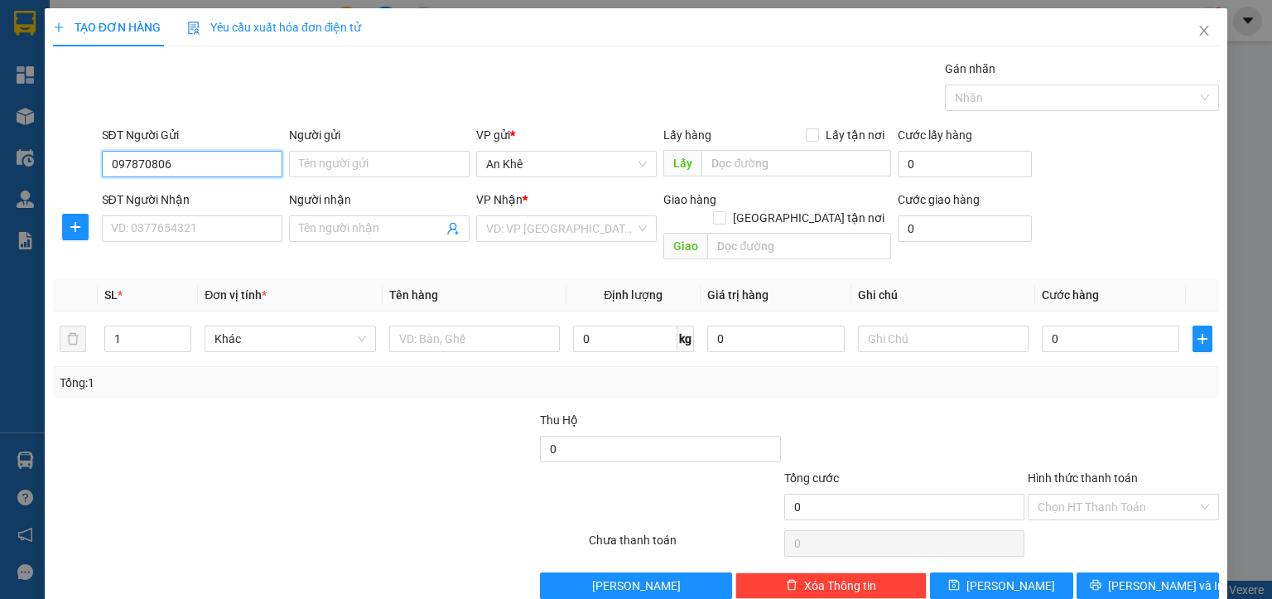
type input "0978708068"
click at [217, 195] on div "0978708068" at bounding box center [189, 196] width 159 height 18
type input "bưu điện đakpo"
type input "0389701079"
type input "[PERSON_NAME]"
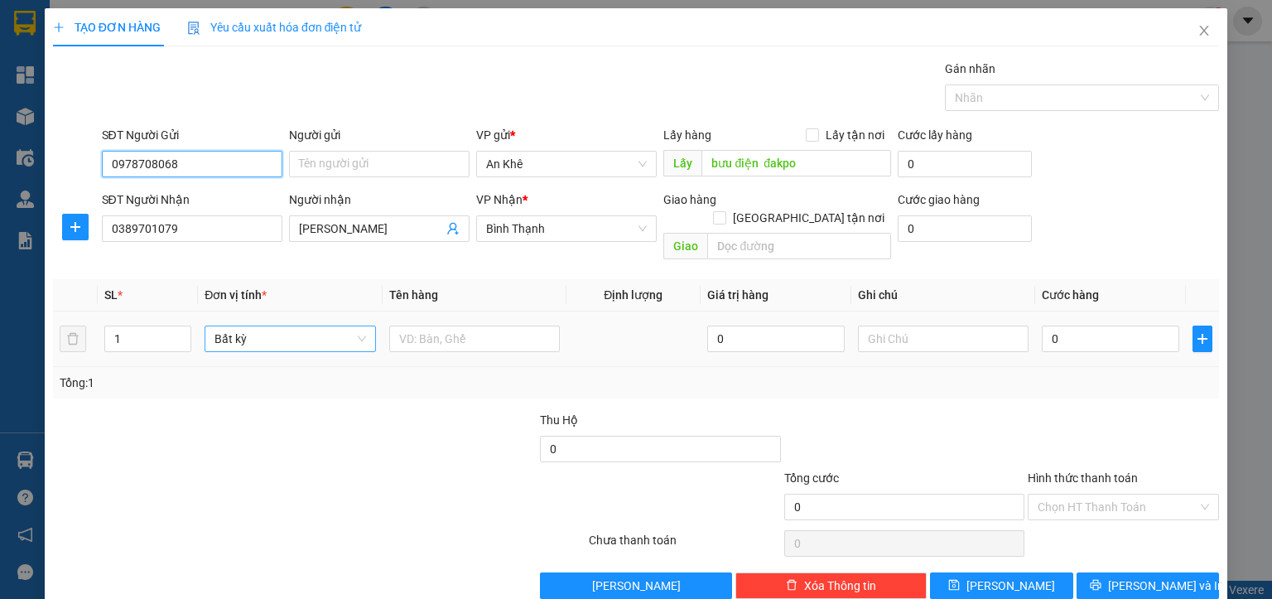
drag, startPoint x: 262, startPoint y: 333, endPoint x: 256, endPoint y: 324, distance: 10.8
click at [260, 330] on div "Bất kỳ" at bounding box center [289, 338] width 171 height 26
type input "0978708068"
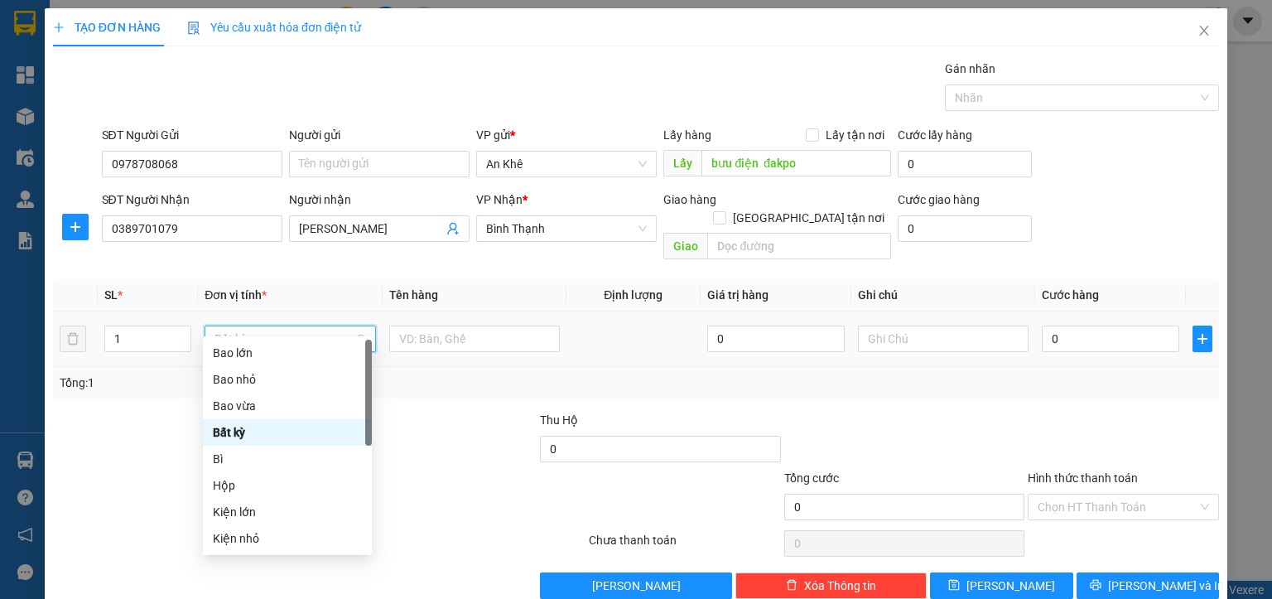
drag, startPoint x: 256, startPoint y: 324, endPoint x: 267, endPoint y: 260, distance: 64.7
click at [258, 326] on span "Bất kỳ" at bounding box center [289, 338] width 151 height 25
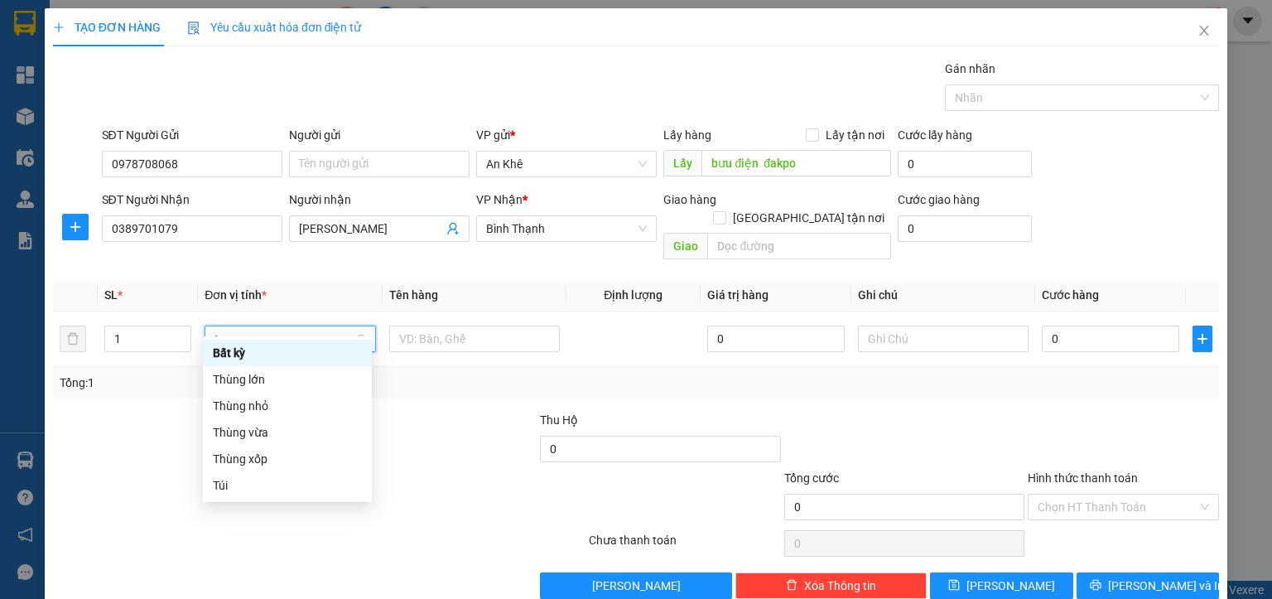
type input "th"
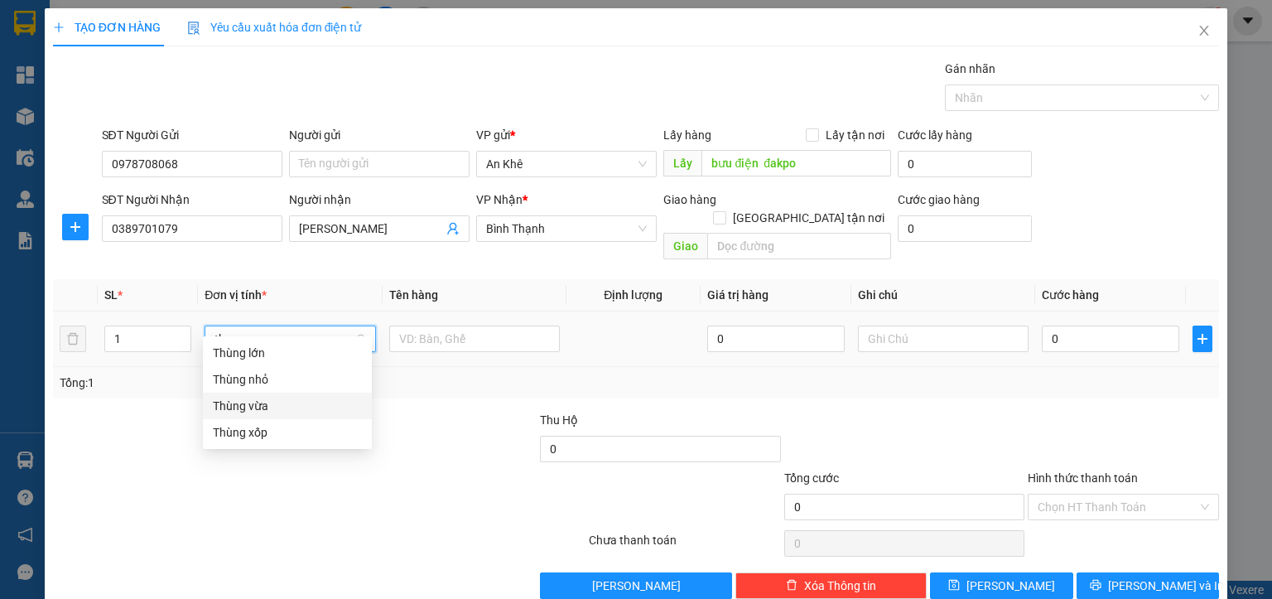
click at [248, 409] on div "Thùng vừa" at bounding box center [287, 406] width 149 height 18
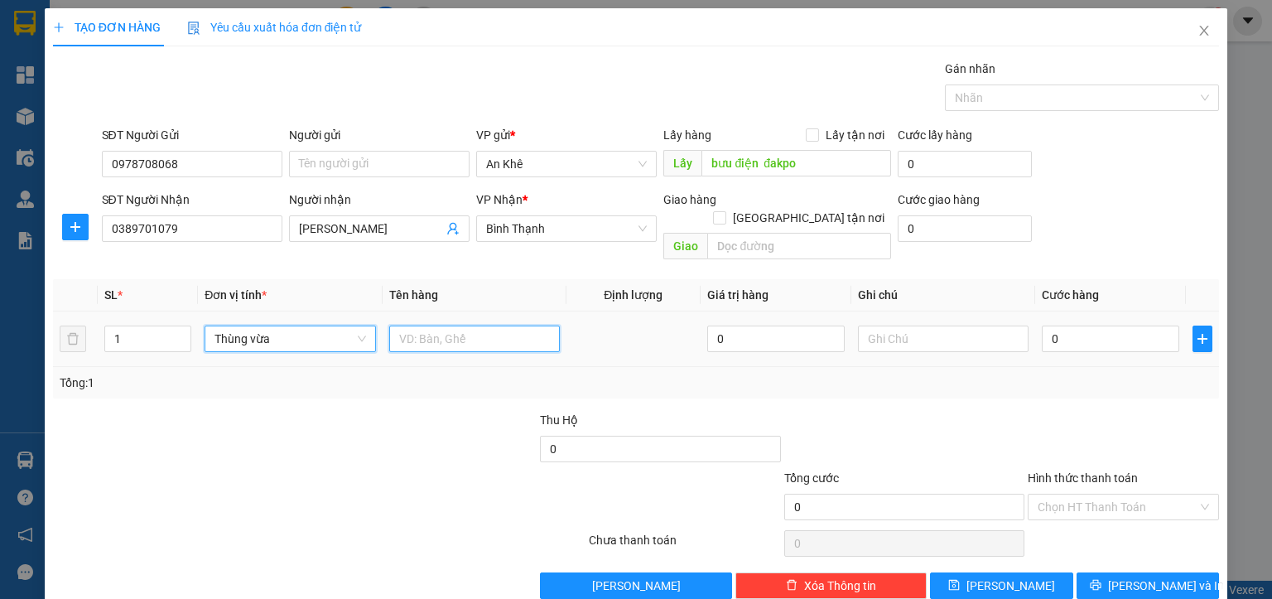
click at [408, 325] on input "text" at bounding box center [474, 338] width 171 height 26
type input "d"
type input "đồ ăn"
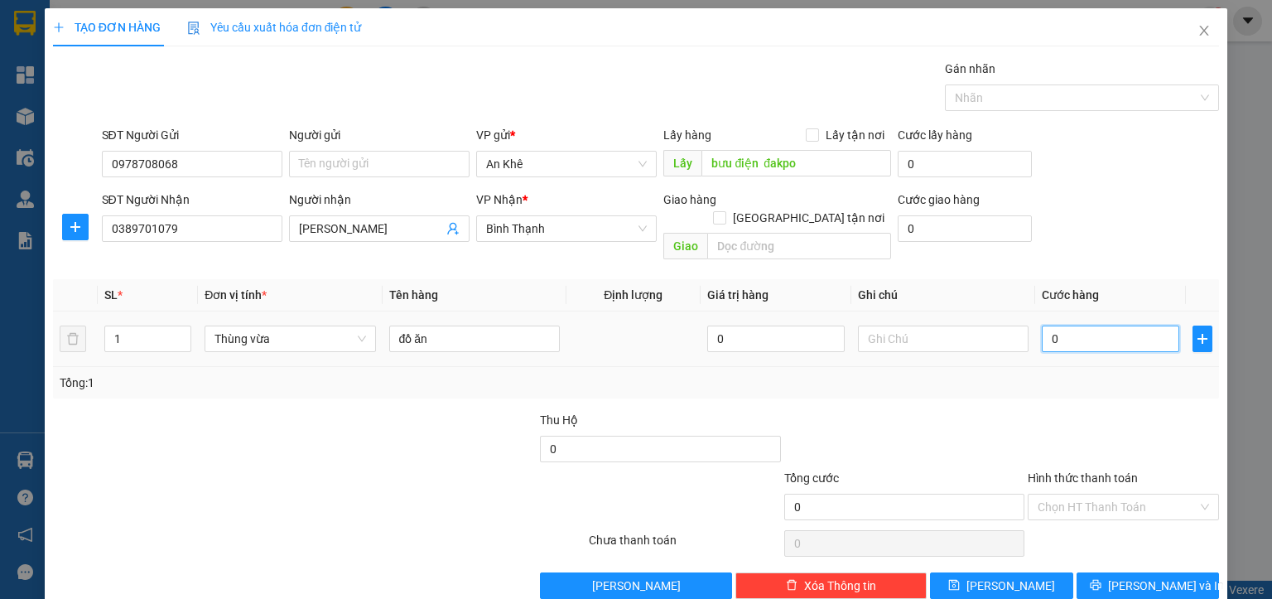
click at [1143, 325] on input "0" at bounding box center [1110, 338] width 137 height 26
type input "7"
type input "70"
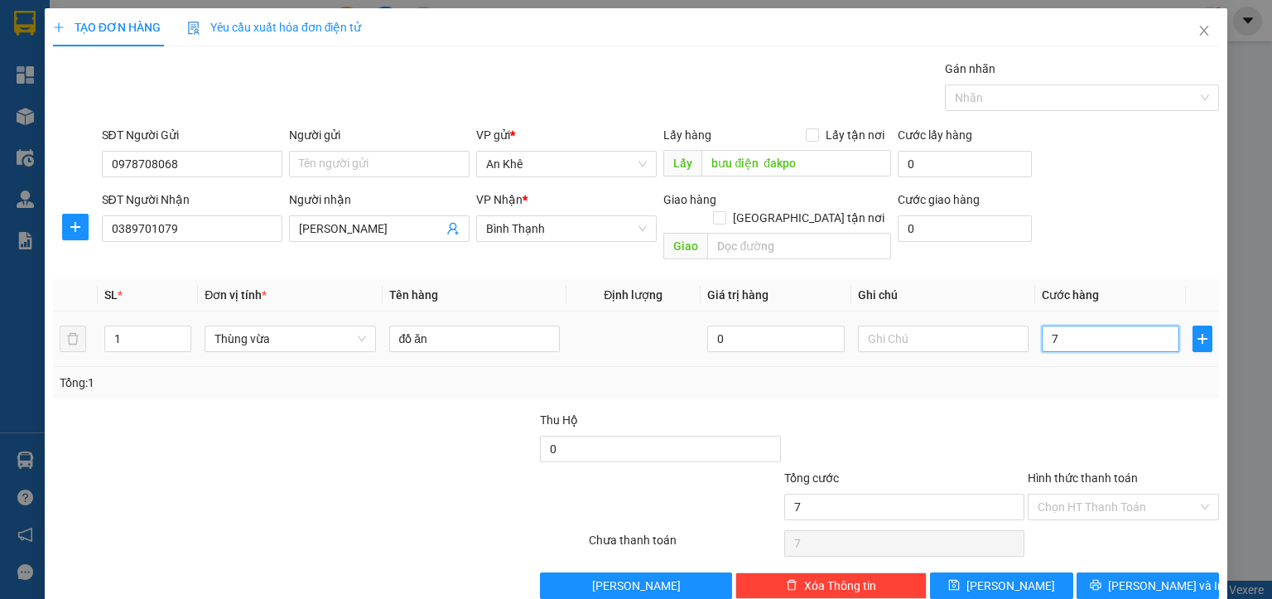
type input "70"
type input "700"
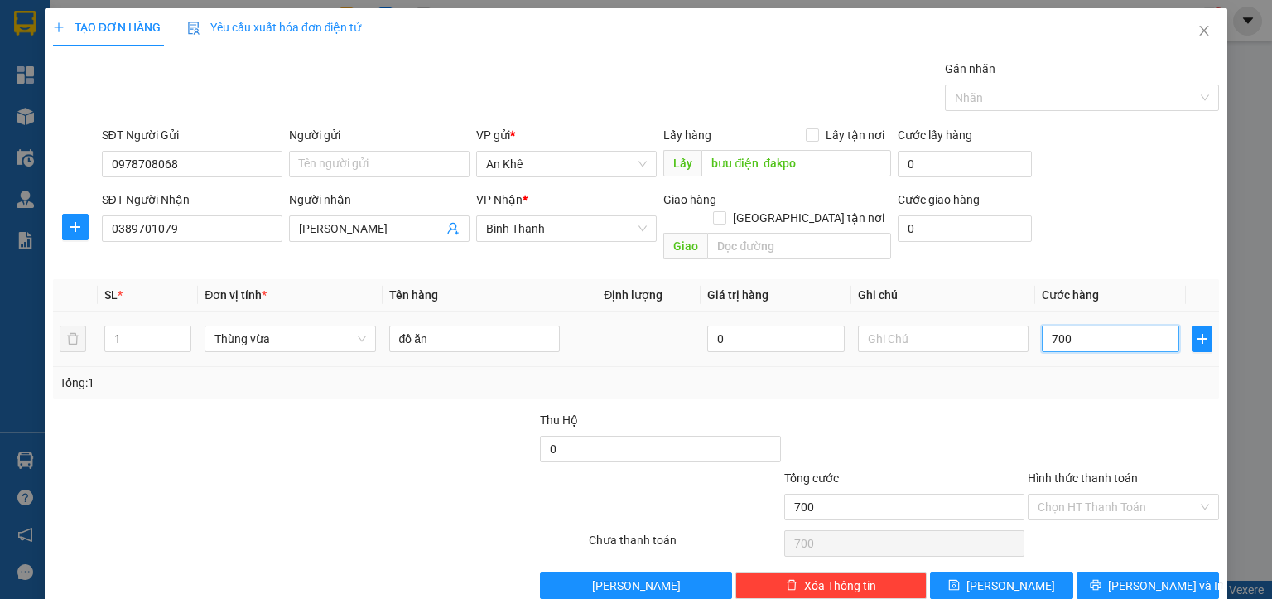
type input "7.000"
type input "70.000"
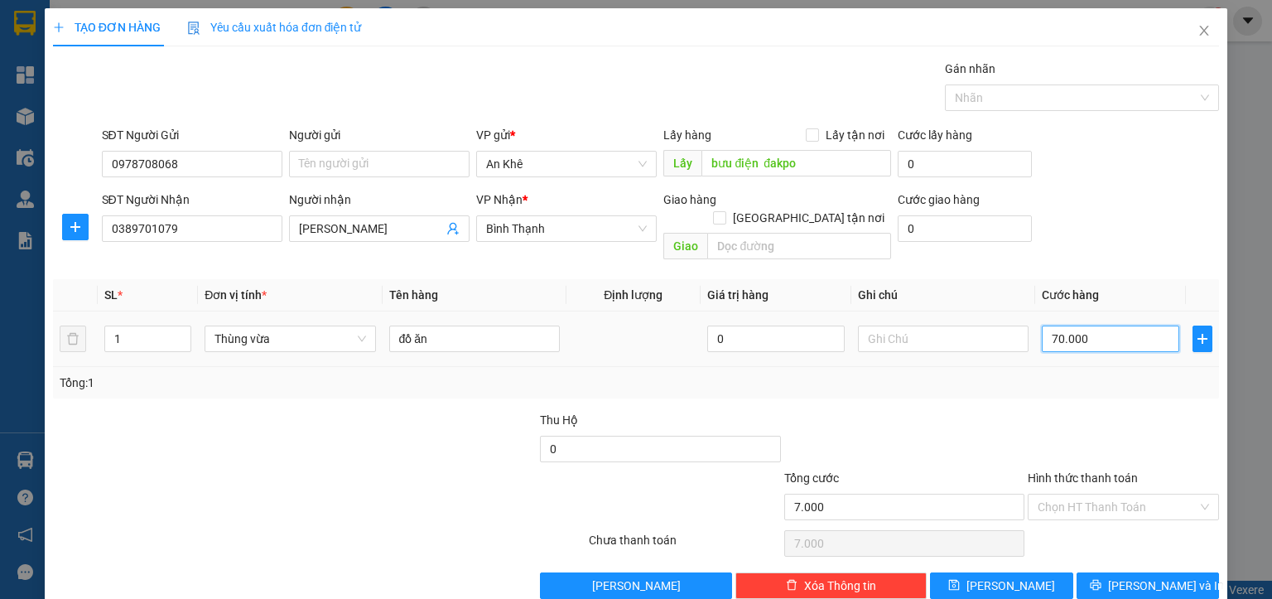
type input "70.000"
drag, startPoint x: 928, startPoint y: 329, endPoint x: 957, endPoint y: 319, distance: 30.6
click at [928, 328] on input "text" at bounding box center [943, 338] width 171 height 26
type input "t"
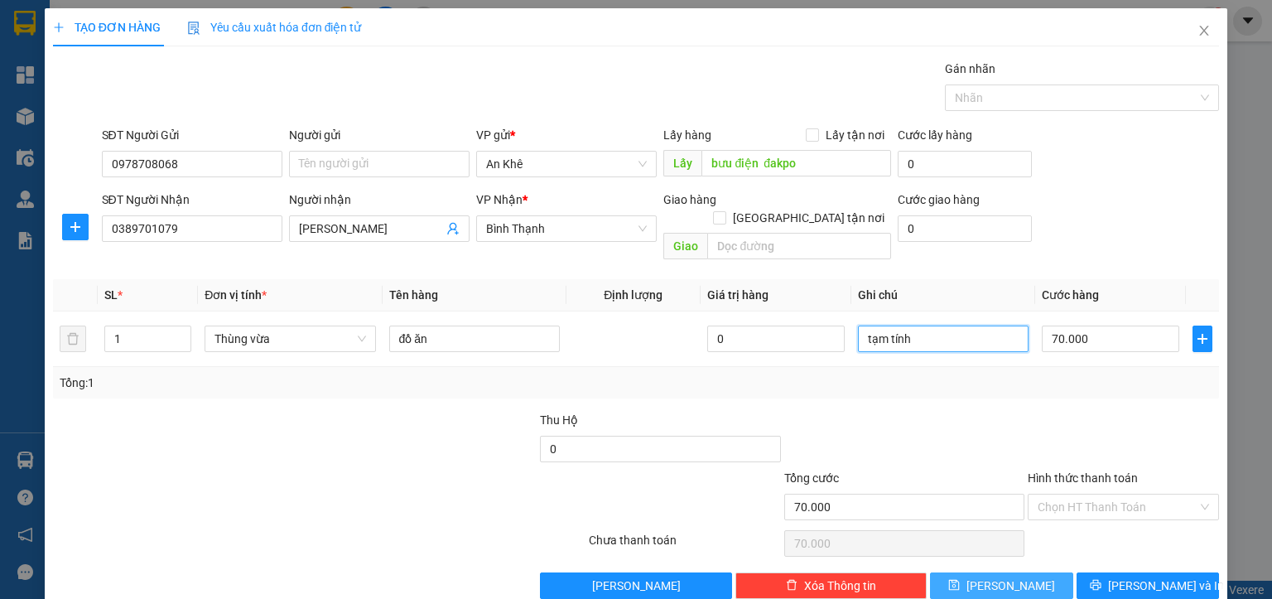
type input "tạm tính"
drag, startPoint x: 980, startPoint y: 560, endPoint x: 984, endPoint y: 568, distance: 8.9
click at [981, 572] on button "[PERSON_NAME]" at bounding box center [1001, 585] width 143 height 26
type input "0"
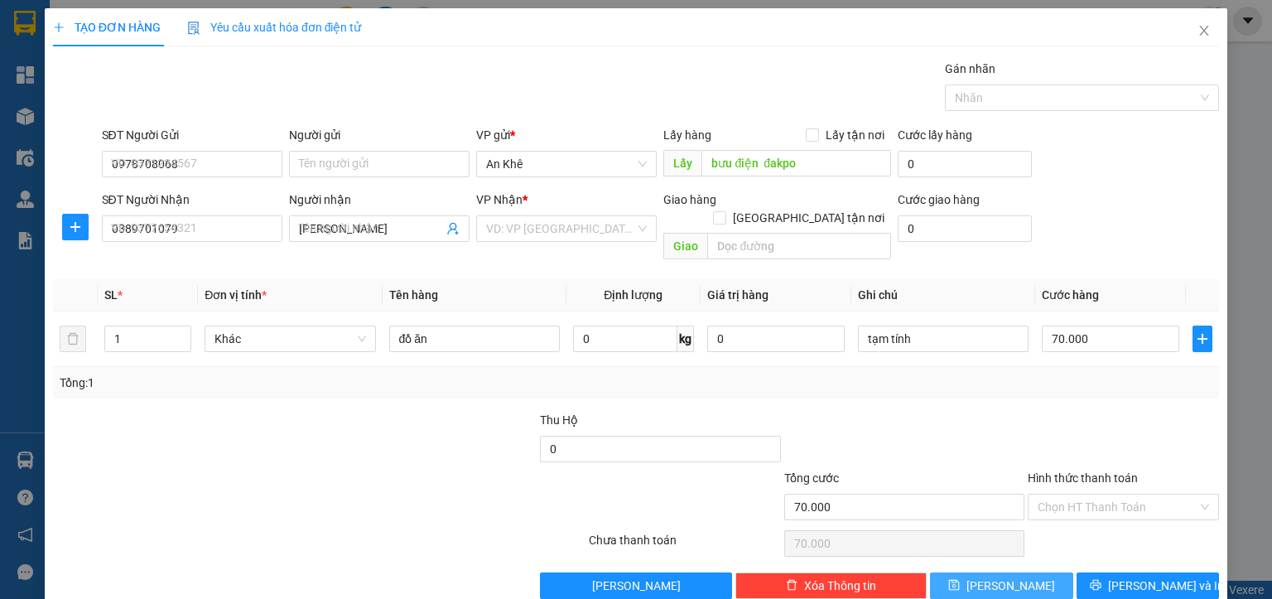
type input "0"
